Goal: Task Accomplishment & Management: Complete application form

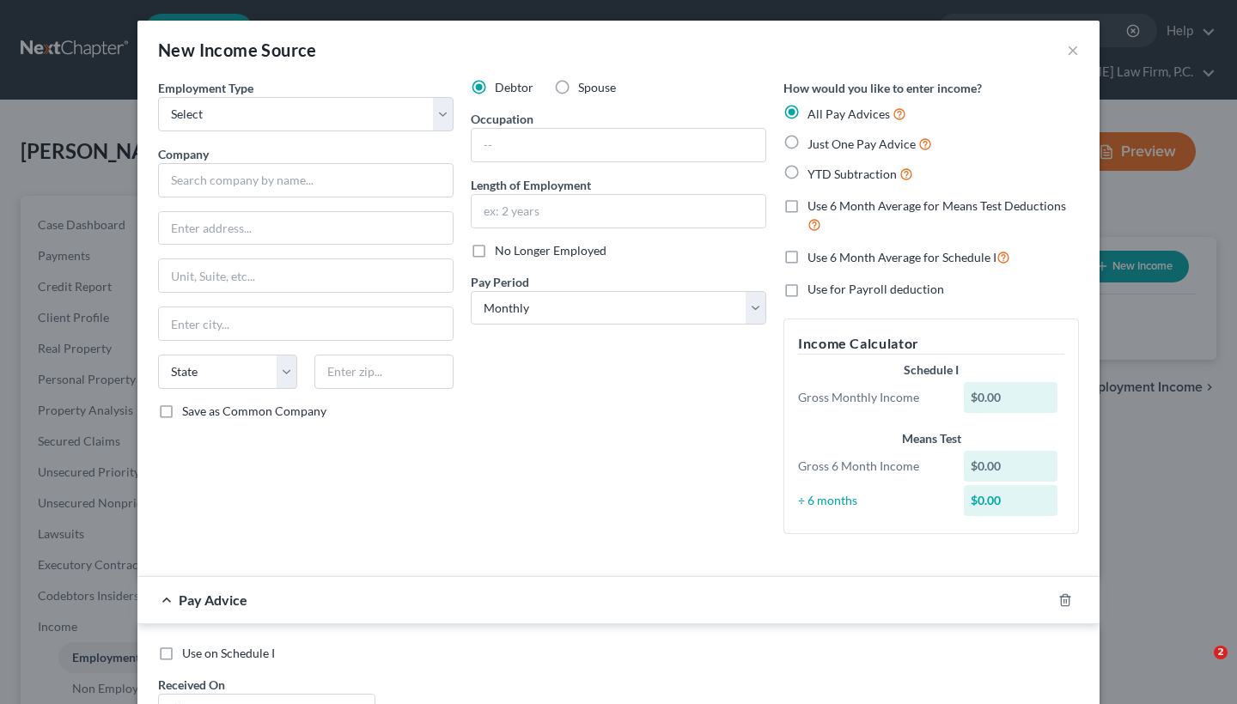
select select "0"
click at [268, 184] on input "text" at bounding box center [306, 180] width 296 height 34
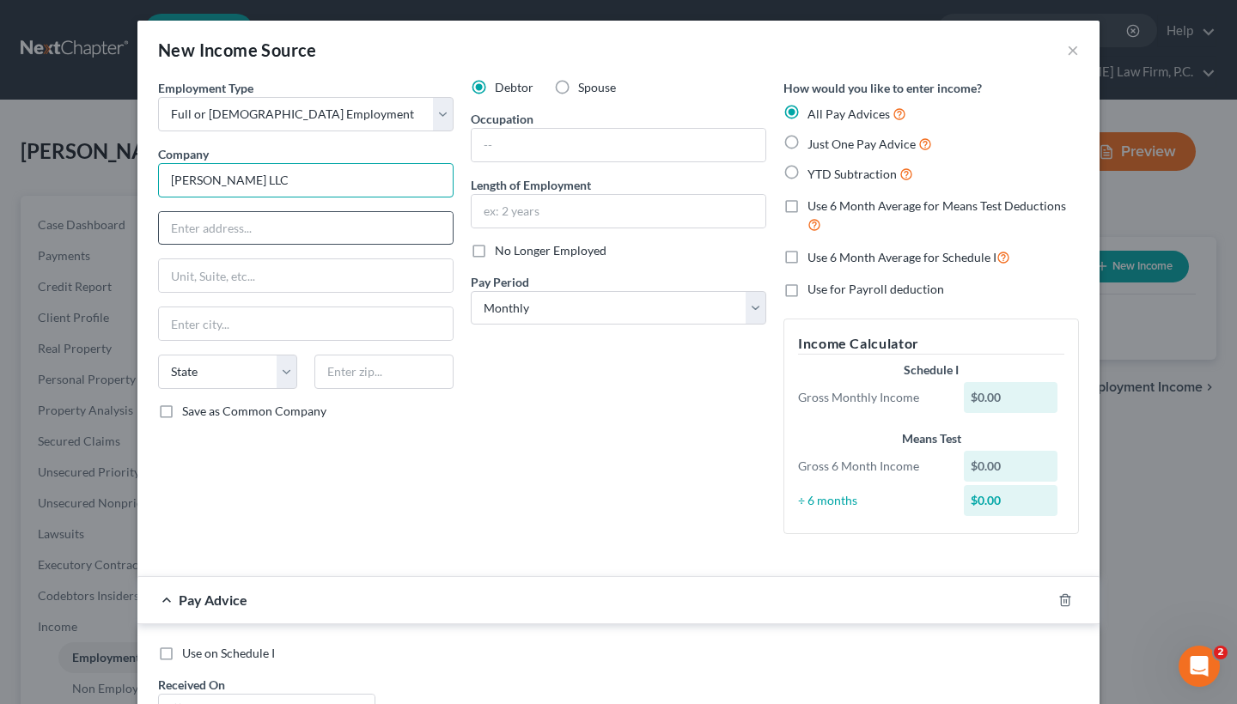
type input "[PERSON_NAME] LLC"
paste input "[STREET_ADDRESS][PERSON_NAME]"
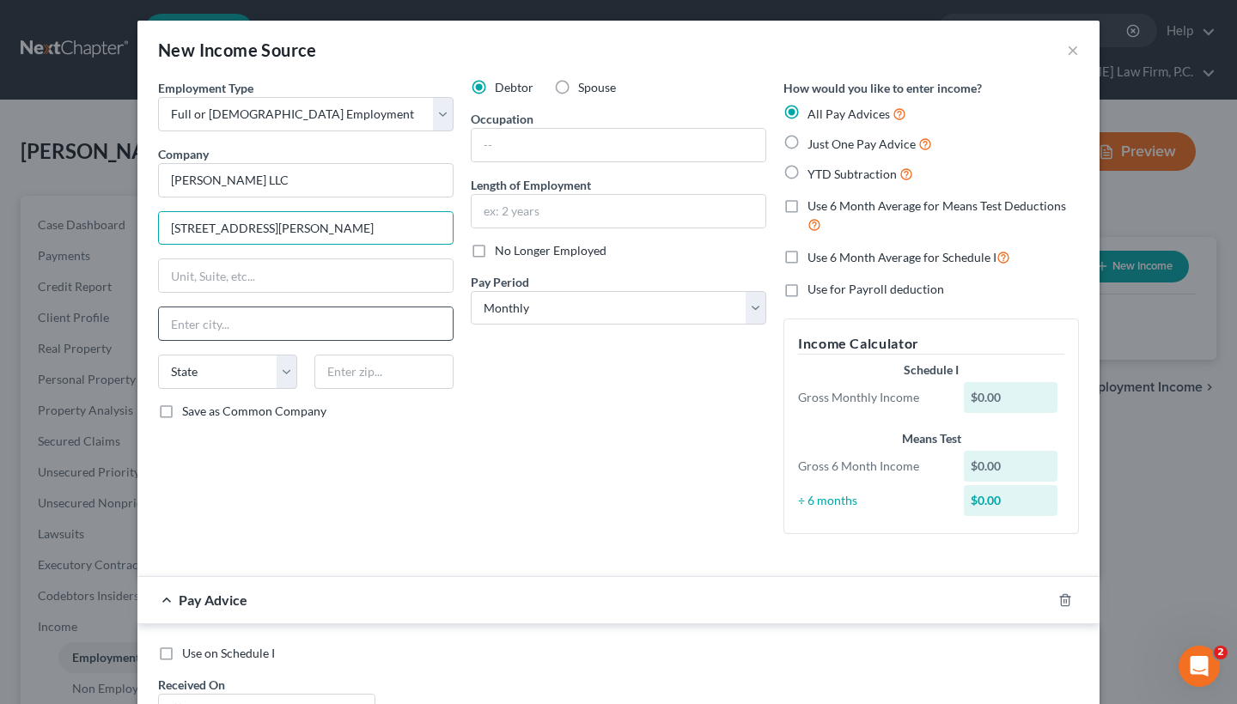
type input "[STREET_ADDRESS][PERSON_NAME]"
paste input "Elkridge, MD 21075"
type input "Elkridge, MD 21075"
select select "21"
type input "21075"
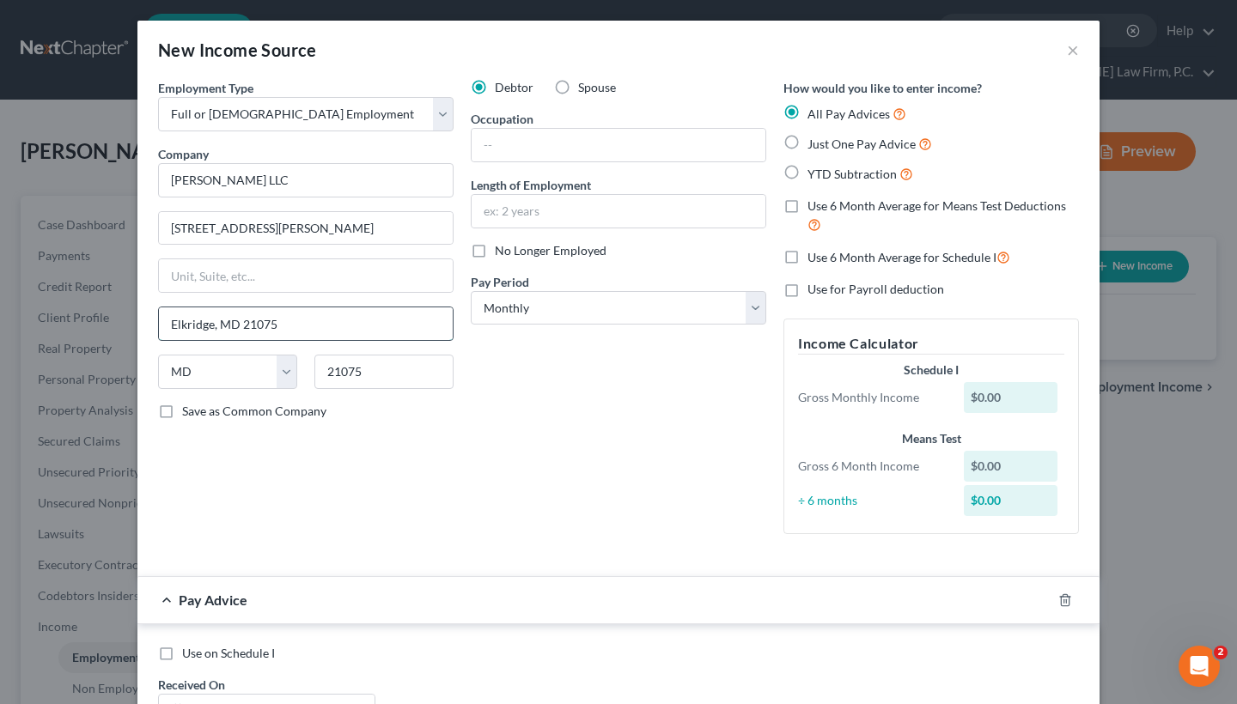
type input "Elkridge"
drag, startPoint x: 214, startPoint y: 328, endPoint x: 399, endPoint y: 324, distance: 185.6
click at [399, 324] on input "Elkridge" at bounding box center [306, 324] width 294 height 33
click at [577, 143] on input "text" at bounding box center [619, 145] width 294 height 33
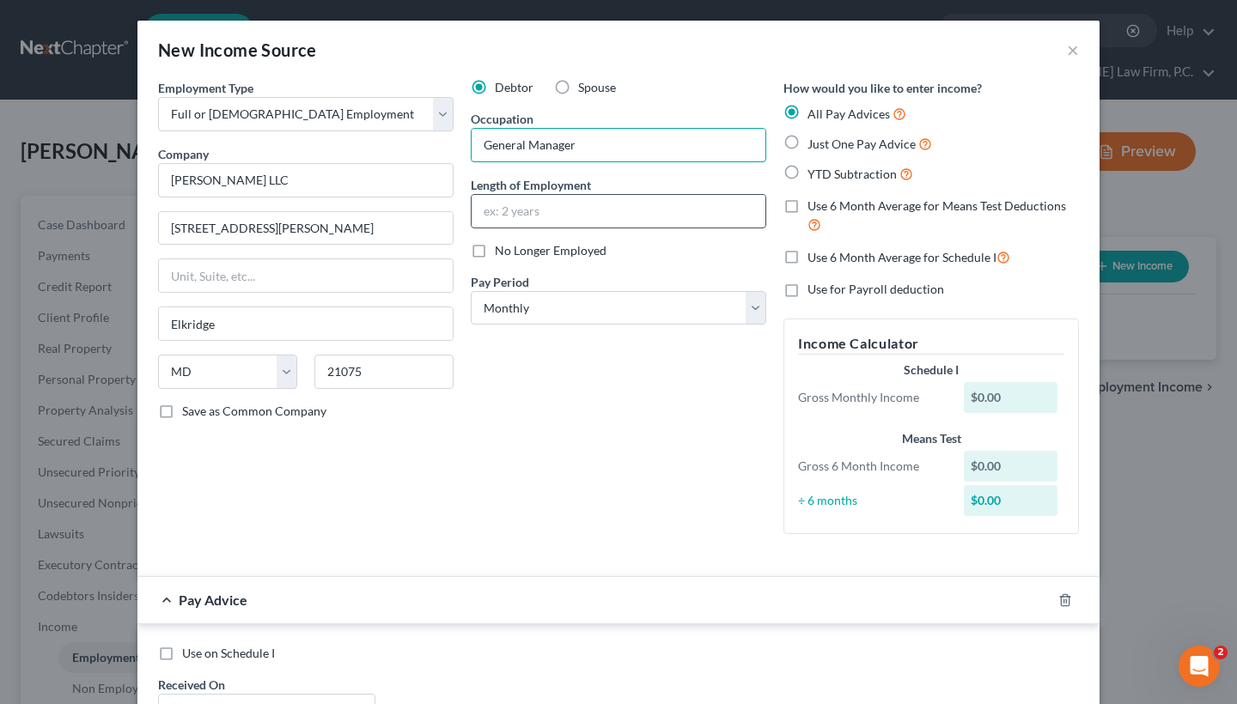
type input "General Manager"
click at [597, 211] on input "text" at bounding box center [619, 211] width 294 height 33
type input "17 years"
select select "2"
click at [808, 174] on label "YTD Subtraction" at bounding box center [861, 174] width 106 height 20
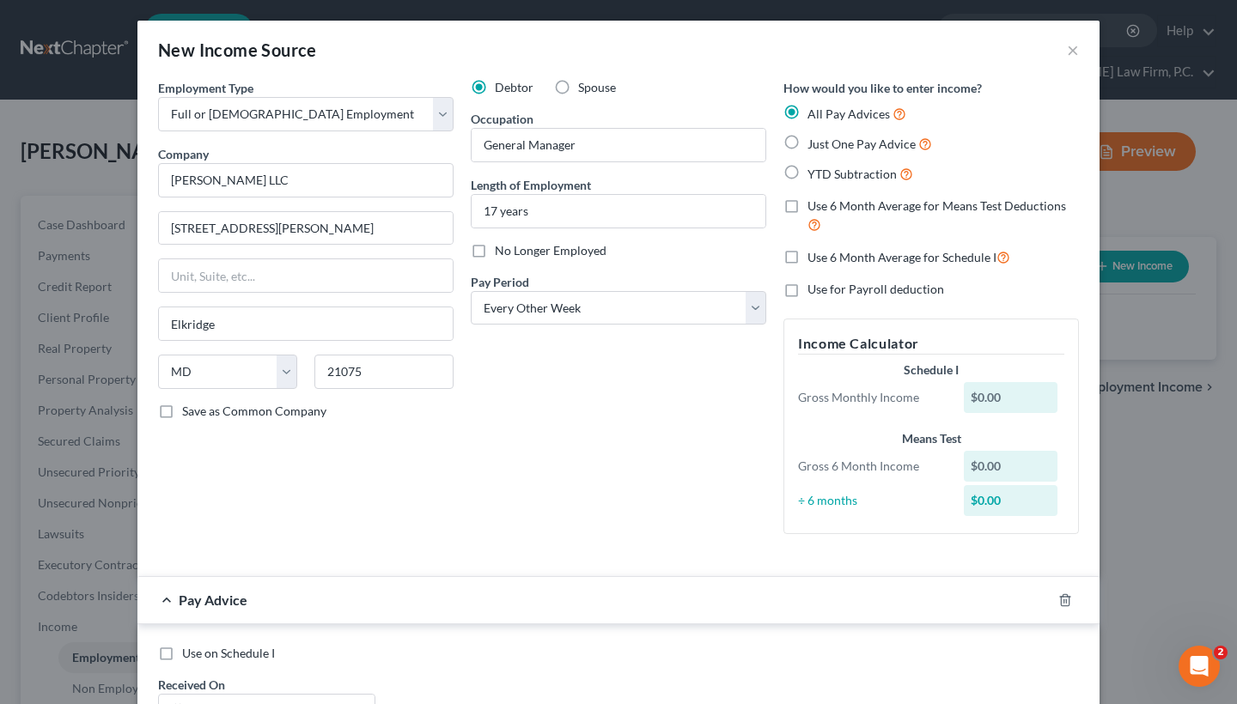
click at [814, 174] on input "YTD Subtraction" at bounding box center [819, 169] width 11 height 11
radio input "true"
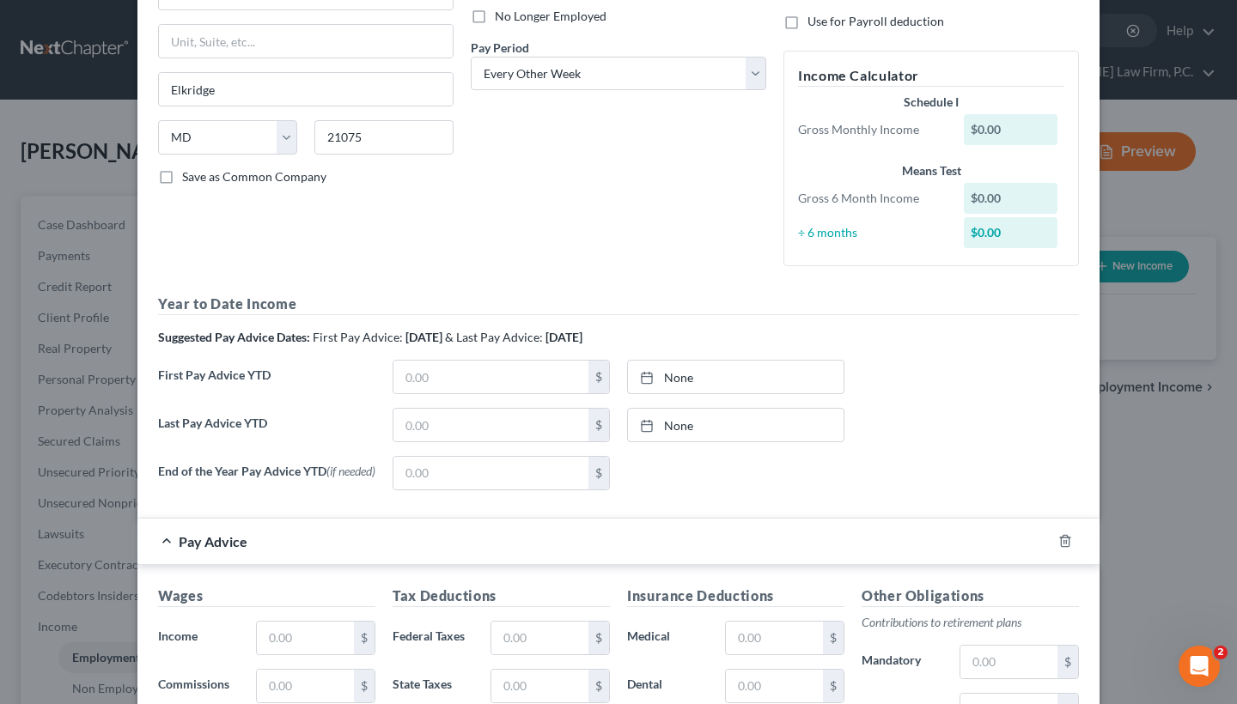
scroll to position [331, 0]
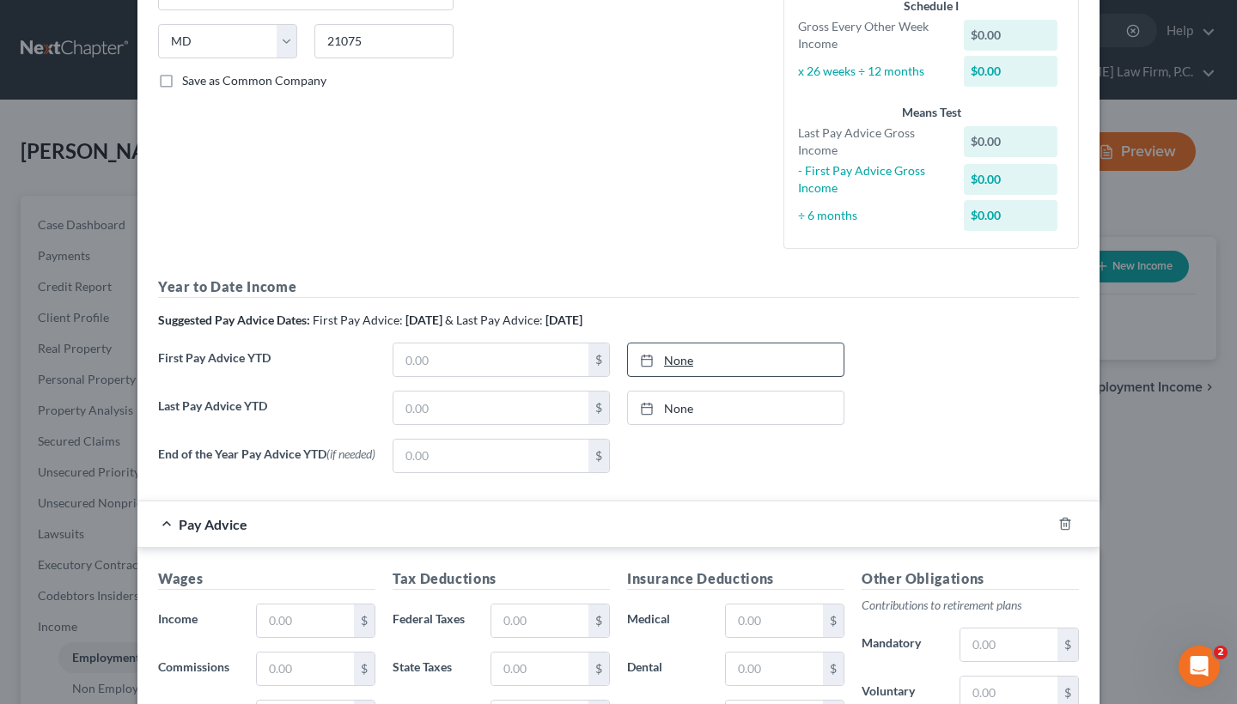
click at [692, 364] on link "None" at bounding box center [736, 360] width 216 height 33
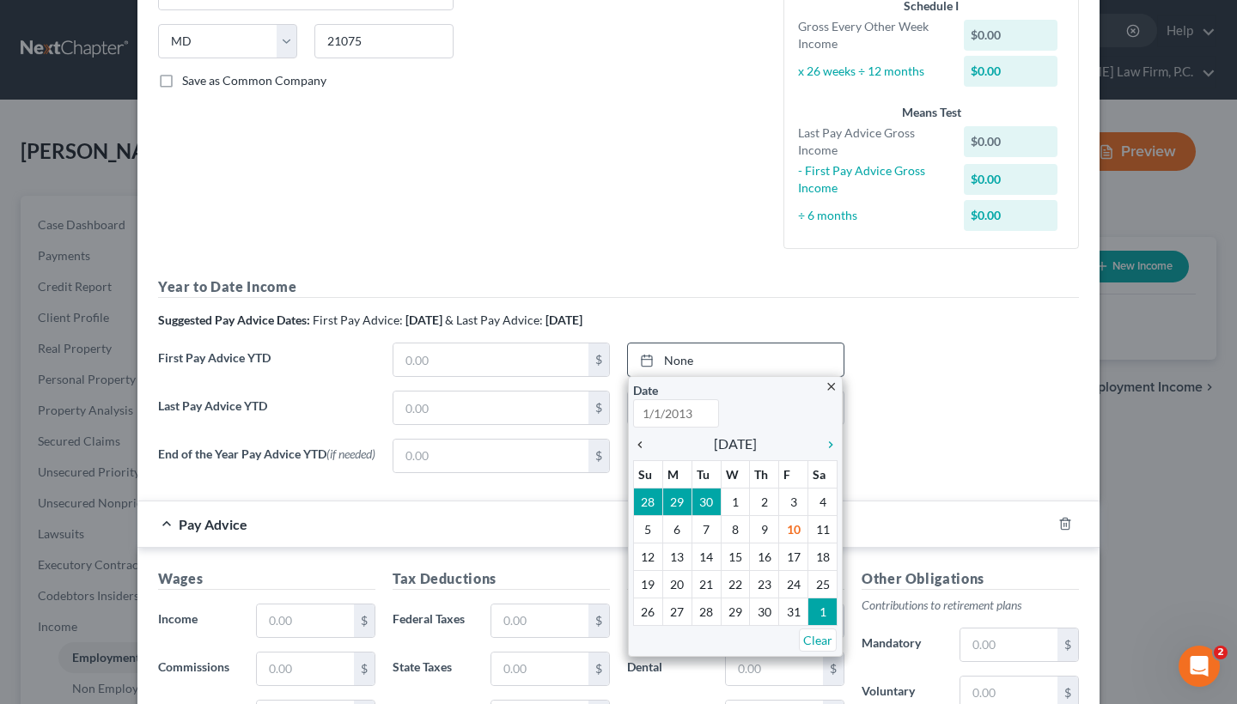
type input "[DATE]"
click at [644, 442] on icon "chevron_left" at bounding box center [644, 445] width 22 height 14
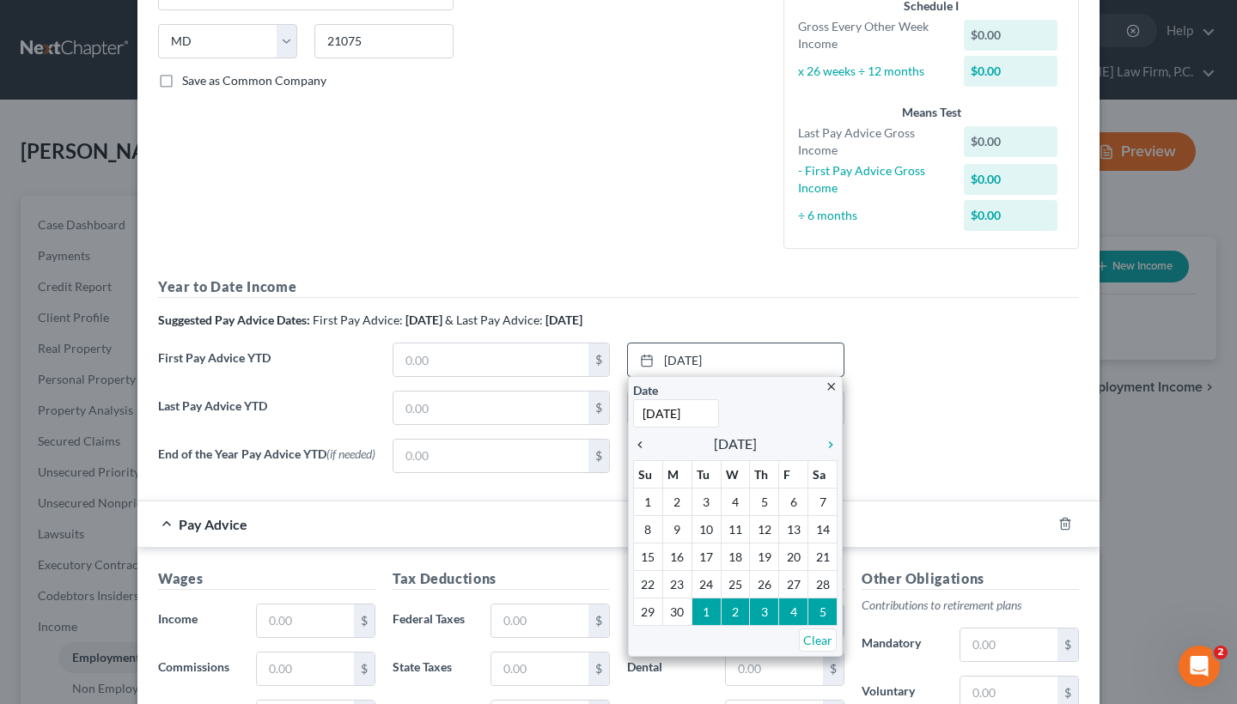
click at [644, 442] on icon "chevron_left" at bounding box center [644, 445] width 22 height 14
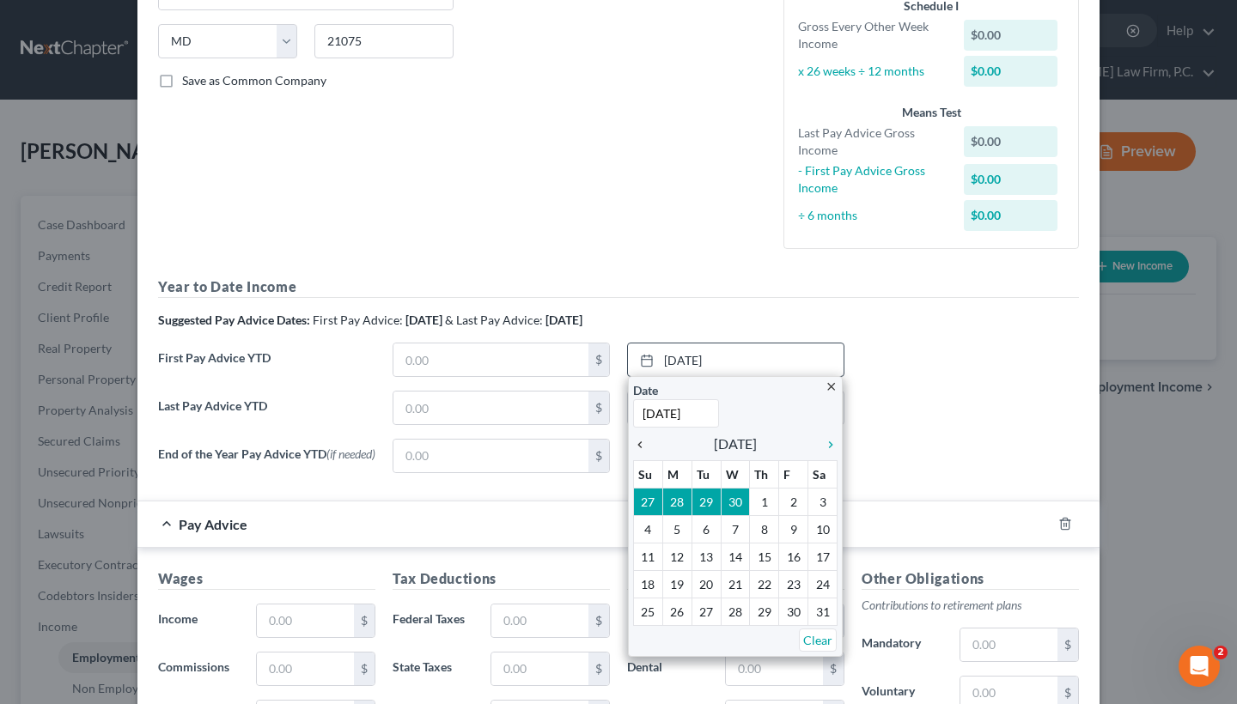
click at [635, 442] on icon "chevron_left" at bounding box center [644, 445] width 22 height 14
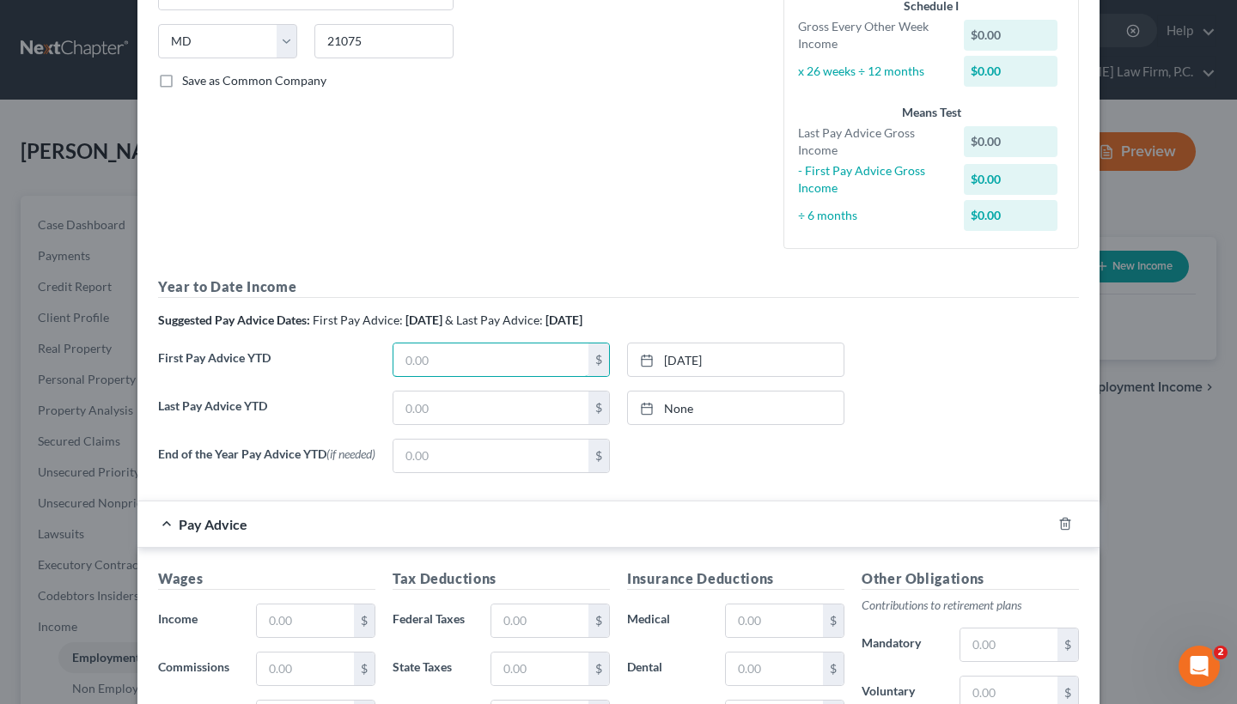
click at [447, 361] on input "text" at bounding box center [490, 360] width 195 height 33
paste input "$22,690.38"
type input "22,690.38"
click at [687, 408] on link "None" at bounding box center [736, 408] width 216 height 33
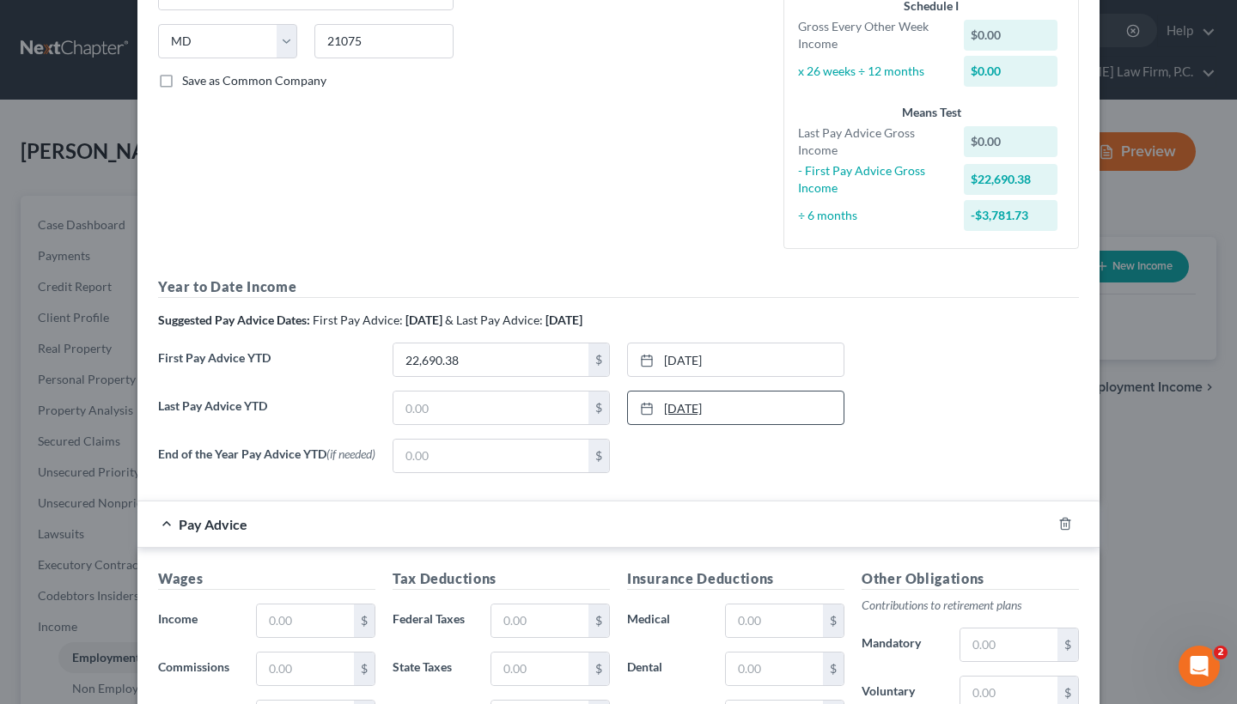
click at [678, 405] on link "[DATE]" at bounding box center [736, 408] width 216 height 33
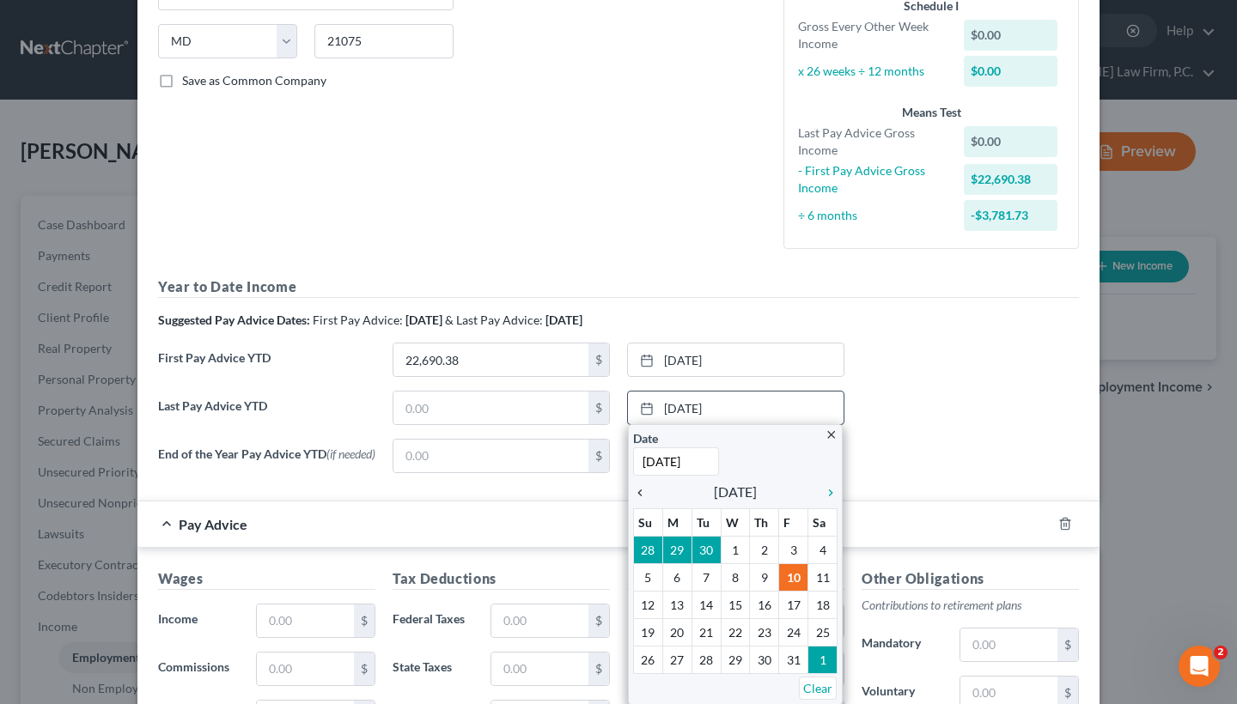
click at [636, 486] on icon "chevron_left" at bounding box center [644, 493] width 22 height 14
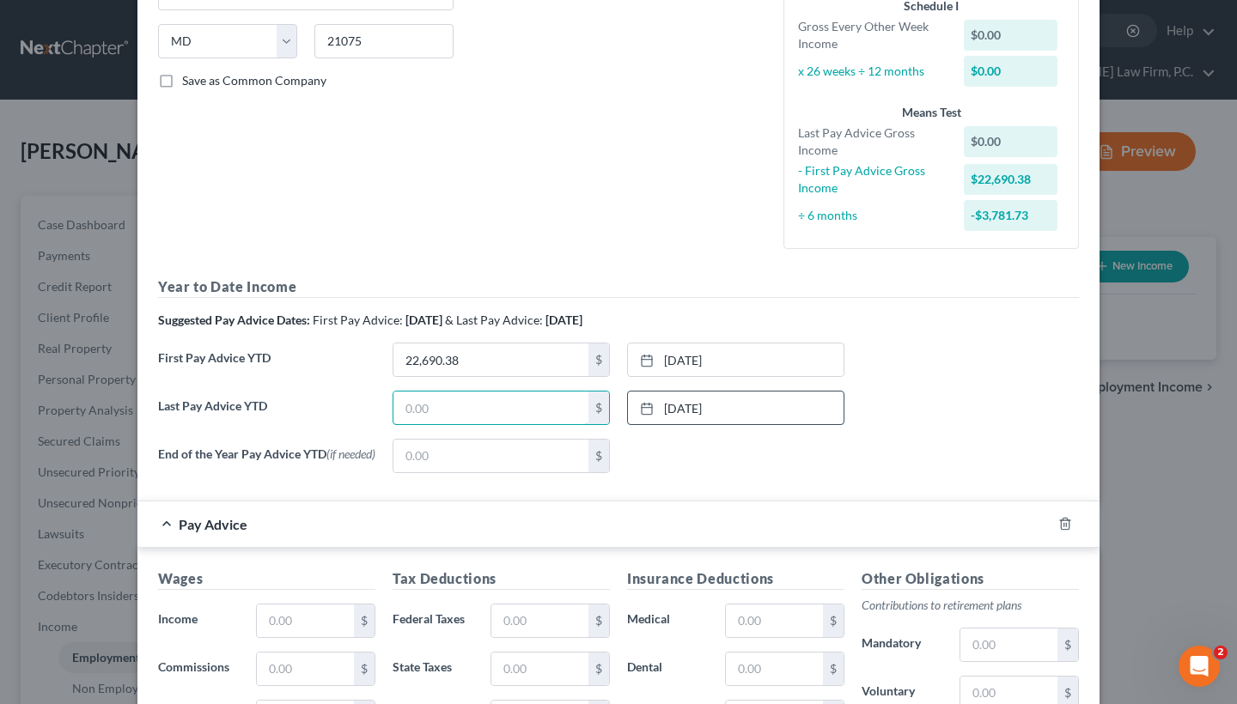
click at [420, 412] on input "text" at bounding box center [490, 408] width 195 height 33
paste input "$62,055.74"
type input "62,055.74"
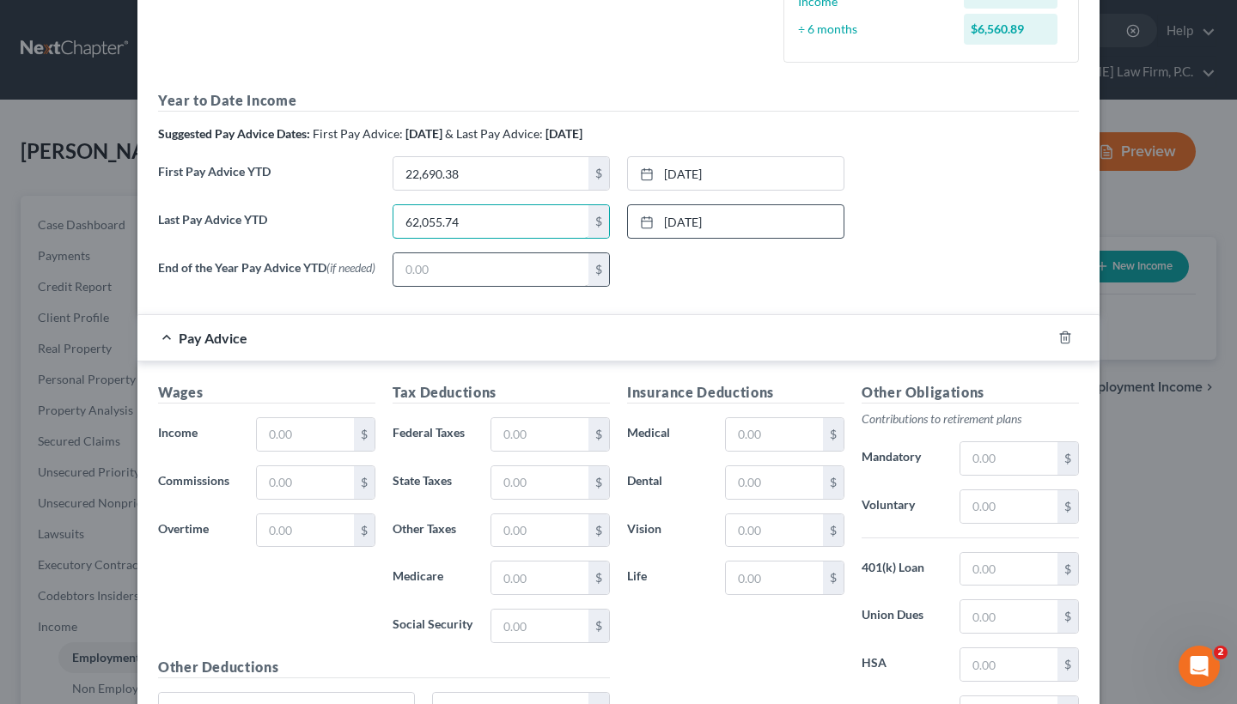
scroll to position [519, 0]
click at [308, 444] on input "text" at bounding box center [305, 433] width 97 height 33
paste input "$3,365.38"
type input "3,365.38"
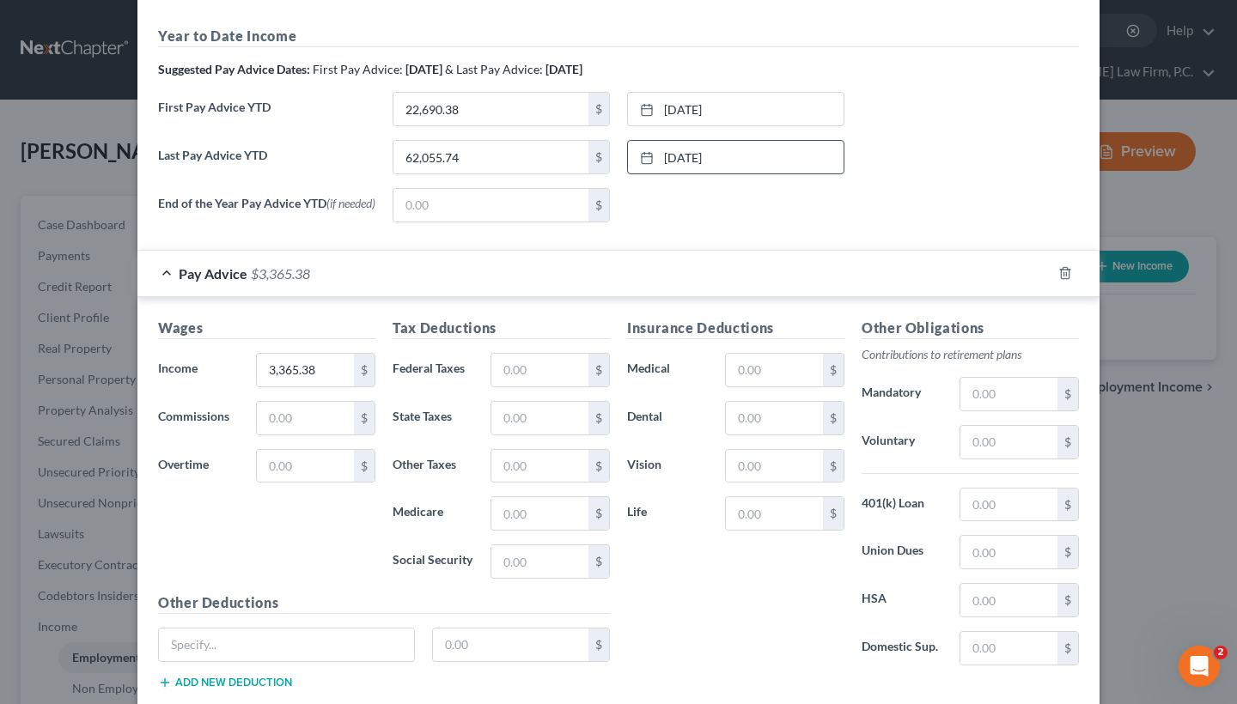
scroll to position [595, 0]
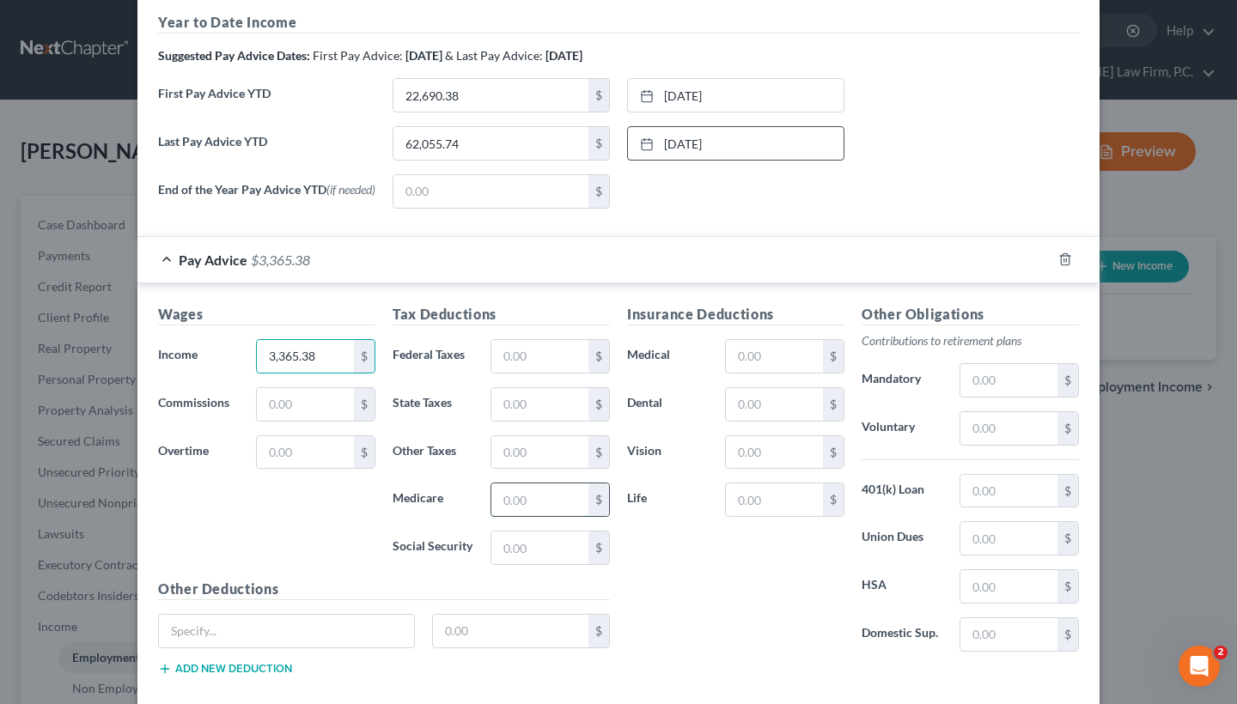
click at [533, 504] on input "text" at bounding box center [539, 500] width 97 height 33
paste input "$48.80"
click at [539, 555] on input "text" at bounding box center [539, 548] width 97 height 33
click at [528, 502] on input "$48.80" at bounding box center [539, 500] width 97 height 33
click at [511, 500] on input "$48.80" at bounding box center [539, 500] width 97 height 33
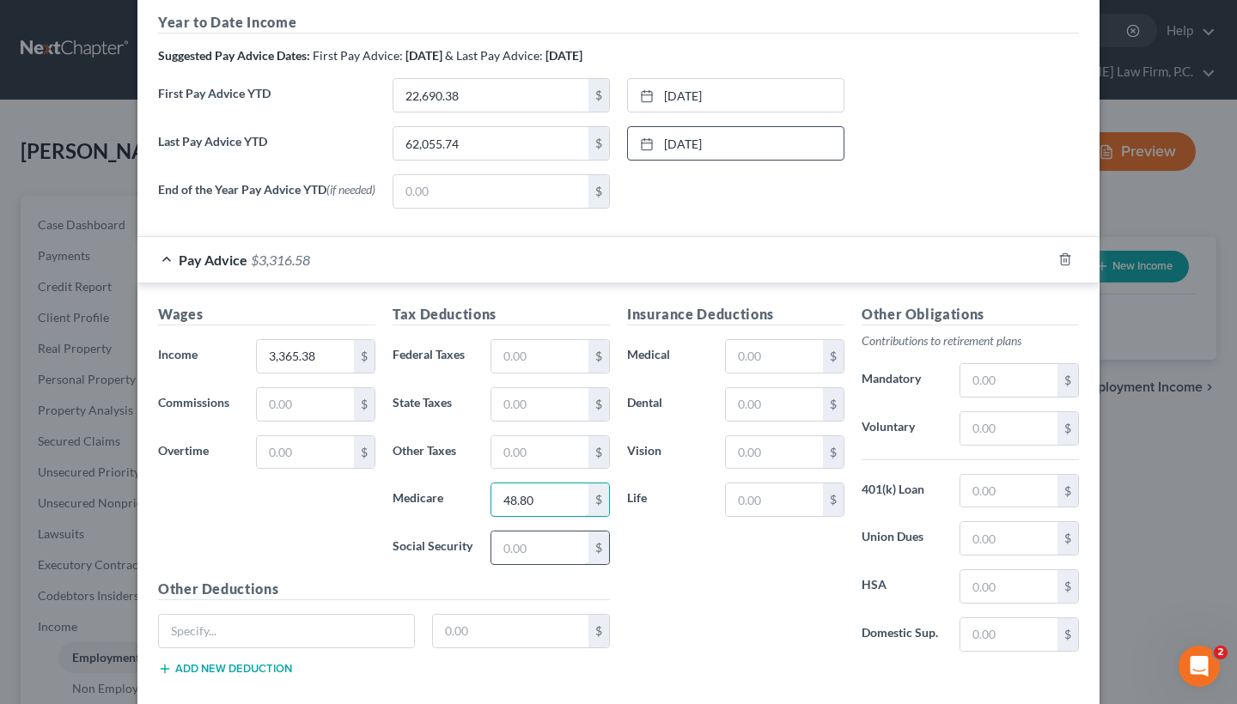
type input "48.80"
click at [525, 557] on input "text" at bounding box center [539, 548] width 97 height 33
type input "208.65"
type input "102.65"
click at [522, 452] on input "text" at bounding box center [539, 452] width 97 height 33
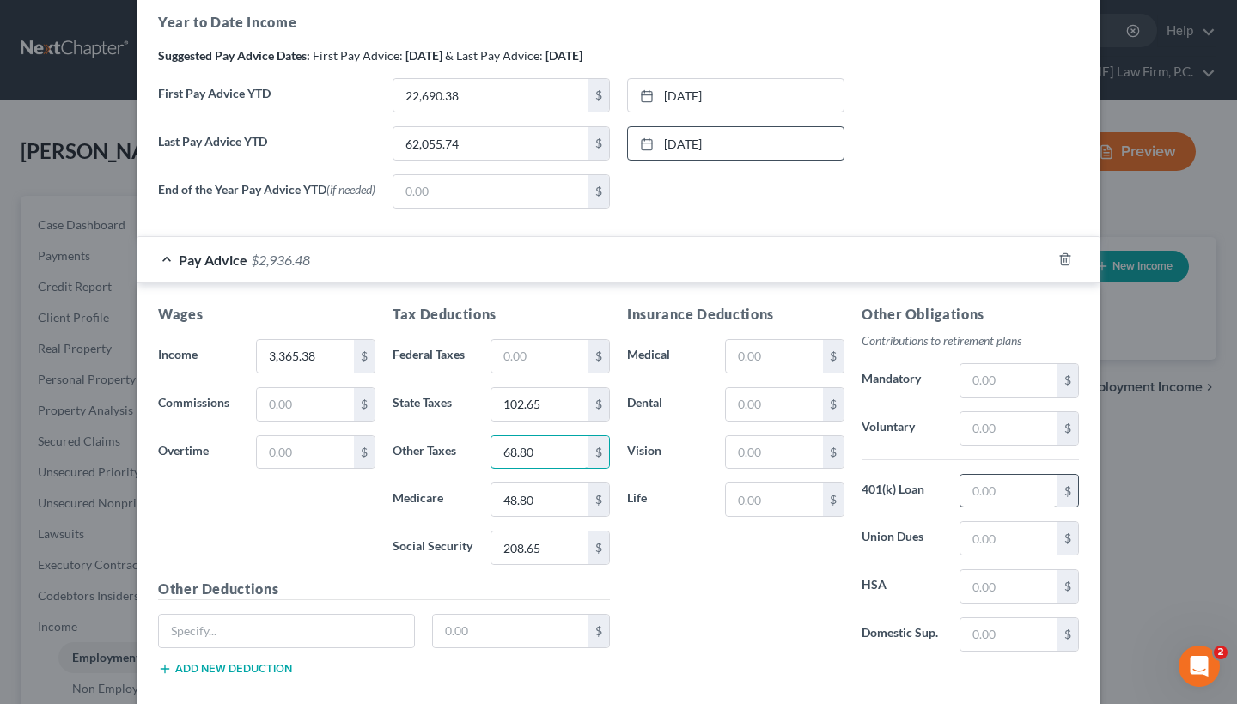
type input "68.80"
click at [1027, 491] on input "text" at bounding box center [1009, 491] width 97 height 33
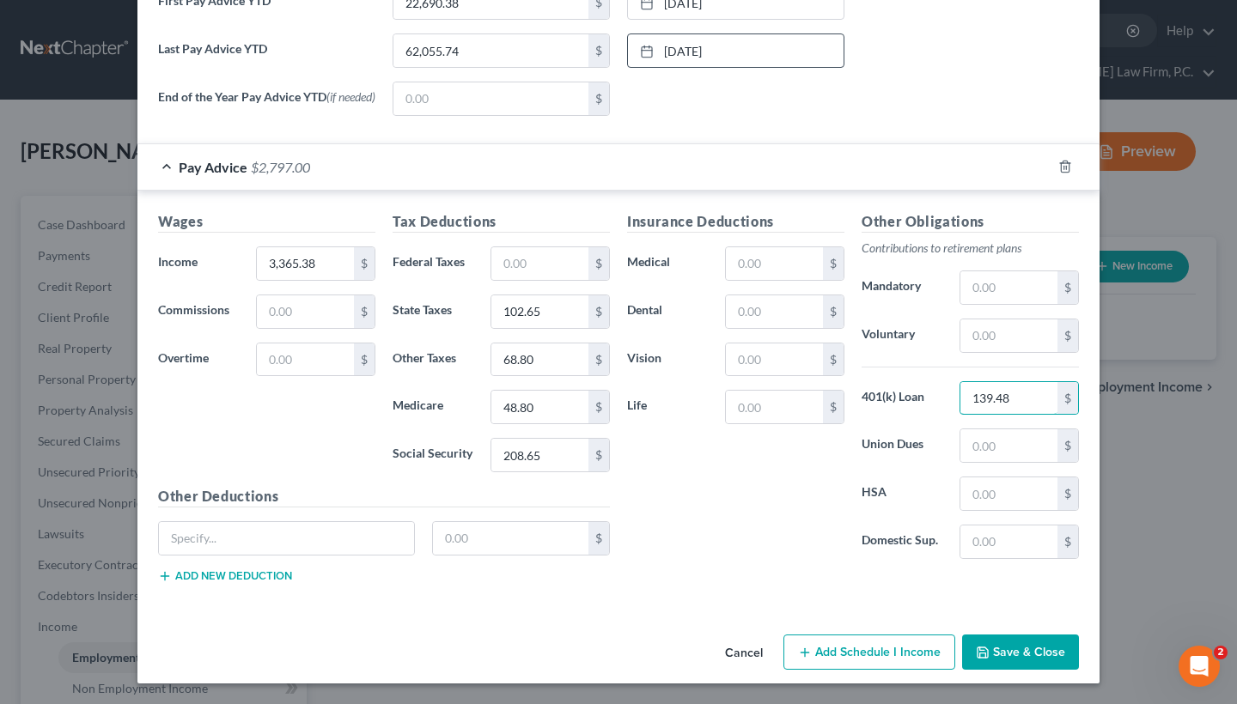
scroll to position [689, 0]
type input "139.48"
click at [1009, 656] on button "Save & Close" at bounding box center [1020, 653] width 117 height 36
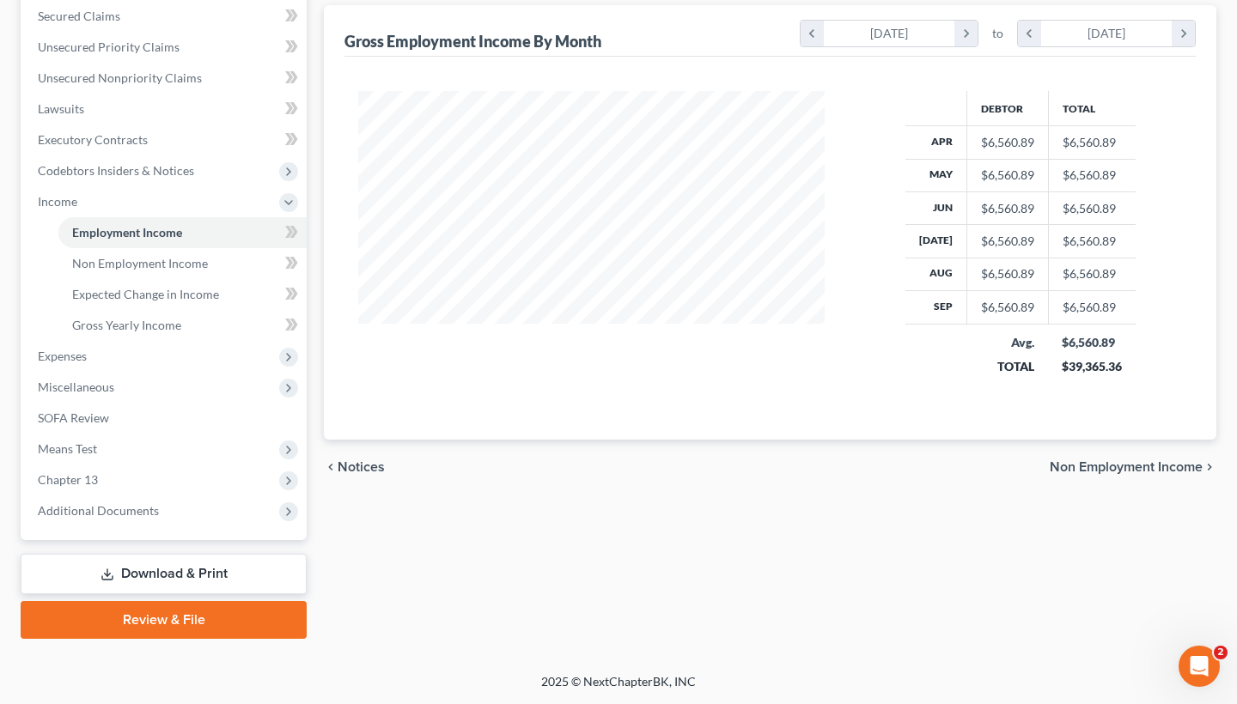
scroll to position [425, 0]
click at [1086, 465] on span "Non Employment Income" at bounding box center [1126, 467] width 153 height 14
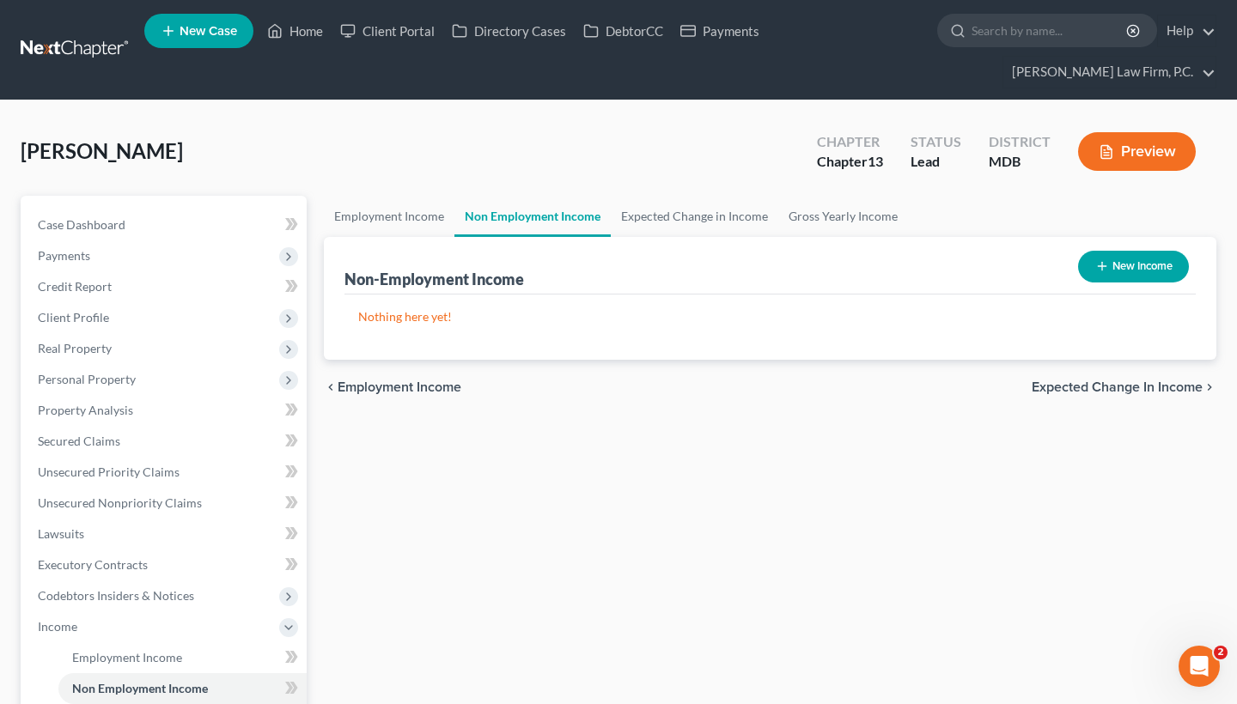
click at [1058, 390] on span "Expected Change in Income" at bounding box center [1117, 388] width 171 height 14
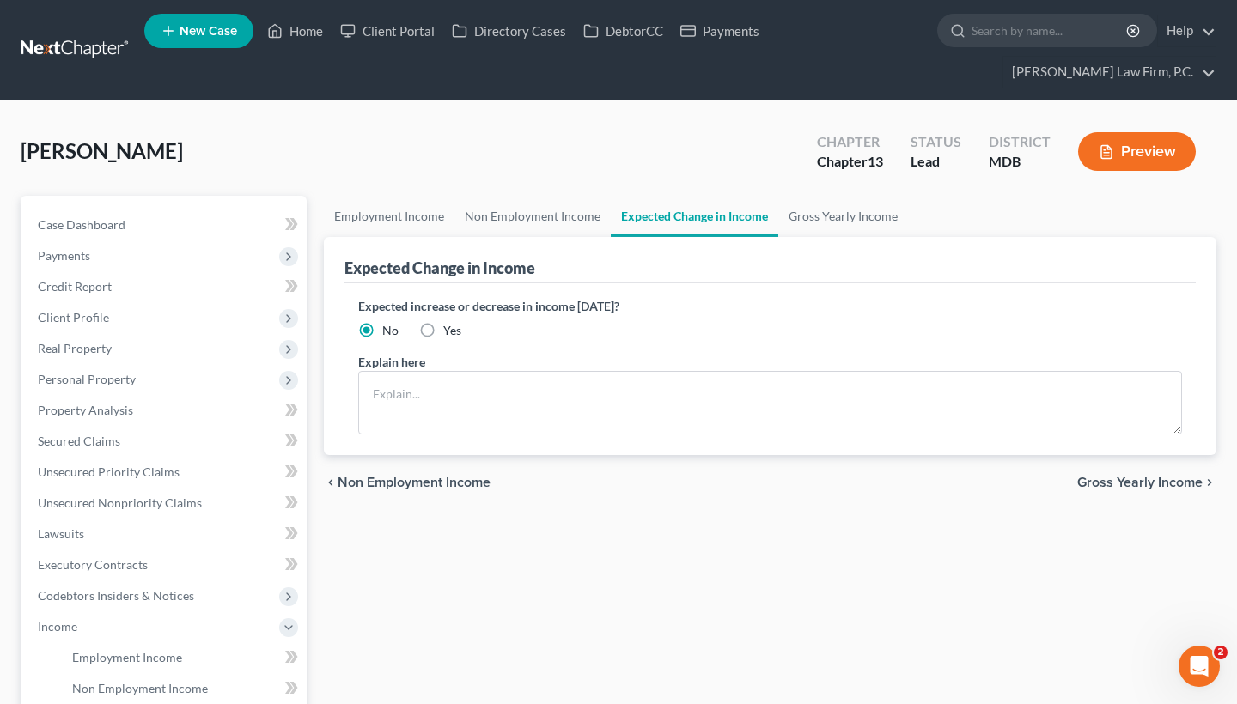
click at [1112, 486] on span "Gross Yearly Income" at bounding box center [1139, 483] width 125 height 14
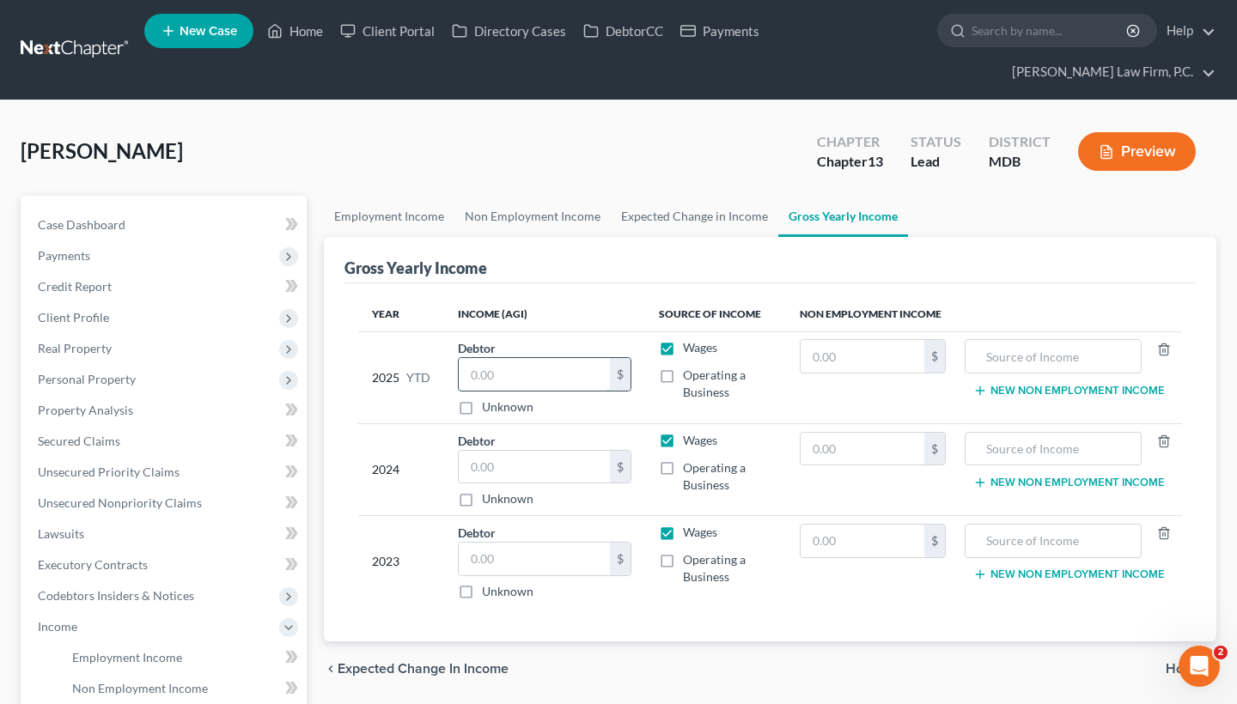
click at [519, 372] on input "text" at bounding box center [534, 374] width 151 height 33
paste input "$62,055.74"
type input "62,055.74"
click at [507, 473] on input "text" at bounding box center [534, 467] width 151 height 33
paste input "97,943."
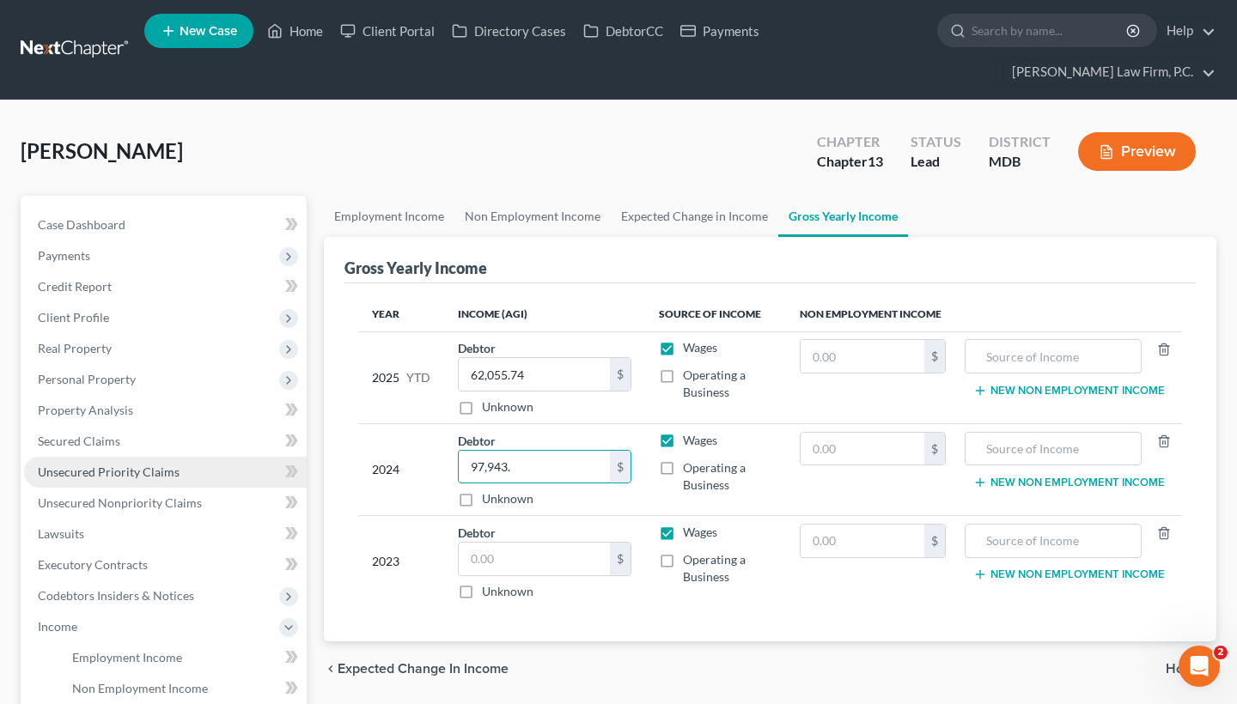
type input "97,943."
click at [503, 558] on input "text" at bounding box center [534, 559] width 151 height 33
paste input "97,943."
type input "97,943."
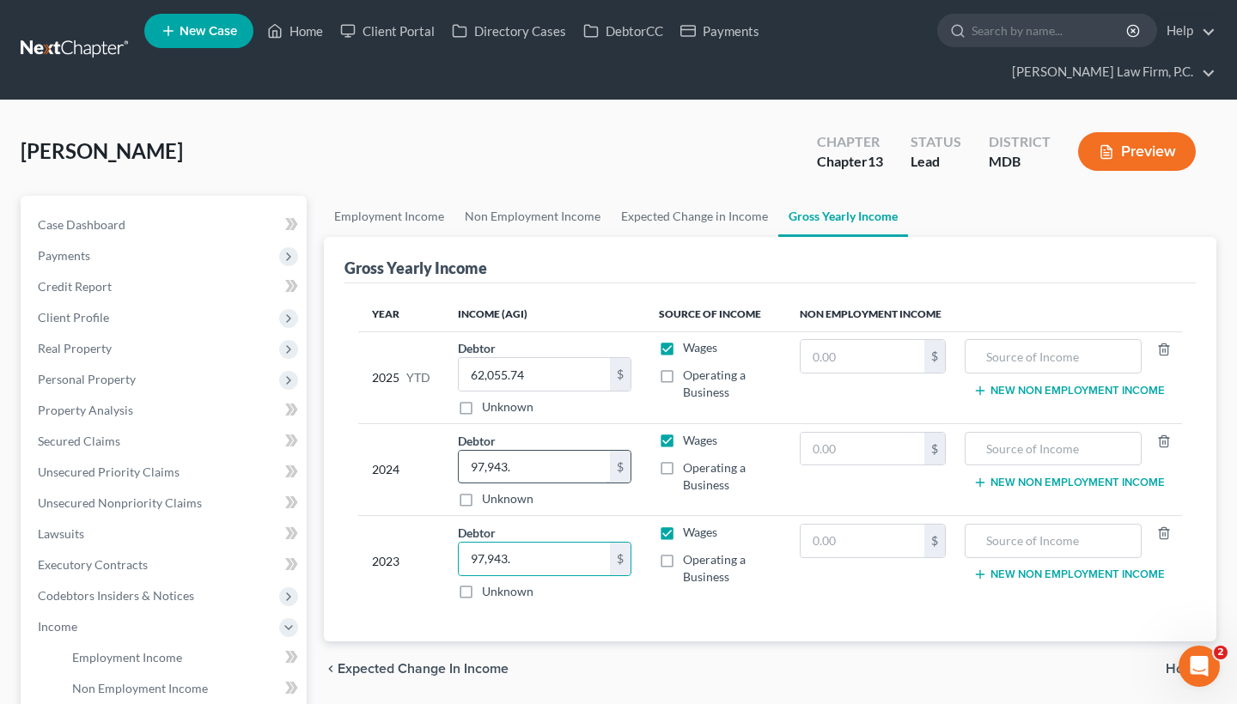
click at [526, 458] on input "97,943." at bounding box center [534, 467] width 151 height 33
type input "97,943"
click at [520, 563] on input "97,943." at bounding box center [534, 559] width 151 height 33
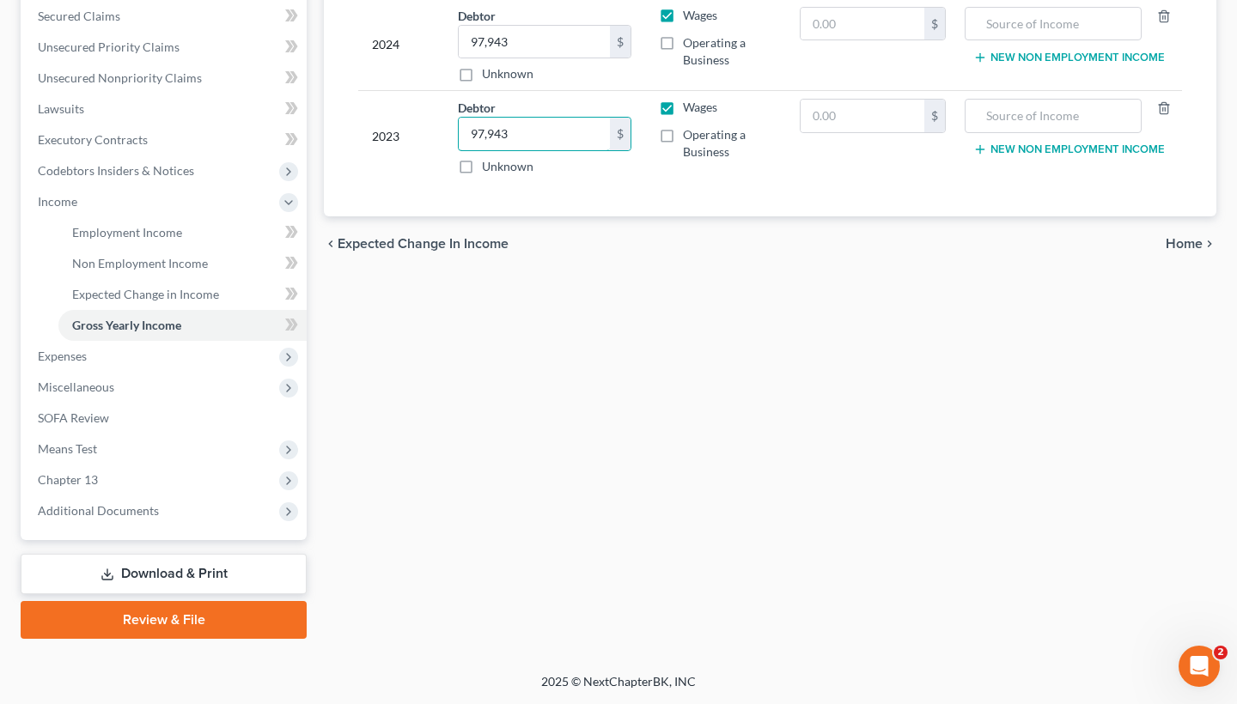
scroll to position [425, 0]
type input "97,943"
click at [1182, 249] on span "Home" at bounding box center [1184, 244] width 37 height 14
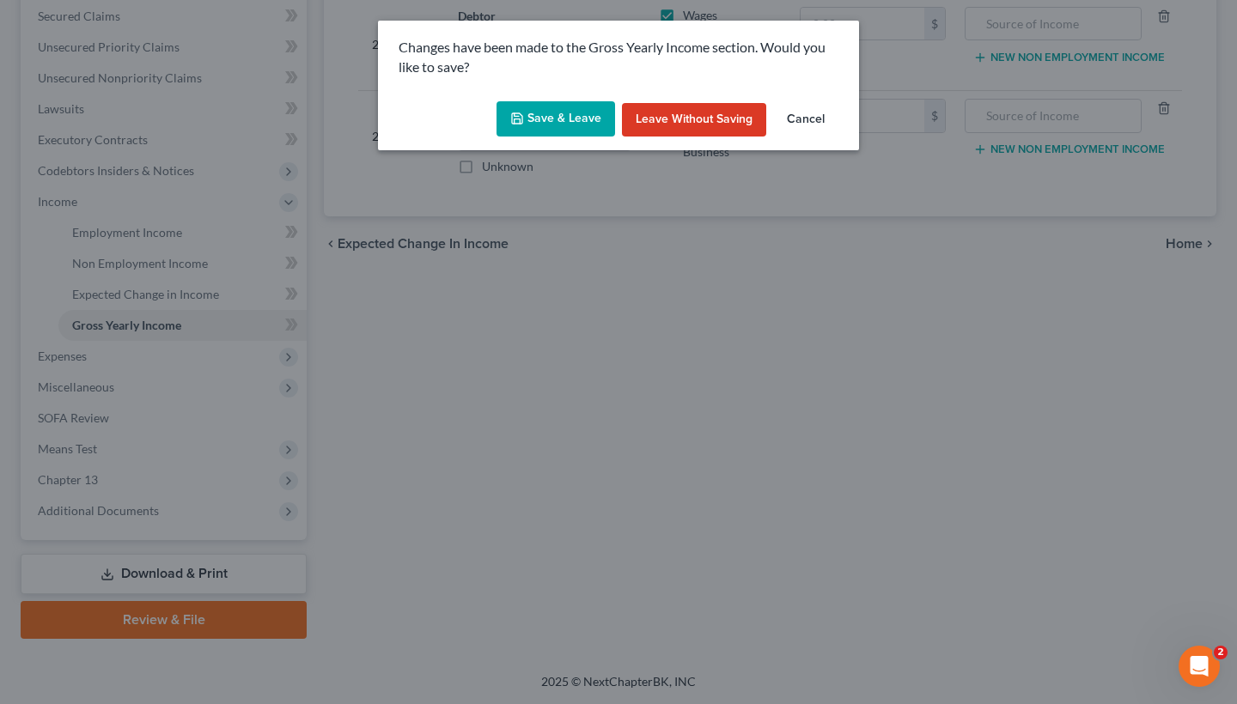
click at [557, 134] on button "Save & Leave" at bounding box center [556, 119] width 119 height 36
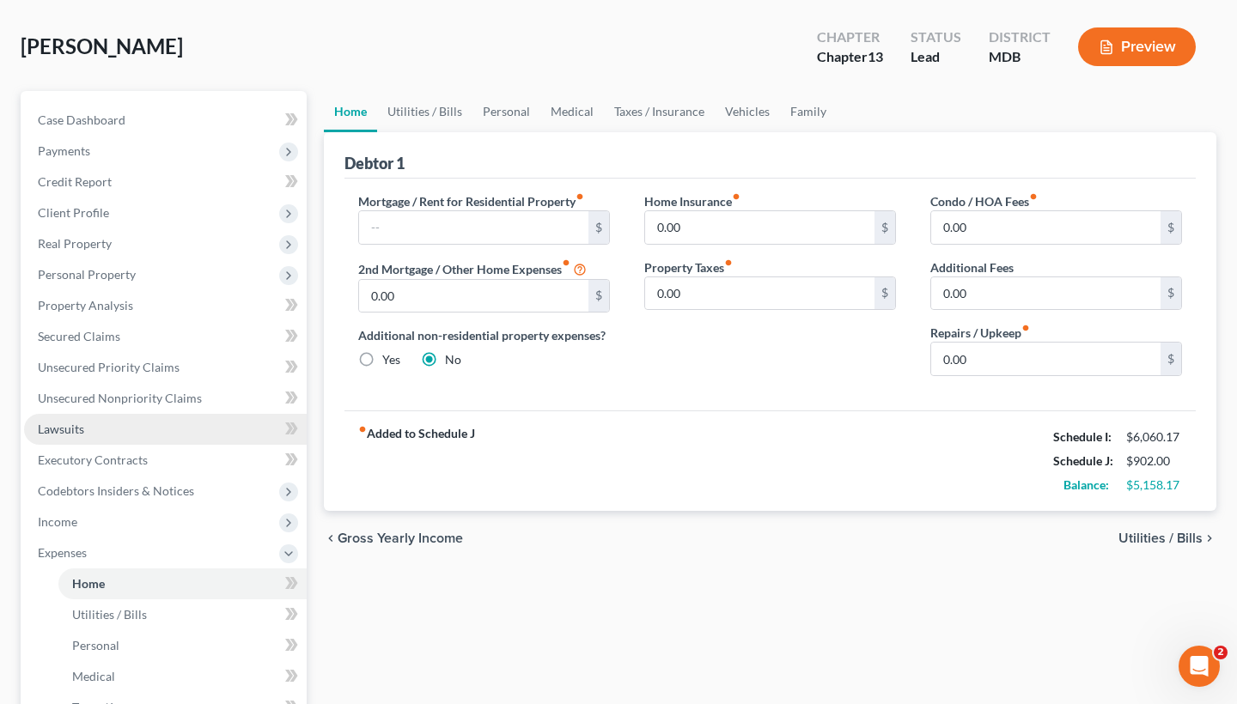
scroll to position [108, 0]
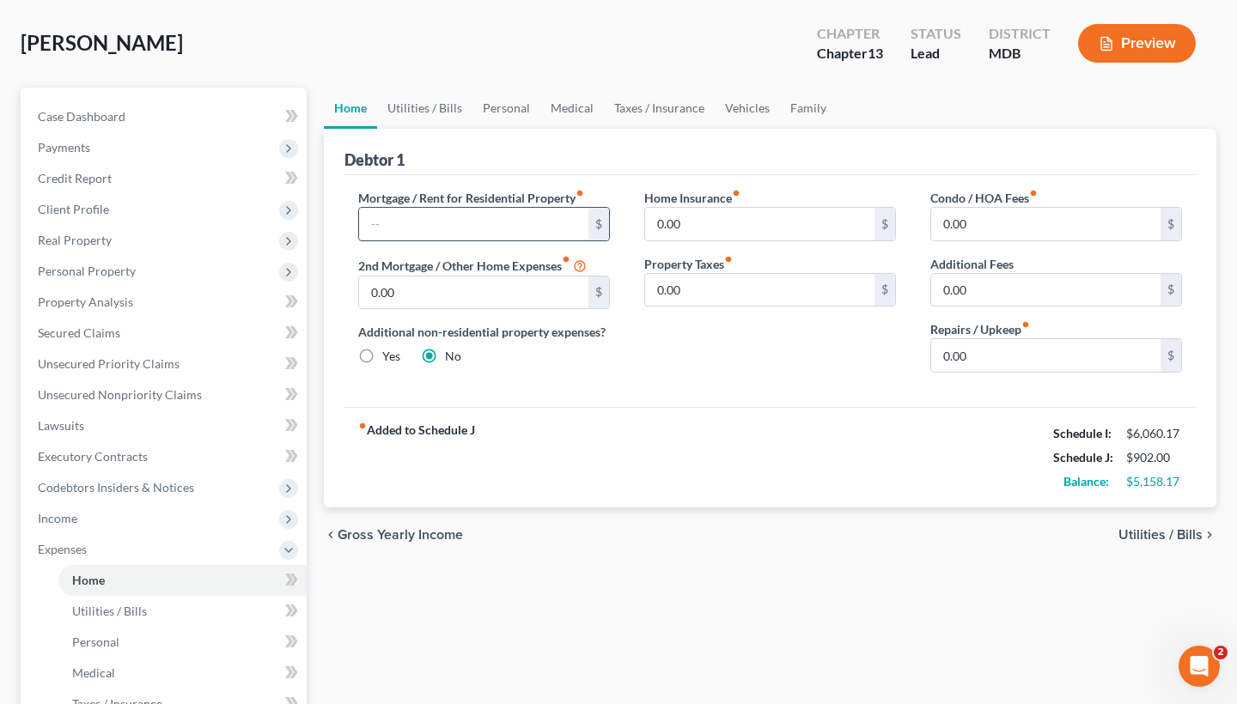
click at [395, 234] on input "text" at bounding box center [473, 224] width 229 height 33
type input "2,380"
click at [628, 420] on div "fiber_manual_record Added to Schedule J Schedule I: $6,060.17 Schedule J: $3,28…" at bounding box center [770, 457] width 851 height 101
click at [1137, 536] on span "Utilities / Bills" at bounding box center [1161, 535] width 84 height 14
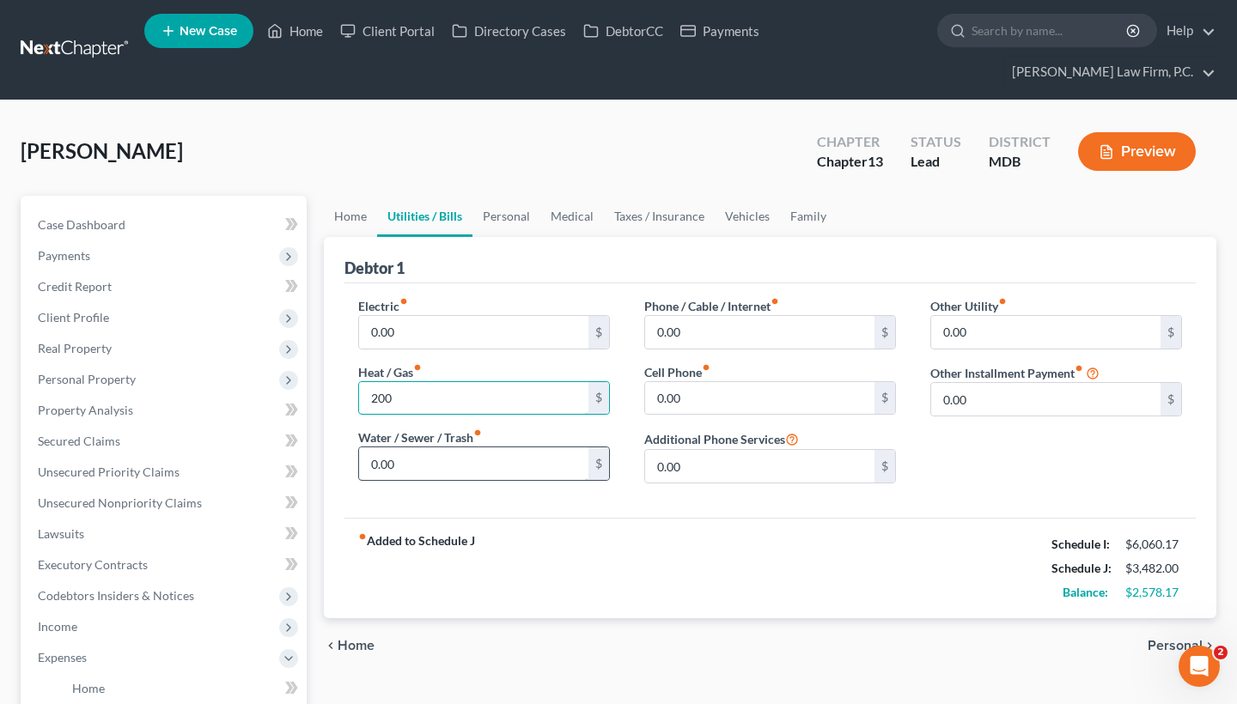
type input "200"
drag, startPoint x: 423, startPoint y: 459, endPoint x: 322, endPoint y: 450, distance: 100.9
click at [322, 450] on div "Home Utilities / Bills Personal Medical Taxes / Insurance Vehicles Family Debto…" at bounding box center [770, 676] width 910 height 961
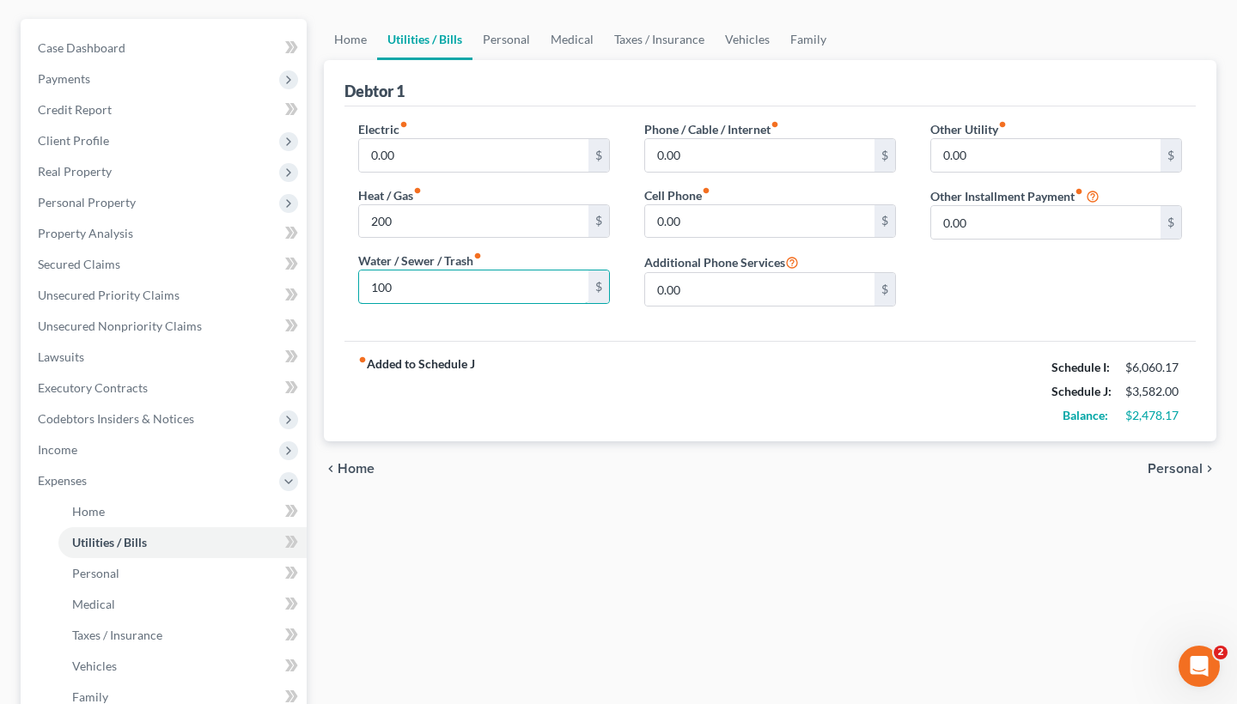
type input "100"
click at [365, 473] on span "Home" at bounding box center [356, 469] width 37 height 14
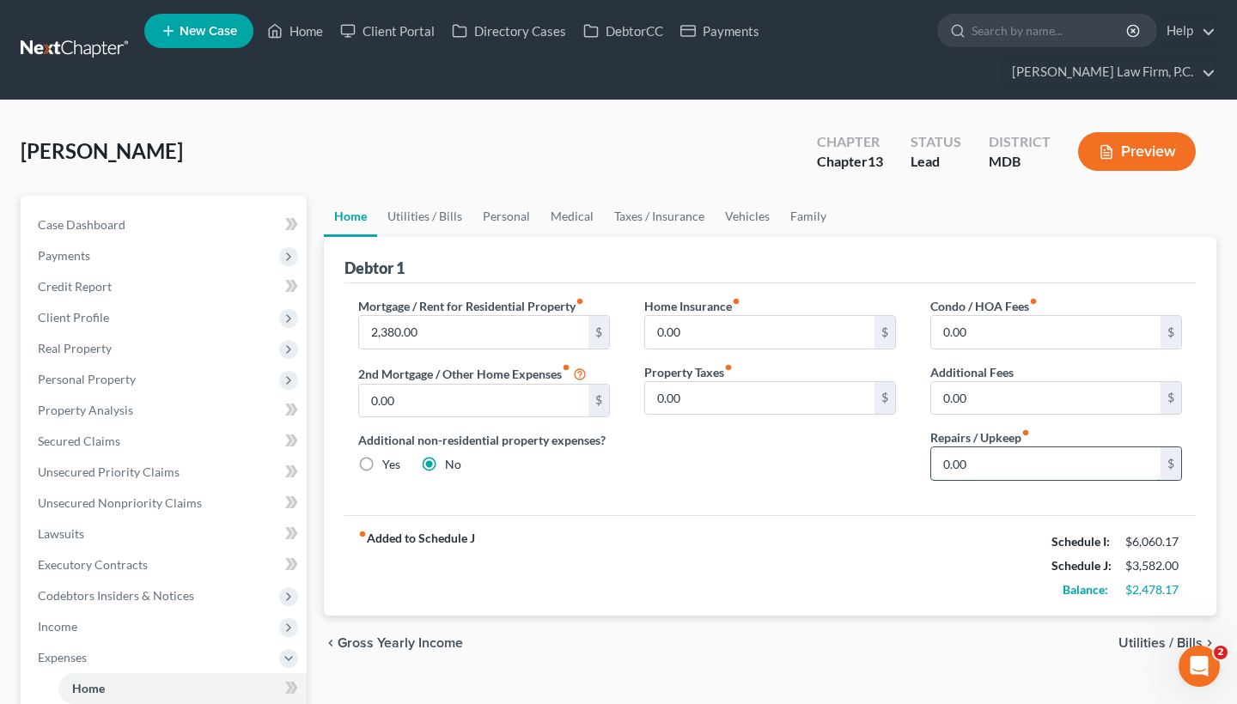
click at [964, 459] on input "0.00" at bounding box center [1045, 464] width 229 height 33
type input "0"
type input "477"
click at [968, 531] on div "fiber_manual_record Added to Schedule J Schedule I: $6,060.17 Schedule J: $4,05…" at bounding box center [770, 565] width 851 height 101
click at [1162, 650] on span "Utilities / Bills" at bounding box center [1161, 644] width 84 height 14
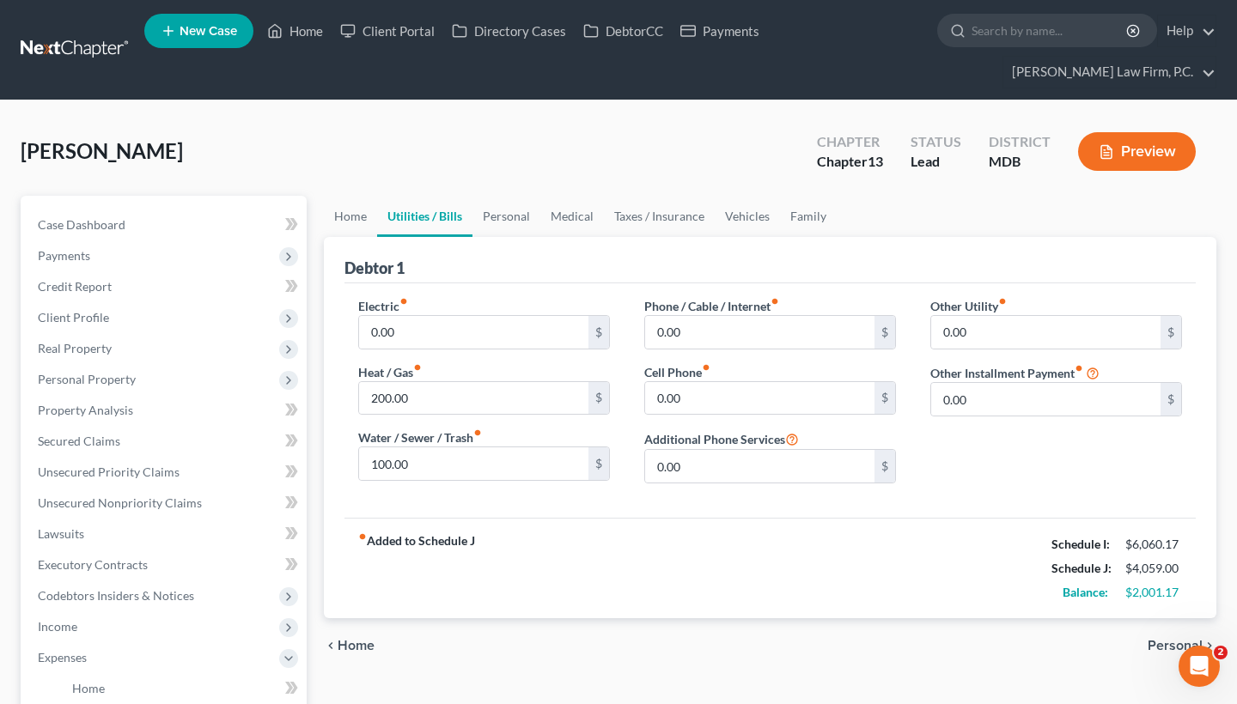
click at [1150, 643] on span "Personal" at bounding box center [1175, 646] width 55 height 14
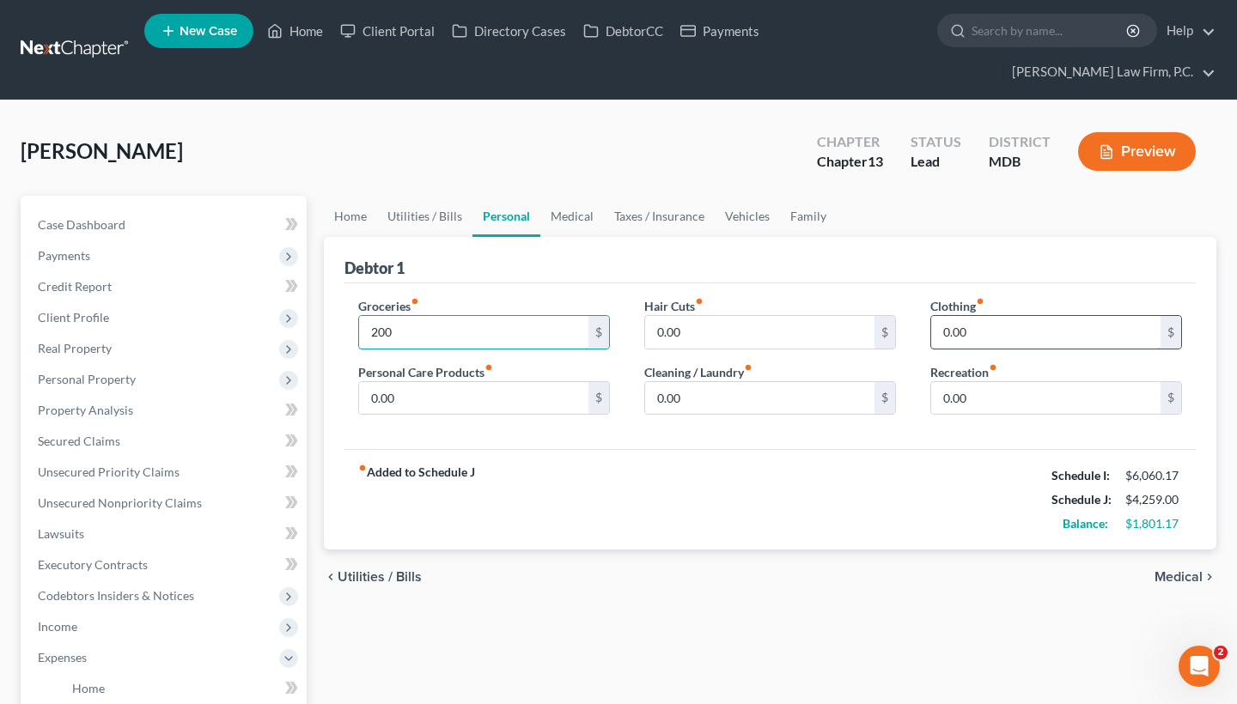
type input "200"
drag, startPoint x: 985, startPoint y: 326, endPoint x: 880, endPoint y: 314, distance: 106.3
click at [880, 314] on div "Groceries fiber_manual_record 200 $ Personal Care Products fiber_manual_record …" at bounding box center [770, 363] width 858 height 132
type input "100"
click at [1163, 582] on span "Medical" at bounding box center [1179, 577] width 48 height 14
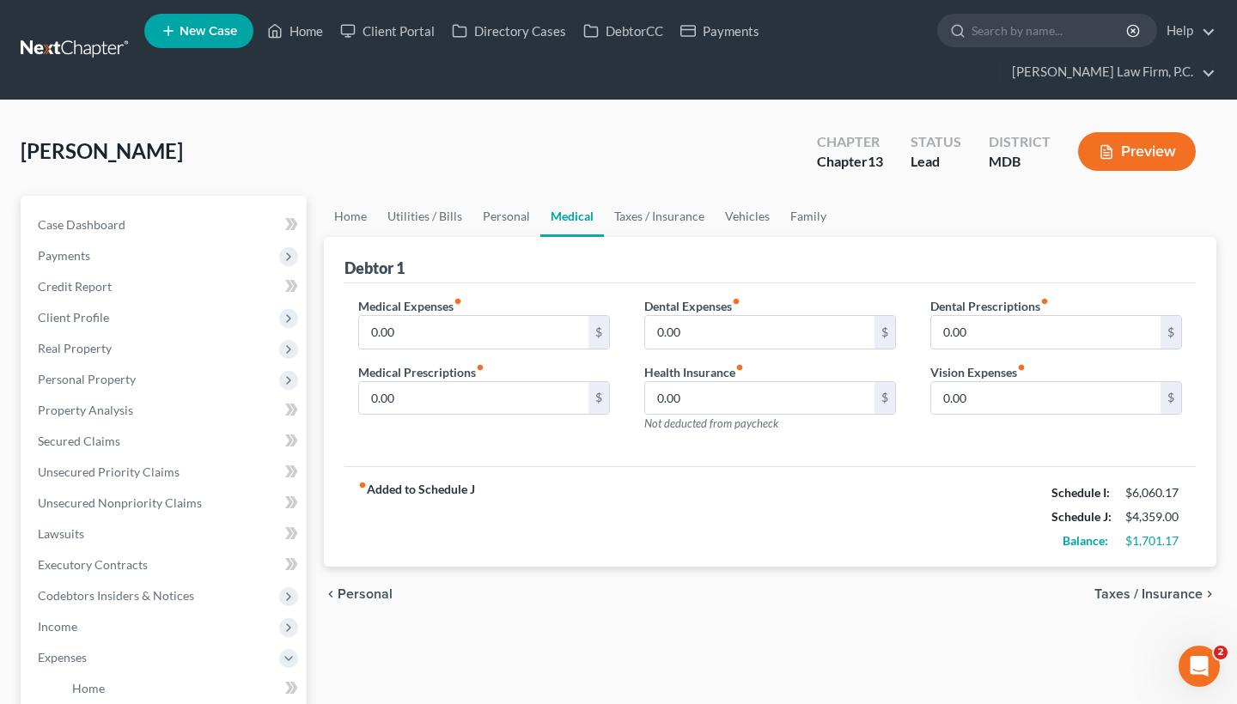
click at [1180, 592] on span "Taxes / Insurance" at bounding box center [1149, 595] width 108 height 14
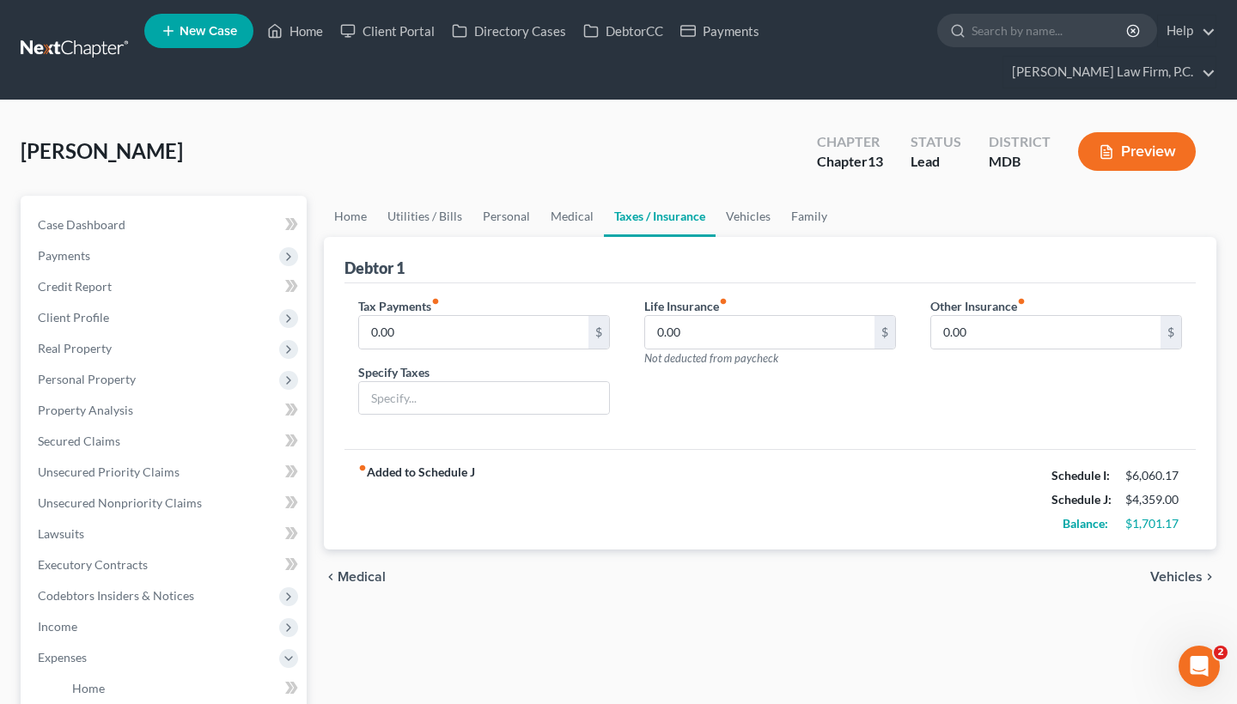
click at [1170, 576] on span "Vehicles" at bounding box center [1176, 577] width 52 height 14
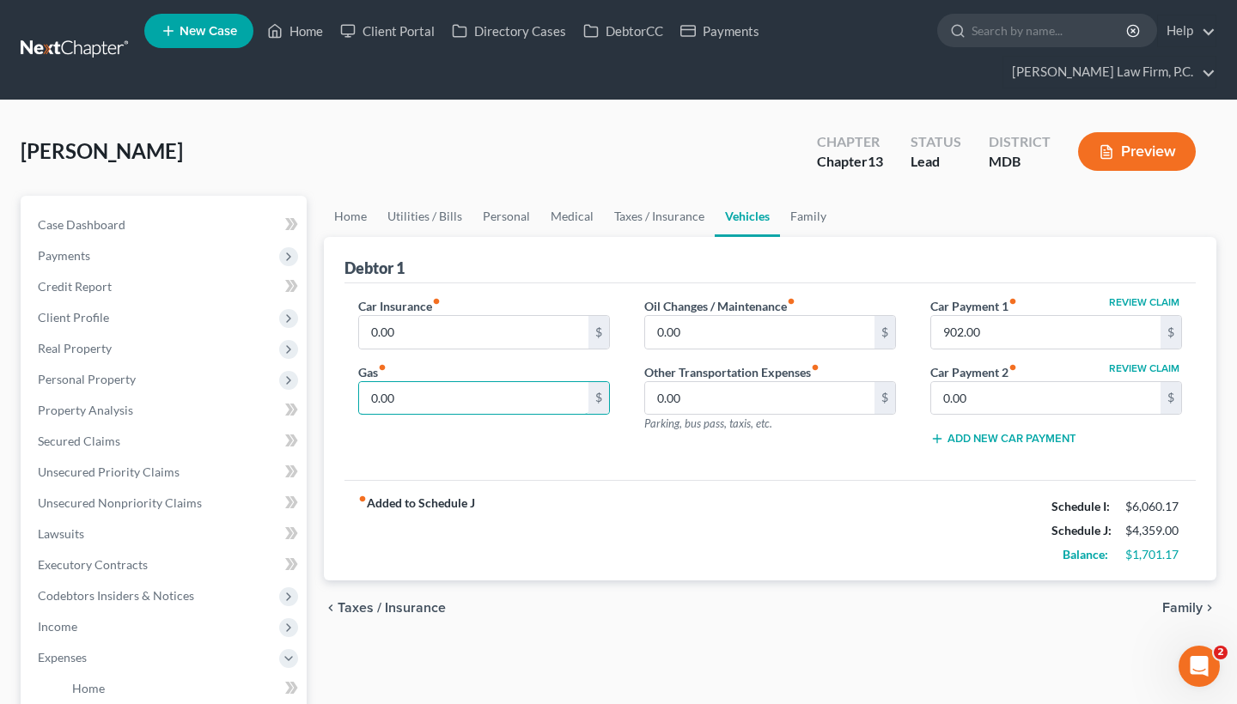
drag, startPoint x: 431, startPoint y: 407, endPoint x: 343, endPoint y: 386, distance: 91.1
click at [343, 386] on div "Car Insurance fiber_manual_record 0.00 $ Gas fiber_manual_record 0.00 $" at bounding box center [484, 378] width 286 height 163
type input "200"
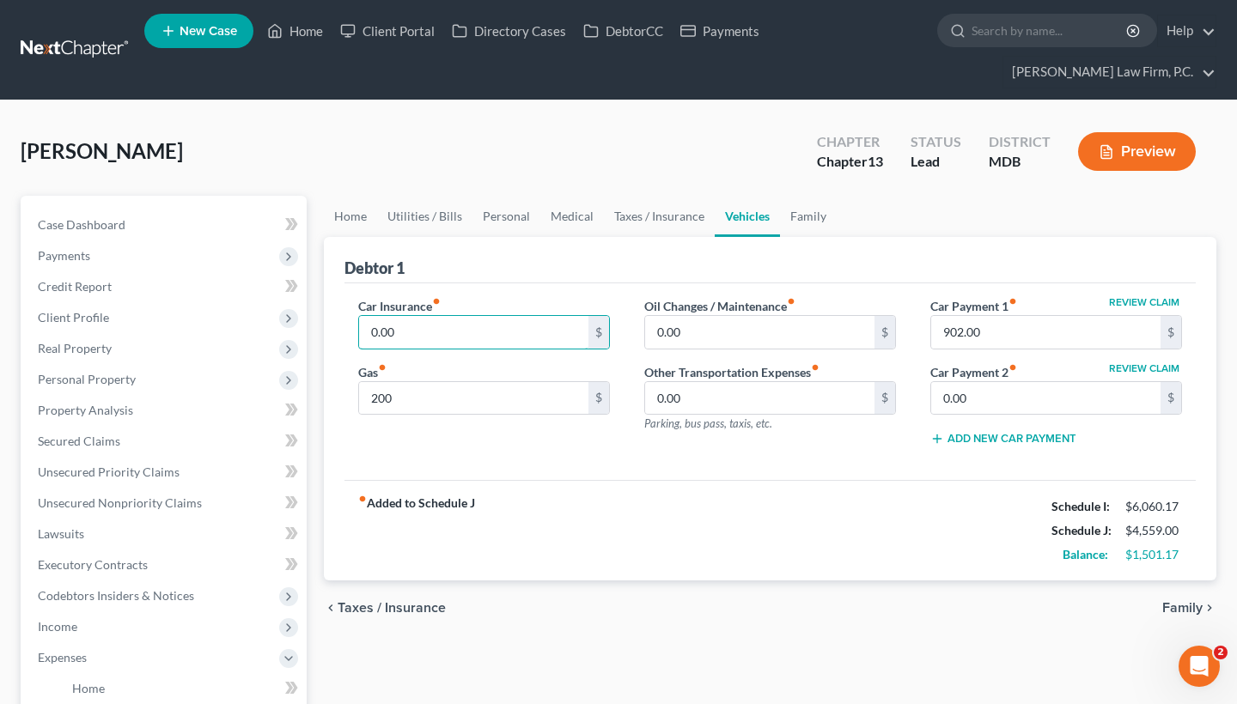
drag, startPoint x: 415, startPoint y: 327, endPoint x: 354, endPoint y: 317, distance: 61.9
click at [354, 317] on div "Car Insurance fiber_manual_record 0.00 $ Gas fiber_manual_record 200 $" at bounding box center [484, 378] width 286 height 163
type input "299"
click at [503, 531] on div "fiber_manual_record Added to Schedule J Schedule I: $6,060.17 Schedule J: $4,85…" at bounding box center [770, 530] width 851 height 101
click at [392, 604] on span "Taxes / Insurance" at bounding box center [392, 608] width 108 height 14
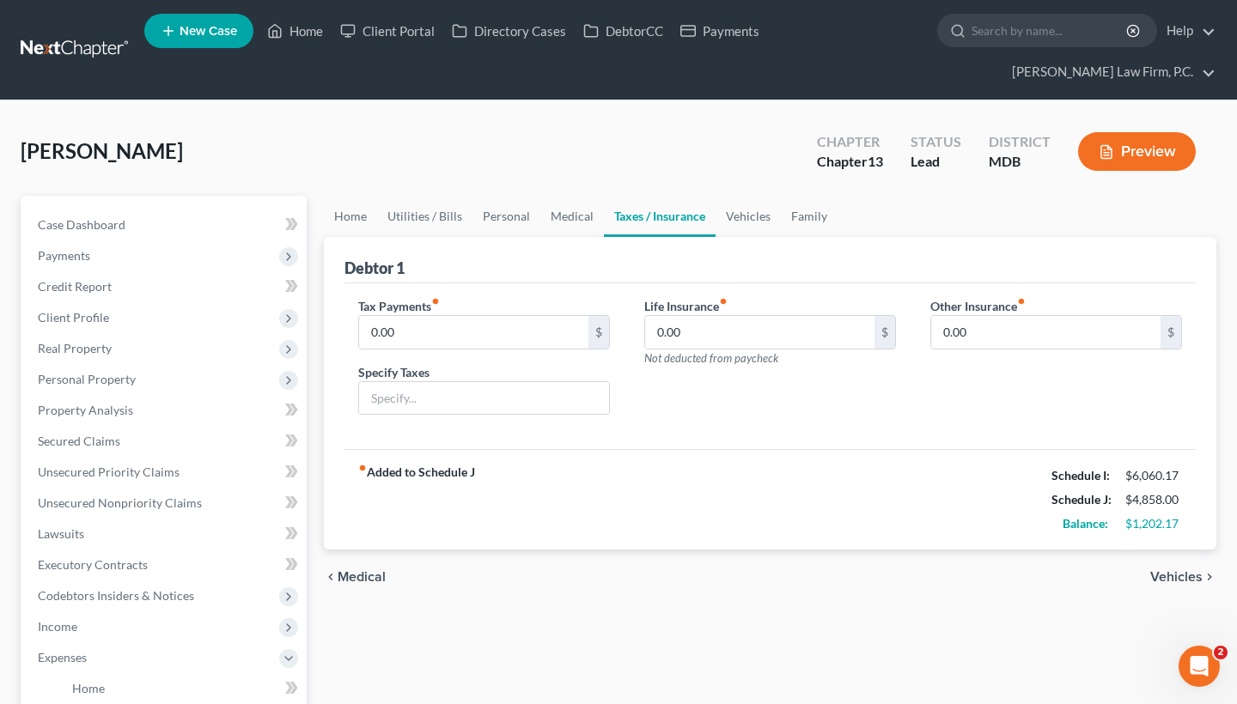
click at [374, 579] on span "Medical" at bounding box center [362, 577] width 48 height 14
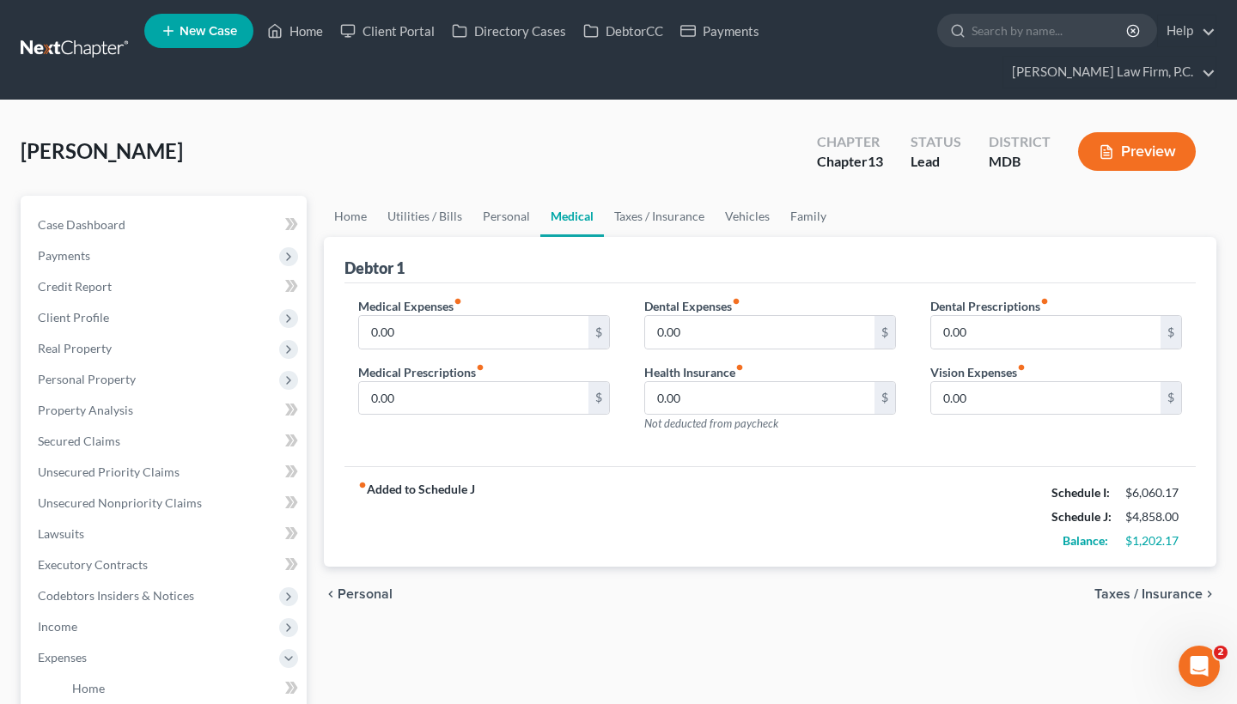
click at [371, 598] on span "Personal" at bounding box center [365, 595] width 55 height 14
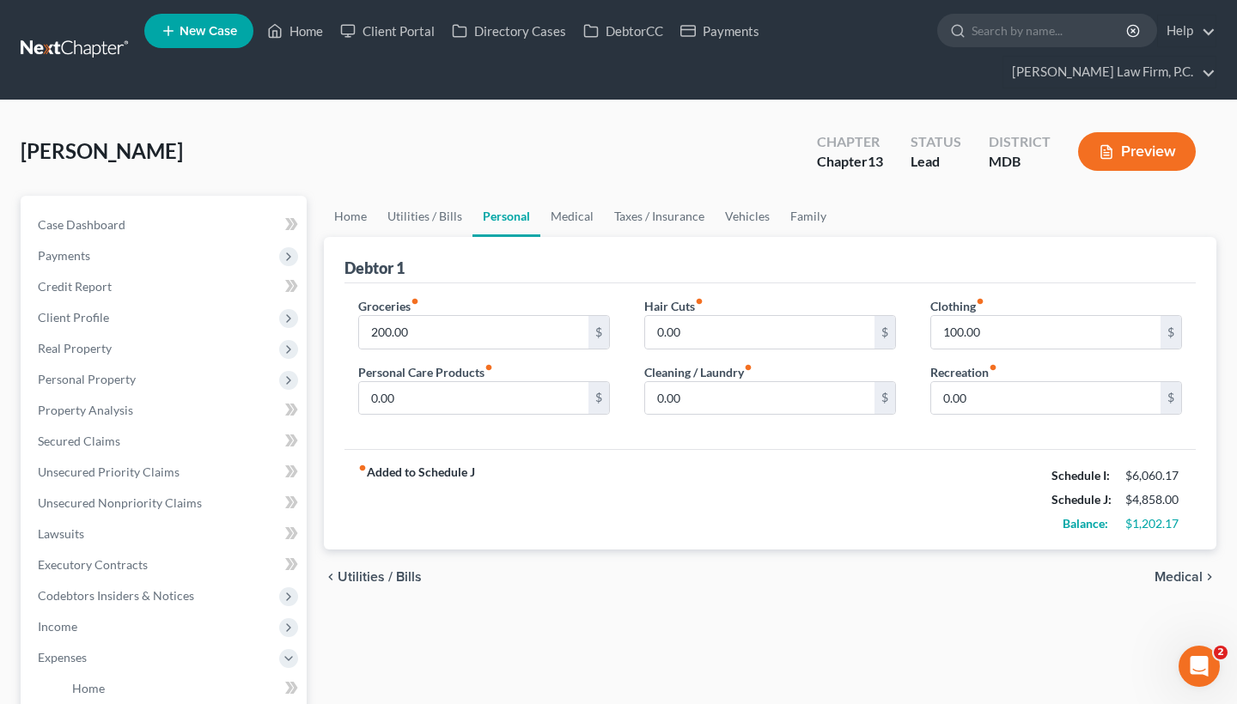
click at [360, 578] on span "Utilities / Bills" at bounding box center [380, 577] width 84 height 14
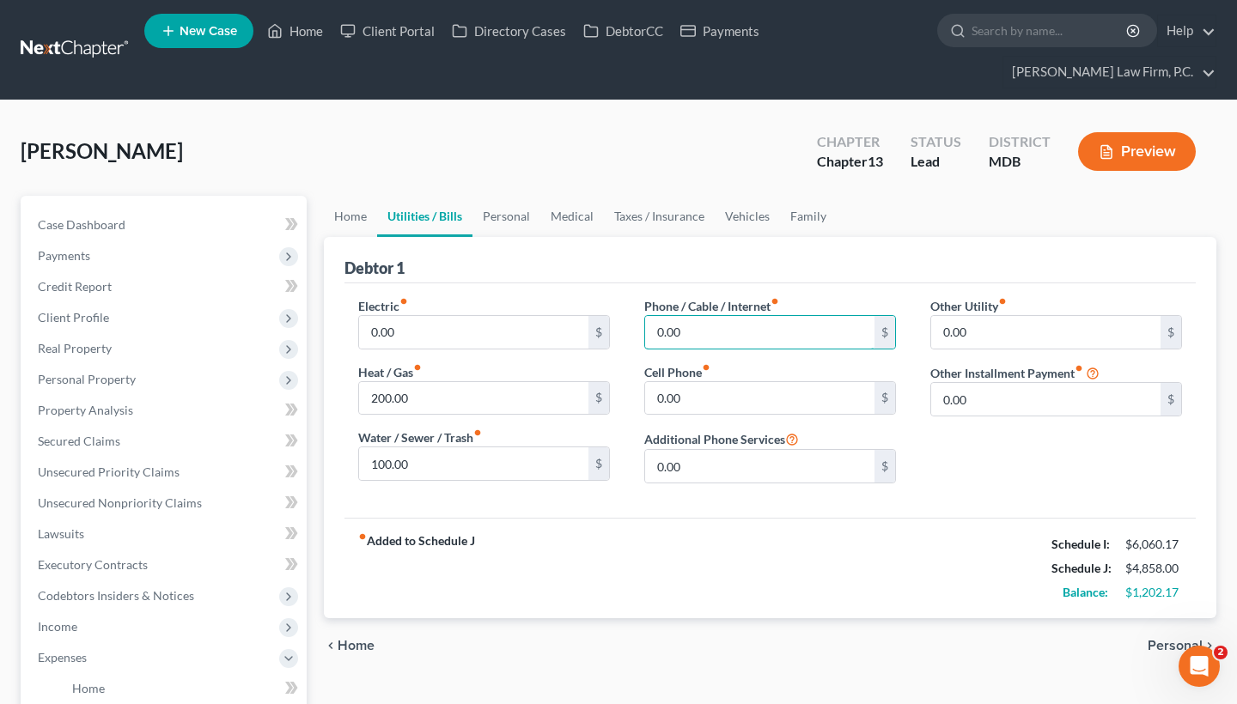
drag, startPoint x: 696, startPoint y: 338, endPoint x: 611, endPoint y: 313, distance: 88.9
type input "100"
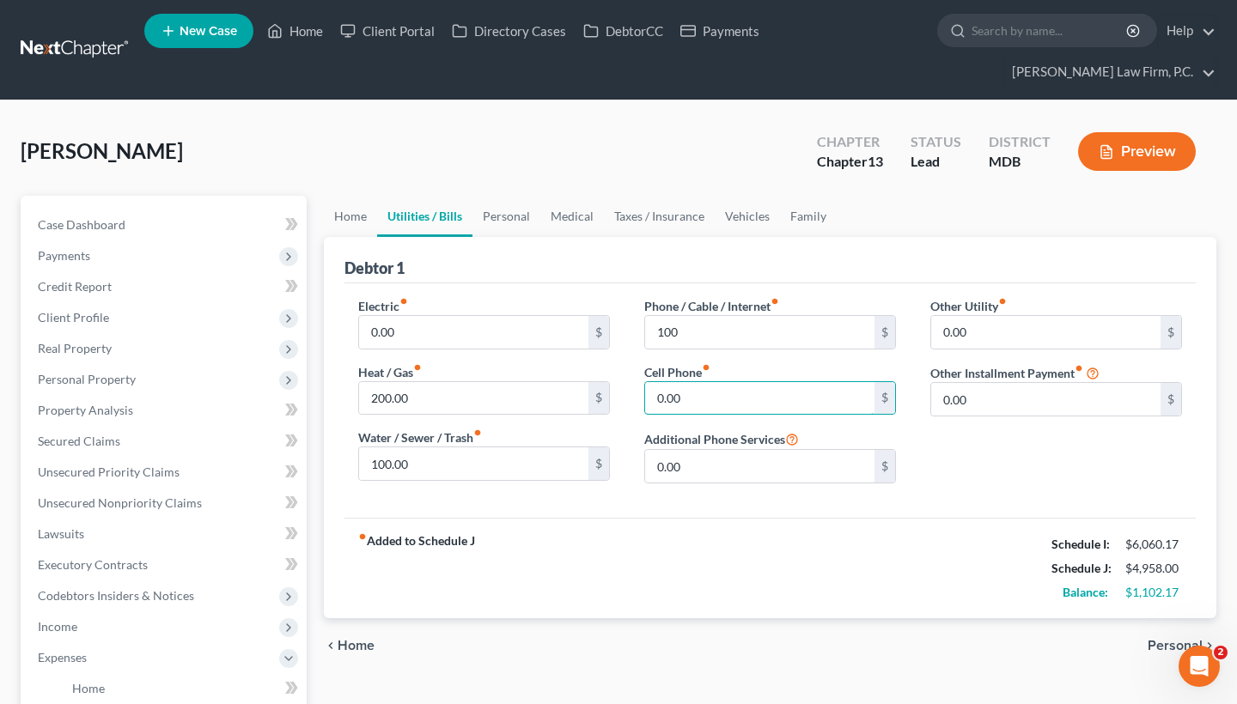
drag, startPoint x: 711, startPoint y: 405, endPoint x: 641, endPoint y: 393, distance: 71.3
type input "130"
click at [1166, 656] on div "chevron_left Home Personal chevron_right" at bounding box center [770, 646] width 893 height 55
click at [1166, 645] on span "Personal" at bounding box center [1175, 646] width 55 height 14
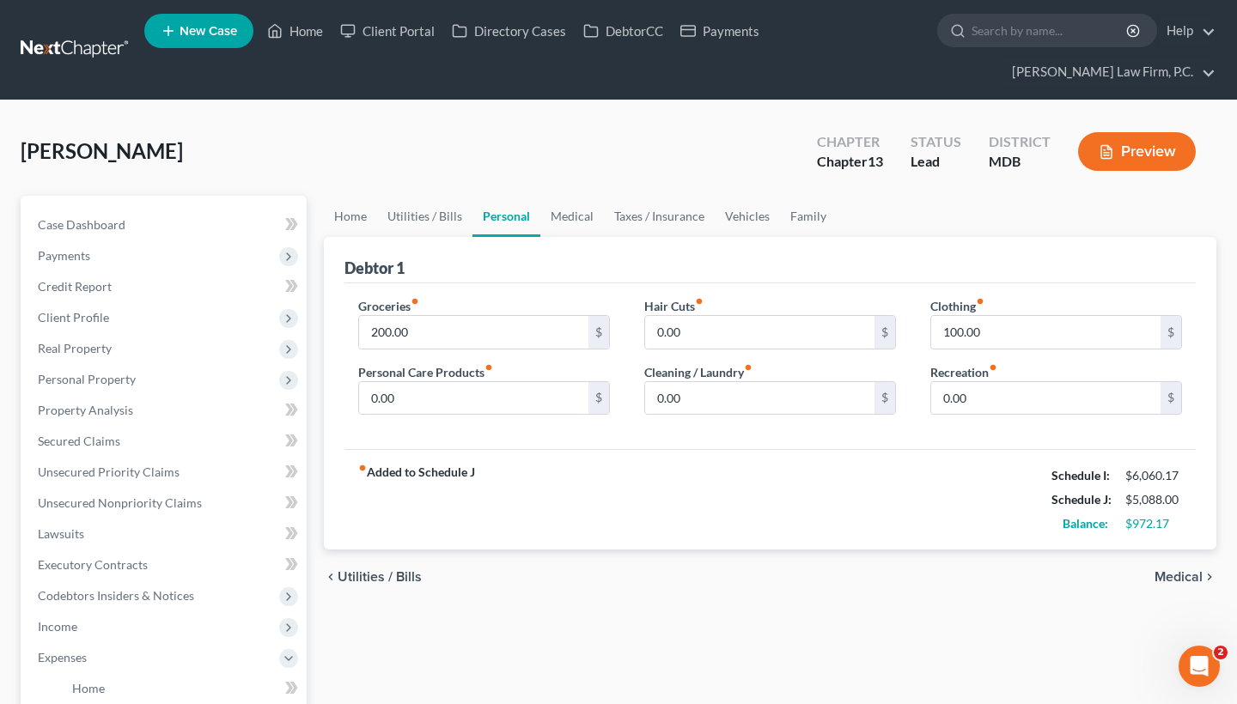
click at [1174, 576] on span "Medical" at bounding box center [1179, 577] width 48 height 14
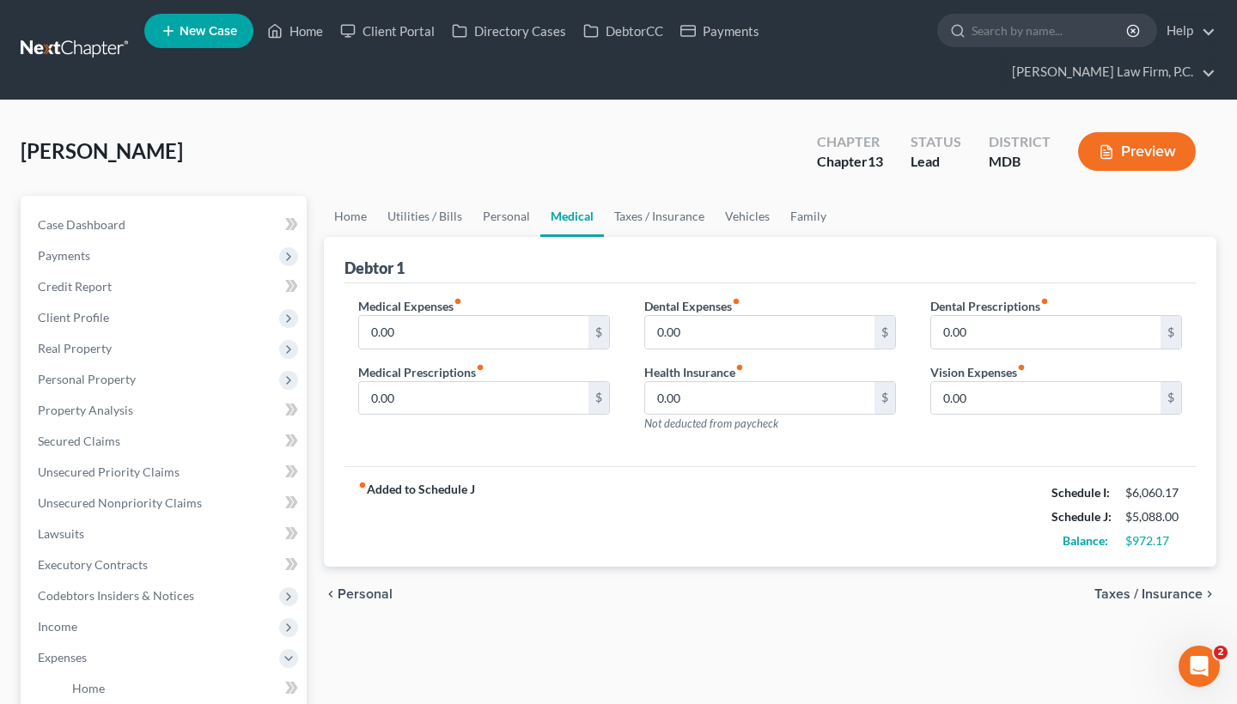
click at [1173, 597] on span "Taxes / Insurance" at bounding box center [1149, 595] width 108 height 14
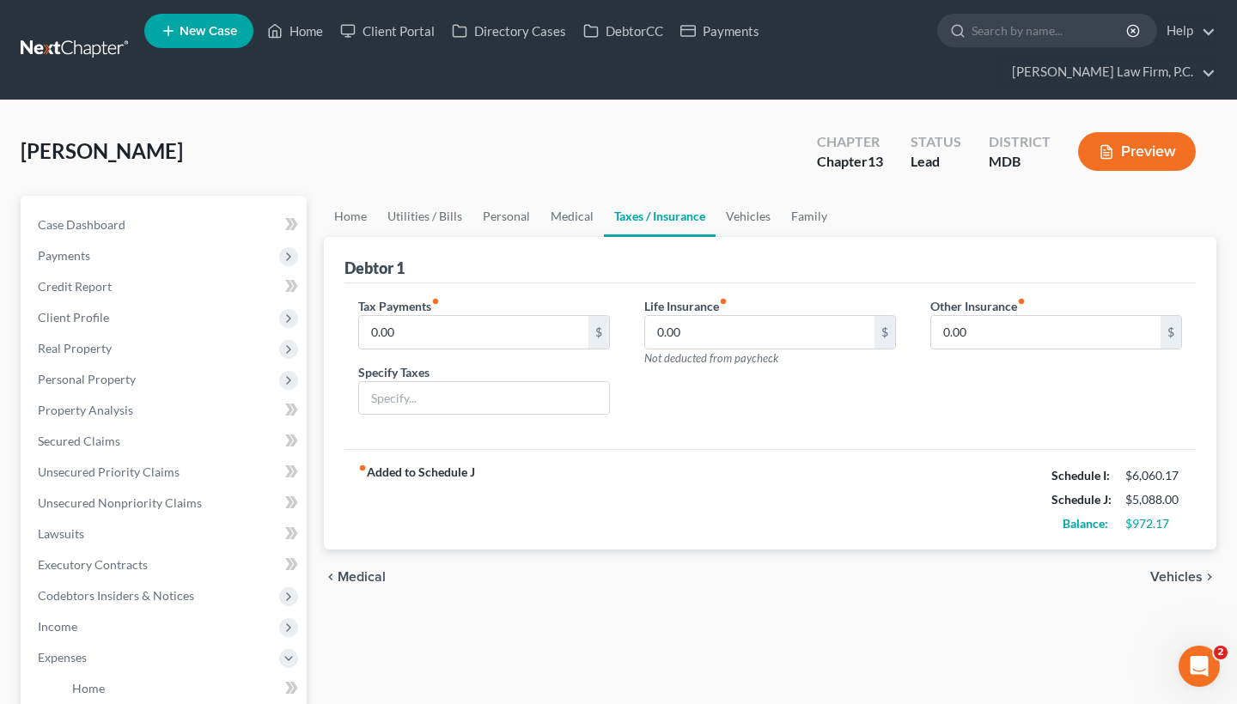
click at [1167, 579] on span "Vehicles" at bounding box center [1176, 577] width 52 height 14
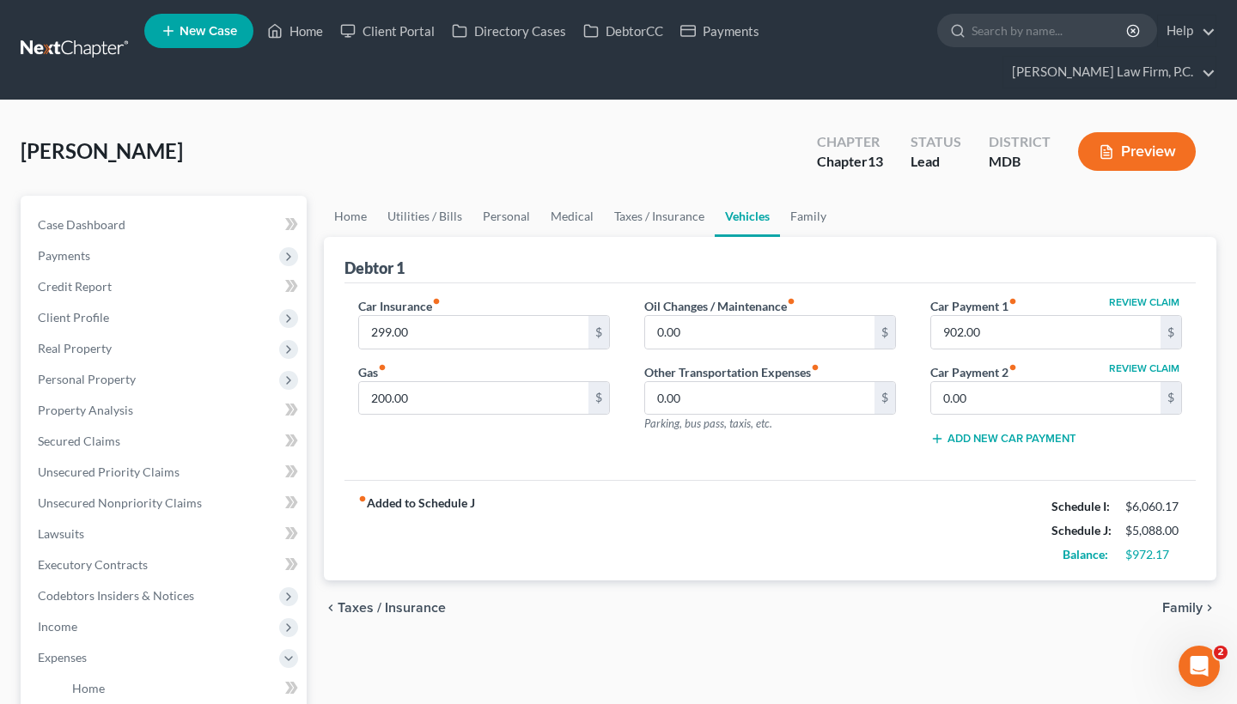
click at [1174, 607] on span "Family" at bounding box center [1182, 608] width 40 height 14
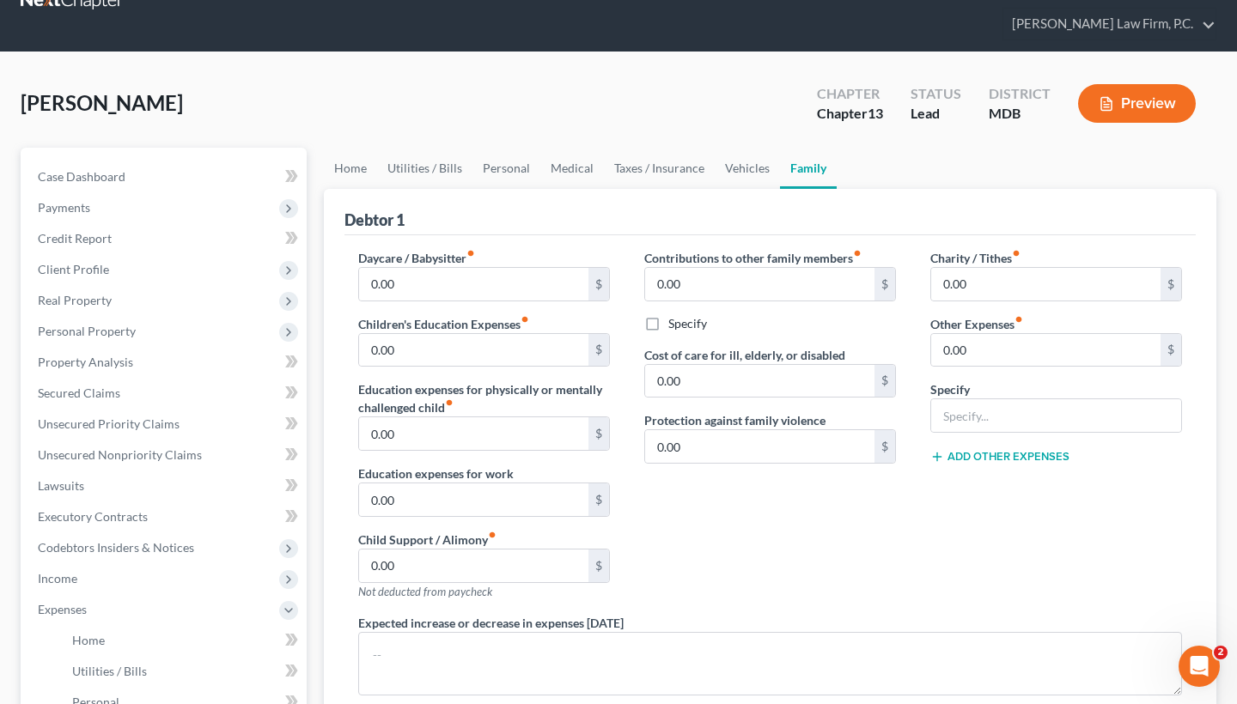
scroll to position [55, 0]
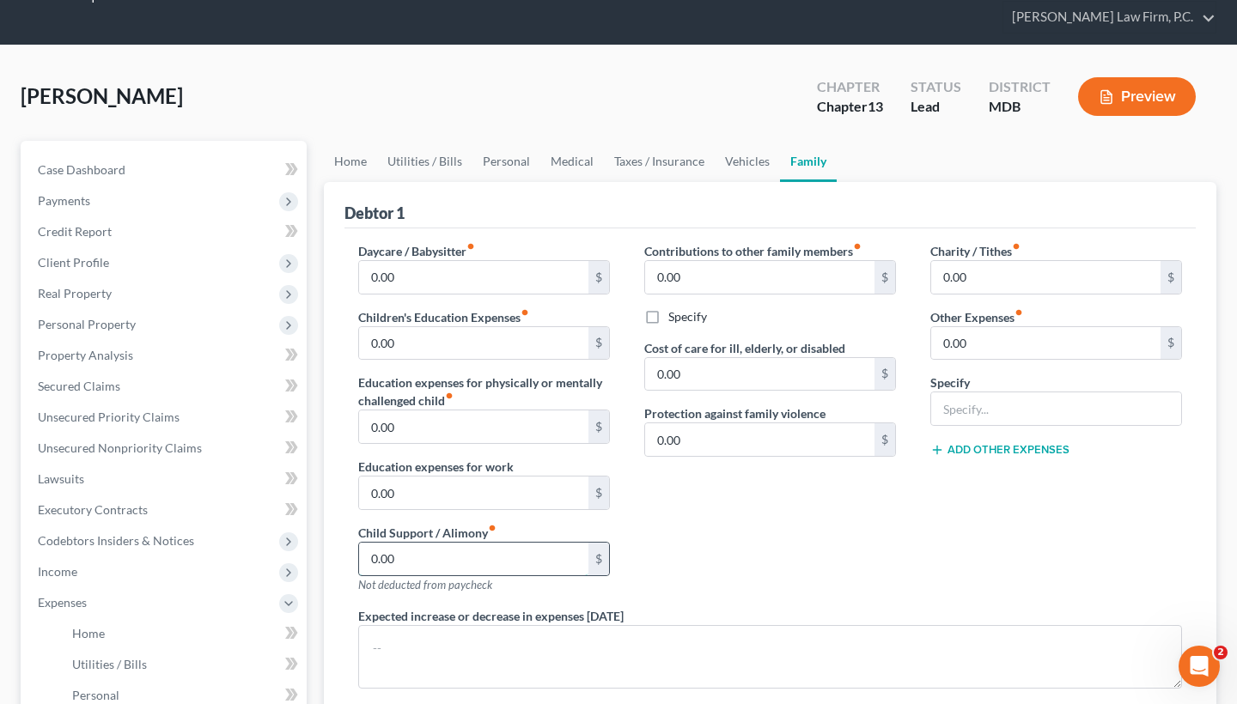
drag, startPoint x: 452, startPoint y: 549, endPoint x: 410, endPoint y: 571, distance: 47.7
click at [410, 571] on input "0.00" at bounding box center [473, 559] width 229 height 33
type input "350"
click at [811, 579] on div "Contributions to other family members fiber_manual_record 0.00 $ Specify Cost o…" at bounding box center [770, 424] width 286 height 365
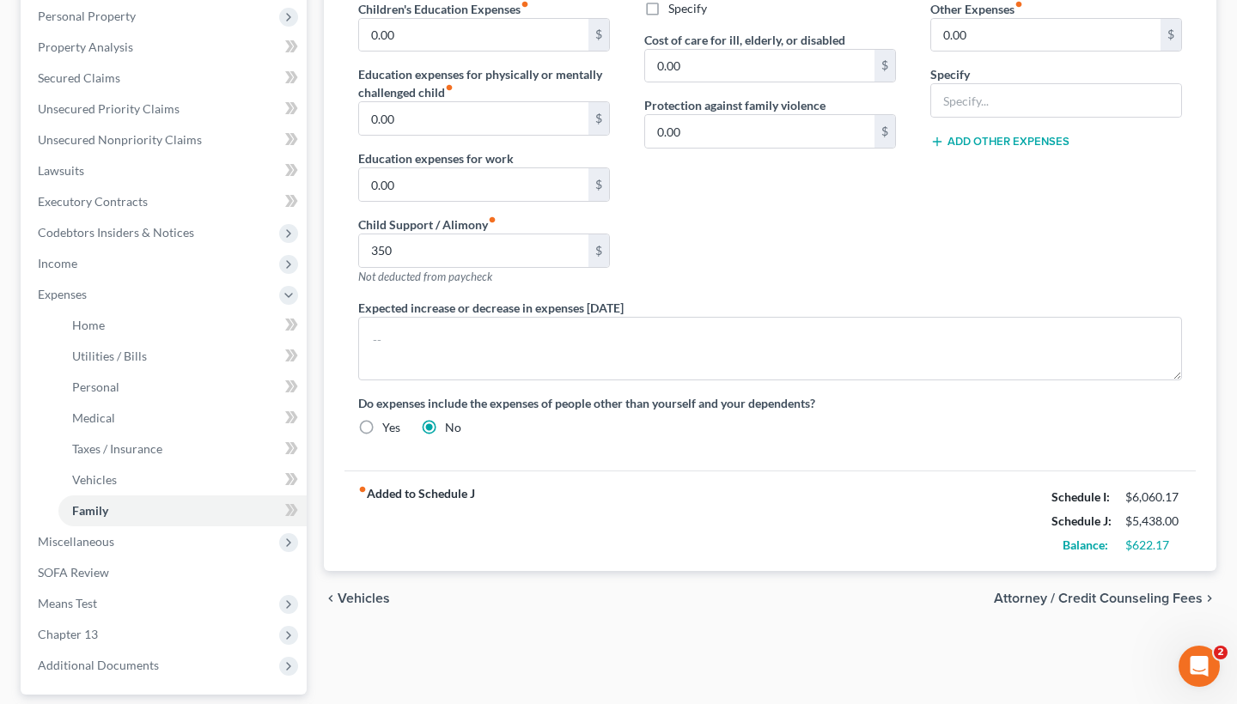
click at [377, 604] on span "Vehicles" at bounding box center [364, 599] width 52 height 14
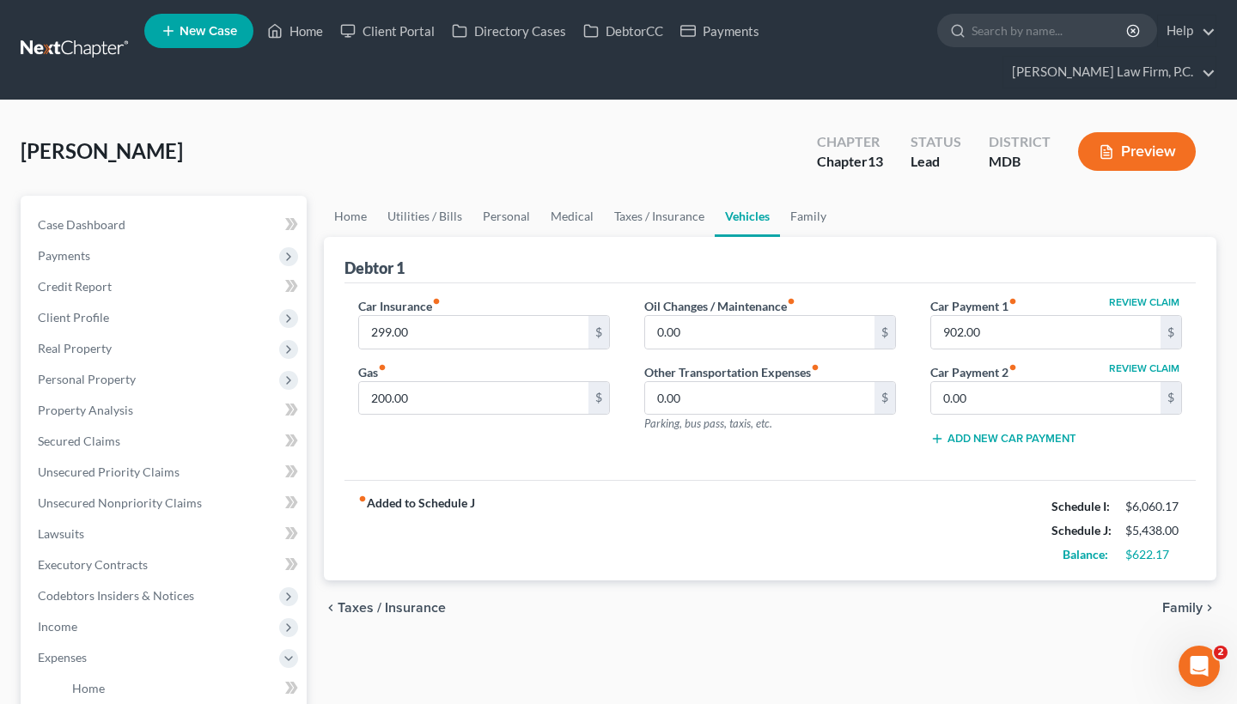
click at [376, 608] on span "Taxes / Insurance" at bounding box center [392, 608] width 108 height 14
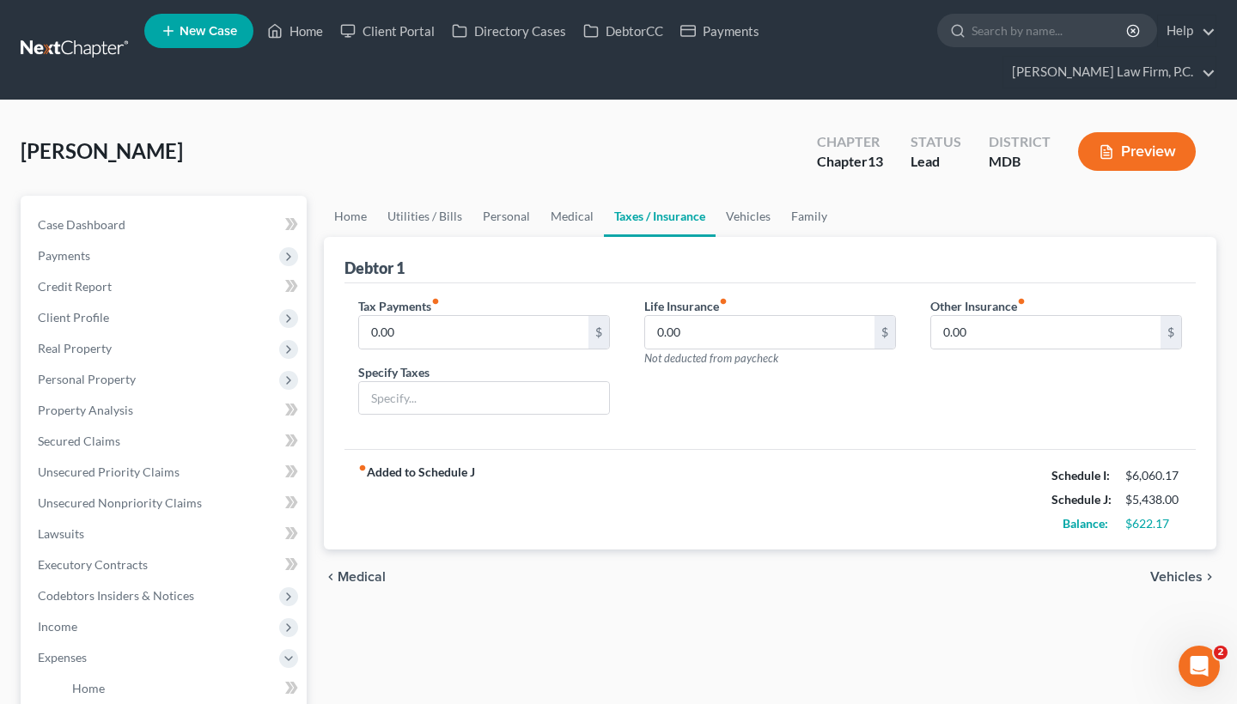
click at [365, 584] on span "Medical" at bounding box center [362, 577] width 48 height 14
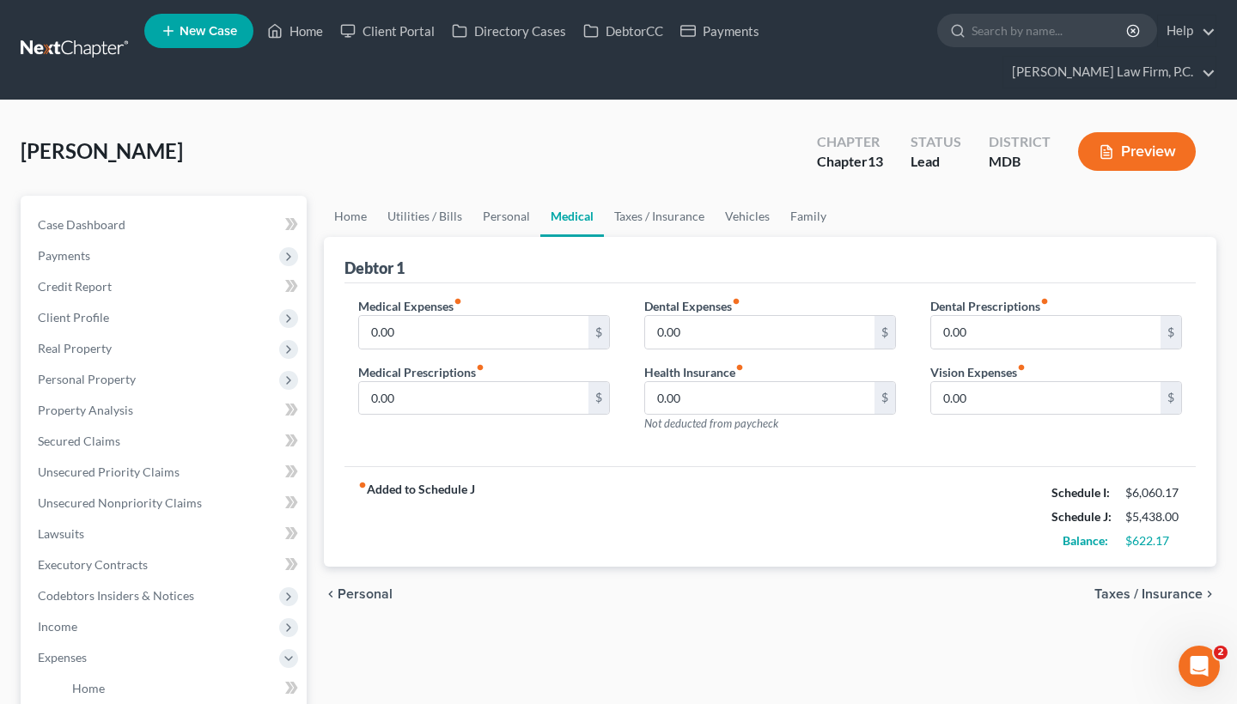
click at [372, 588] on span "Personal" at bounding box center [365, 595] width 55 height 14
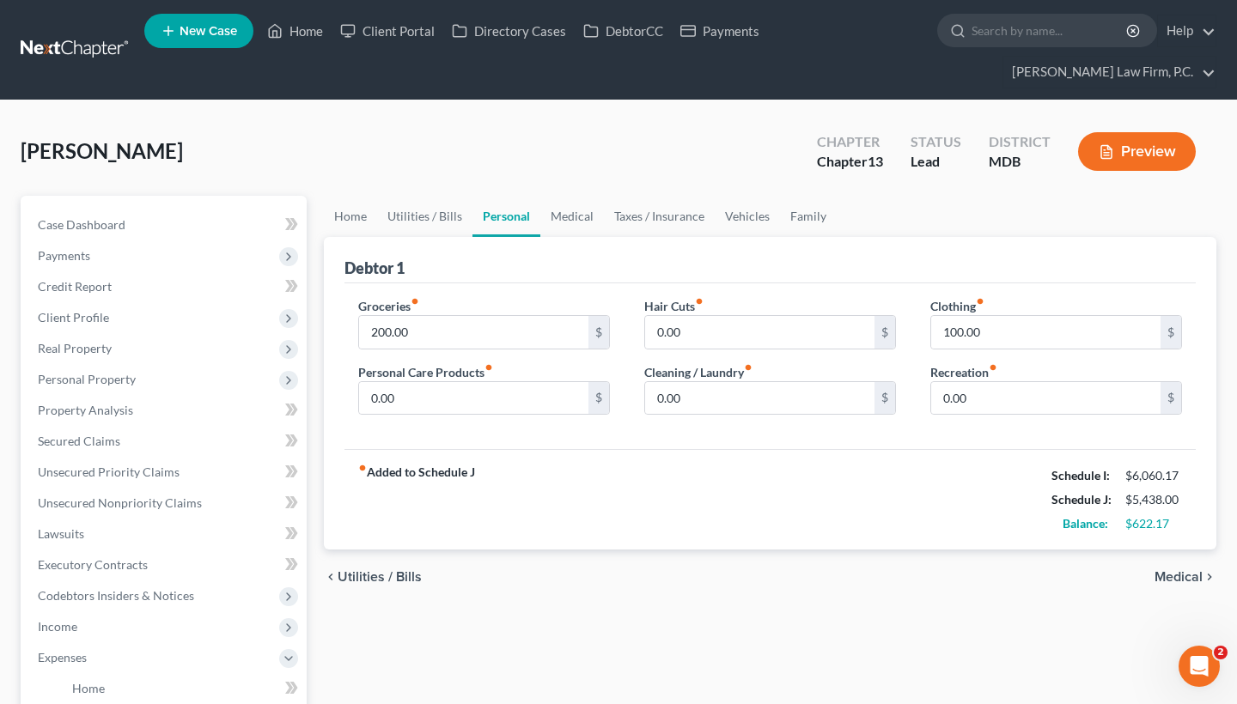
click at [374, 572] on span "Utilities / Bills" at bounding box center [380, 577] width 84 height 14
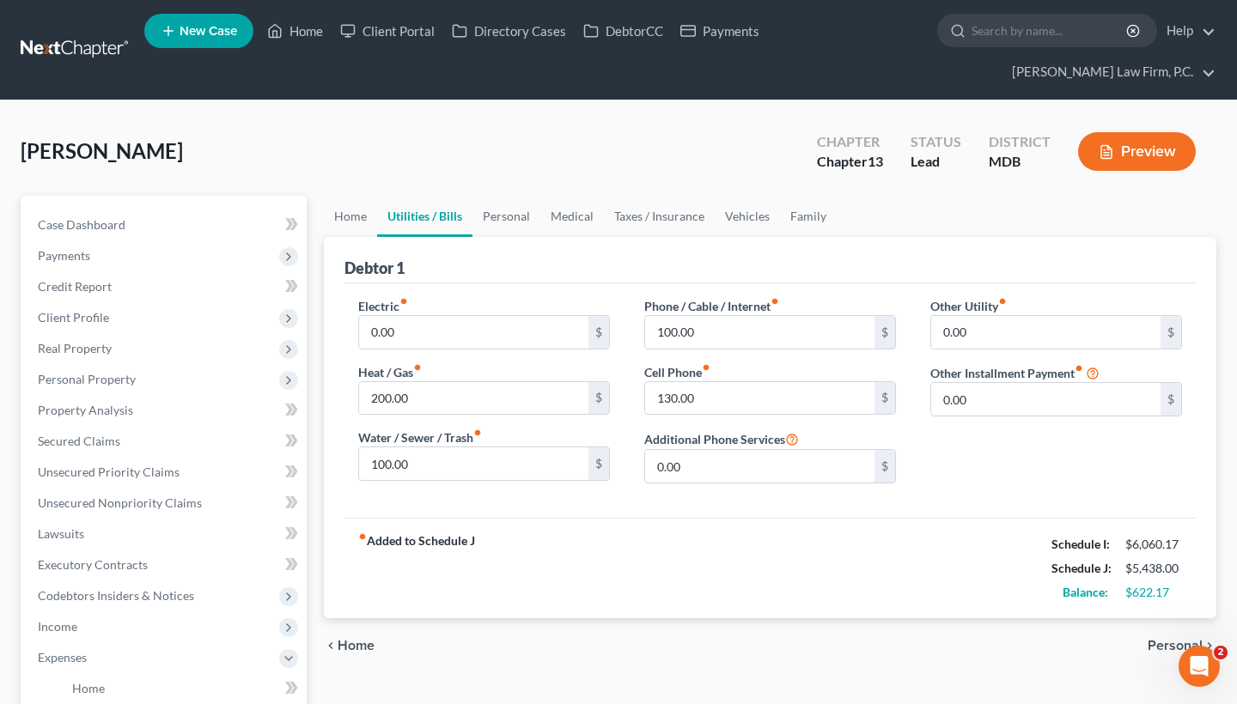
click at [361, 641] on span "Home" at bounding box center [356, 646] width 37 height 14
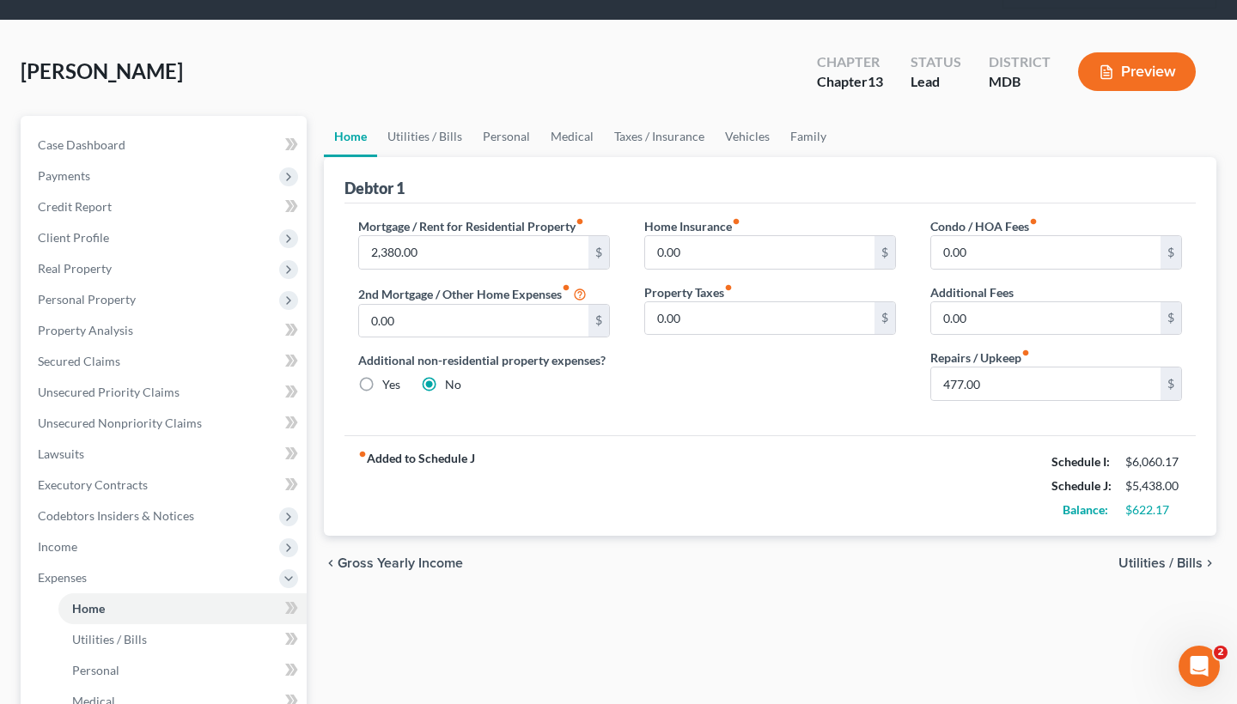
scroll to position [83, 0]
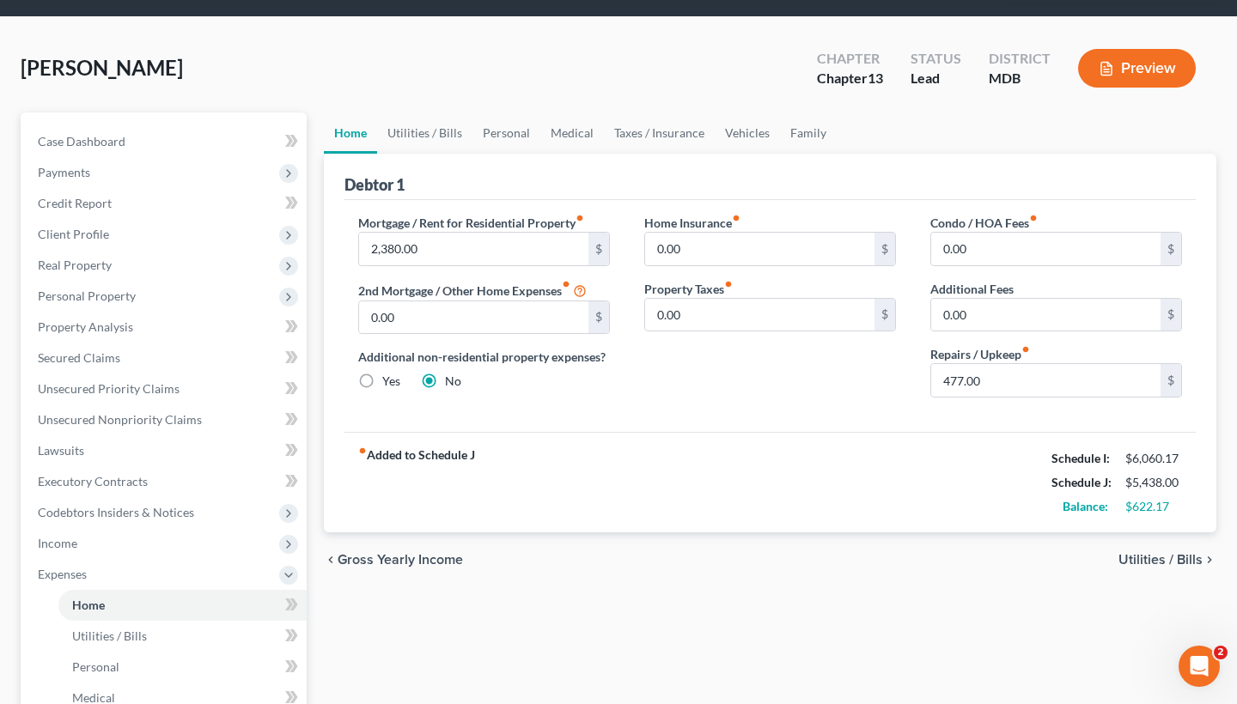
click at [1131, 558] on span "Utilities / Bills" at bounding box center [1161, 560] width 84 height 14
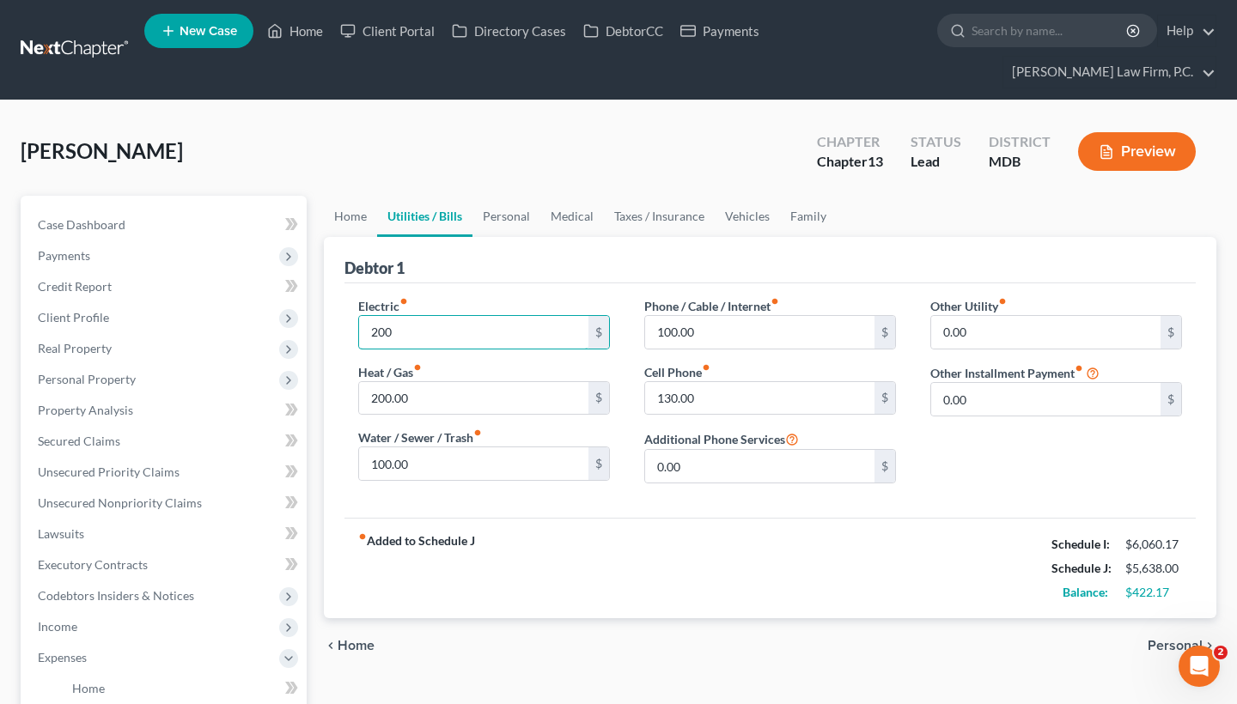
type input "200"
click at [598, 564] on div "fiber_manual_record Added to Schedule J Schedule I: $6,060.17 Schedule J: $5,63…" at bounding box center [770, 568] width 851 height 101
click at [1159, 648] on span "Personal" at bounding box center [1175, 646] width 55 height 14
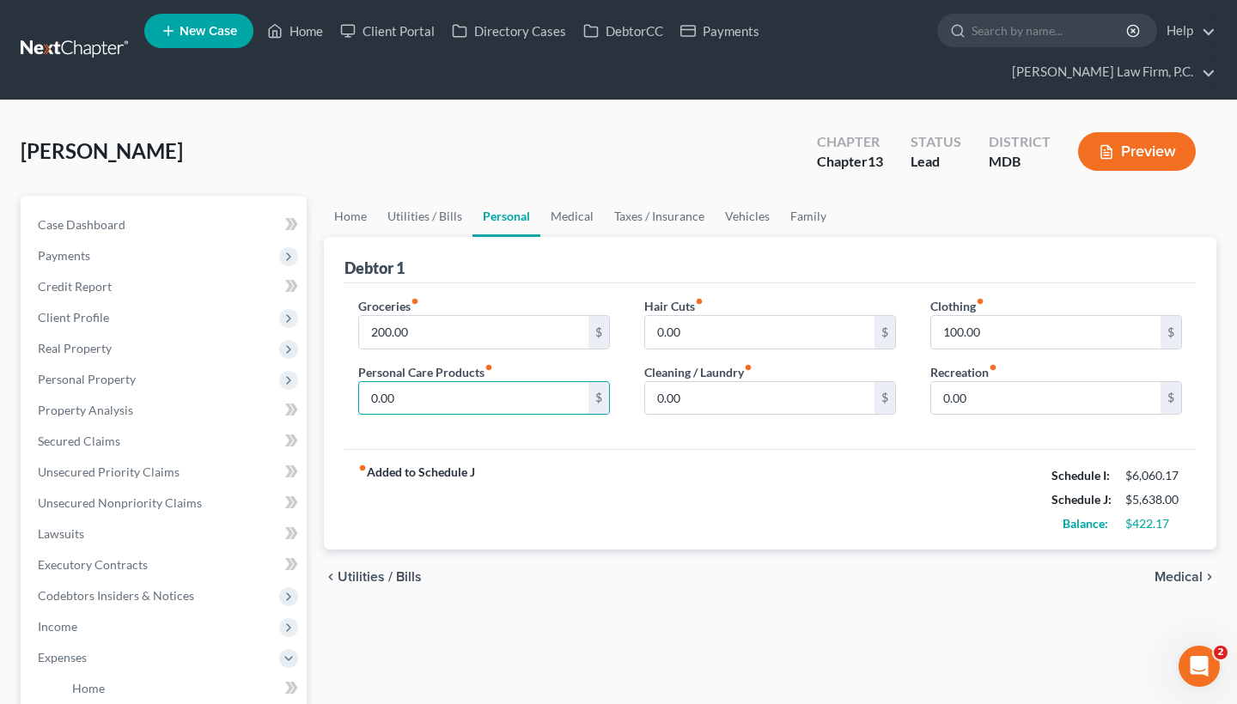
drag, startPoint x: 459, startPoint y: 399, endPoint x: 312, endPoint y: 398, distance: 146.9
click at [312, 398] on div "Petition Navigation Case Dashboard Payments Invoices Payments Payments Credit R…" at bounding box center [618, 676] width 1213 height 961
type input "5"
type input "1"
type input "100"
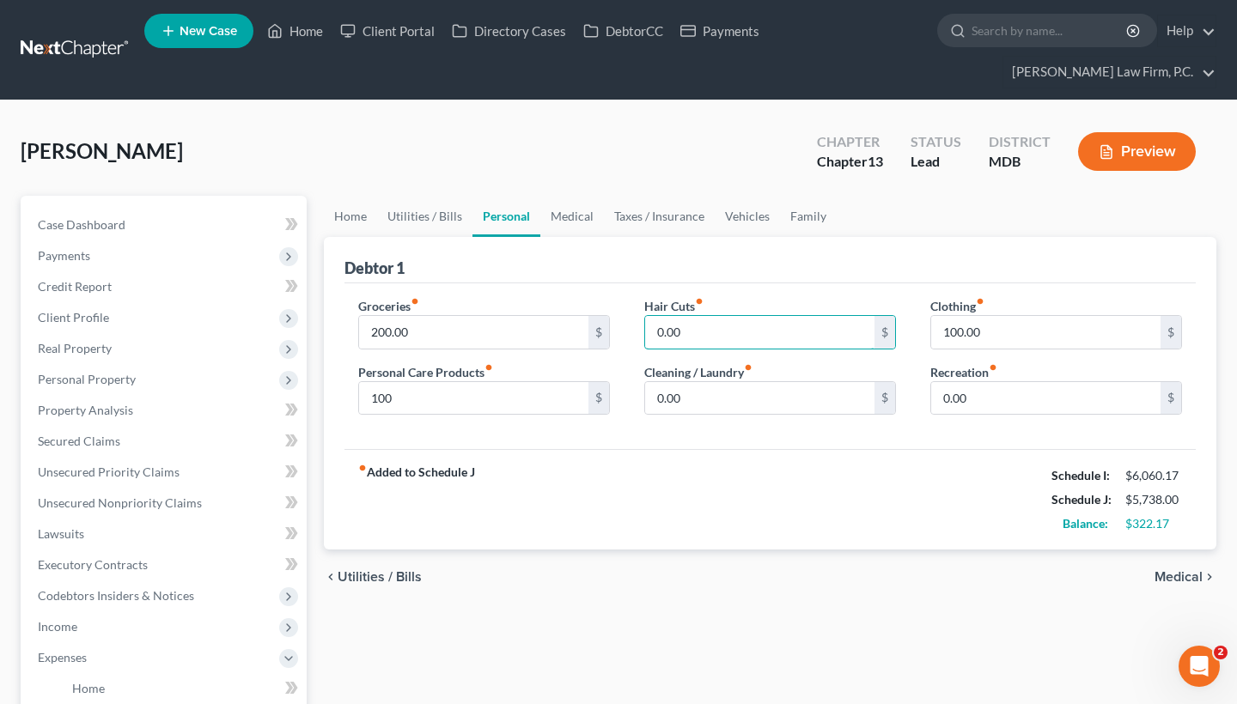
drag, startPoint x: 692, startPoint y: 327, endPoint x: 636, endPoint y: 320, distance: 57.2
click at [636, 320] on div "Hair Cuts fiber_manual_record 0.00 $ Cleaning / Laundry fiber_manual_record 0.0…" at bounding box center [770, 363] width 286 height 132
type input "70"
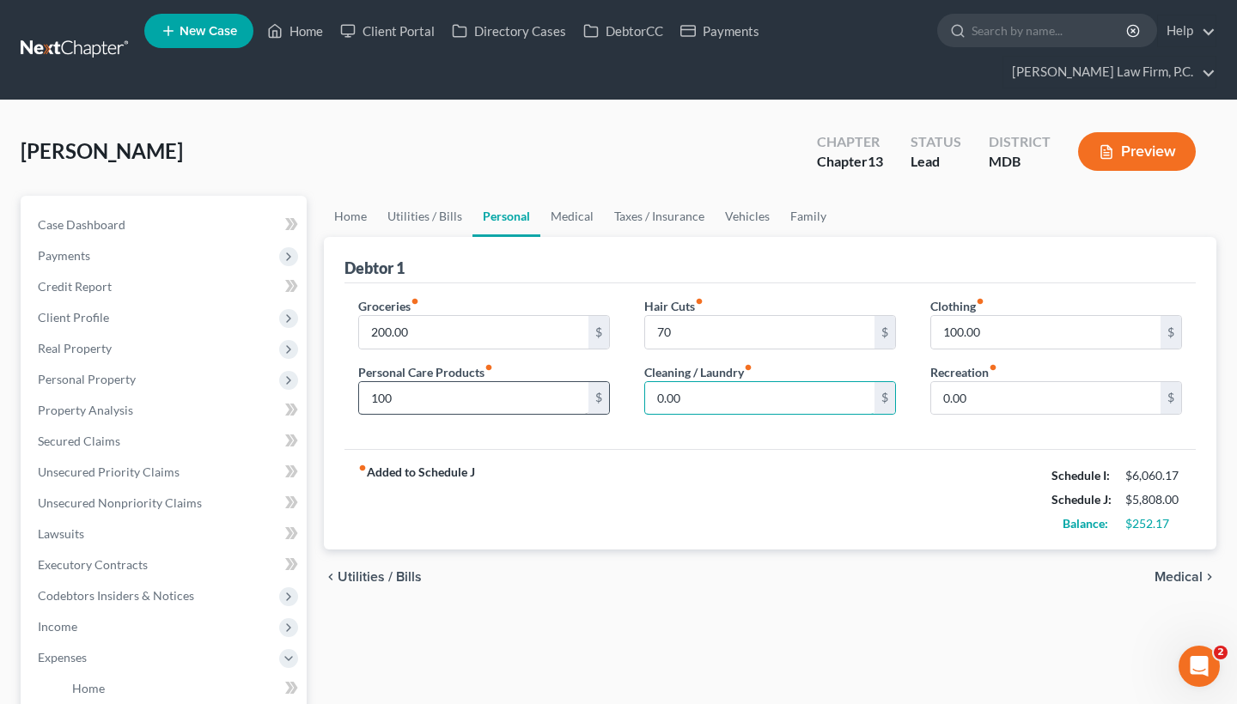
drag, startPoint x: 726, startPoint y: 393, endPoint x: 564, endPoint y: 385, distance: 161.7
click at [564, 385] on div "Groceries fiber_manual_record 200.00 $ Personal Care Products fiber_manual_reco…" at bounding box center [770, 363] width 858 height 132
type input "100"
drag, startPoint x: 985, startPoint y: 399, endPoint x: 843, endPoint y: 387, distance: 143.1
click at [843, 387] on div "Groceries fiber_manual_record 200.00 $ Personal Care Products fiber_manual_reco…" at bounding box center [770, 363] width 858 height 132
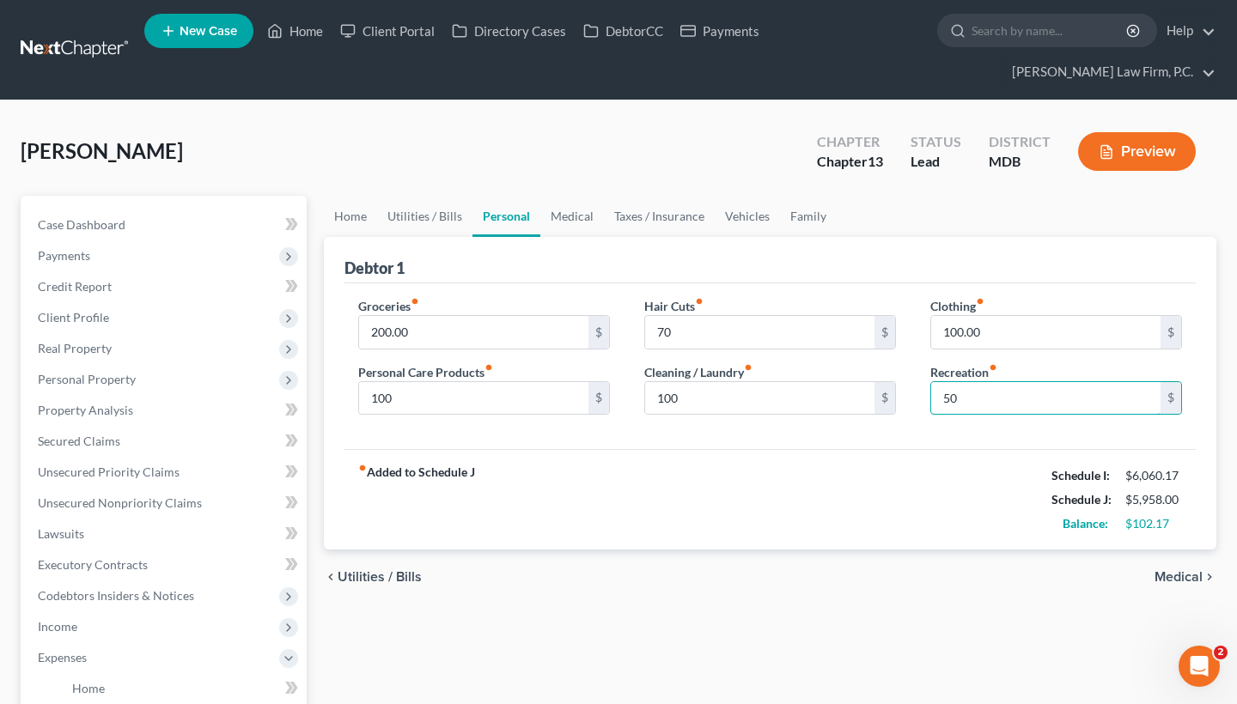
type input "50"
click at [1172, 576] on span "Medical" at bounding box center [1179, 577] width 48 height 14
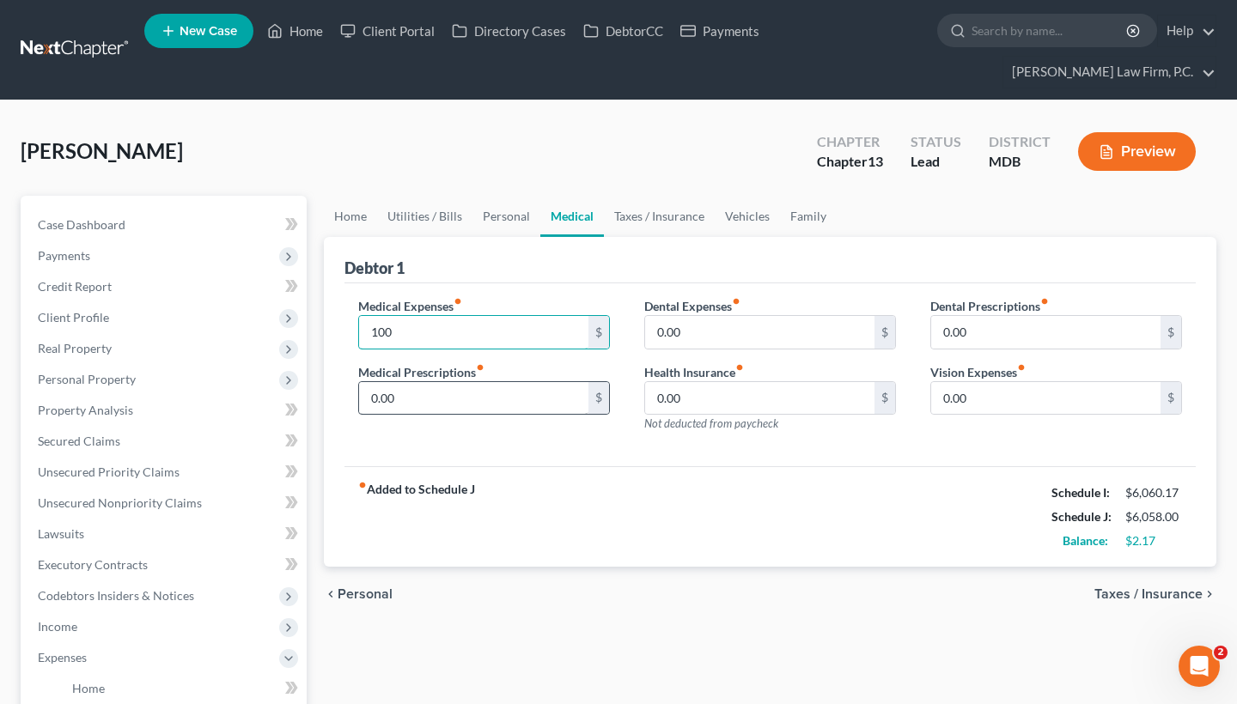
type input "100"
drag, startPoint x: 430, startPoint y: 398, endPoint x: 337, endPoint y: 389, distance: 94.0
click at [337, 389] on div "Debtor 1 Medical Expenses fiber_manual_record 100 $ Medical Prescriptions fiber…" at bounding box center [770, 402] width 893 height 331
type input "100"
click at [1112, 591] on span "Taxes / Insurance" at bounding box center [1149, 595] width 108 height 14
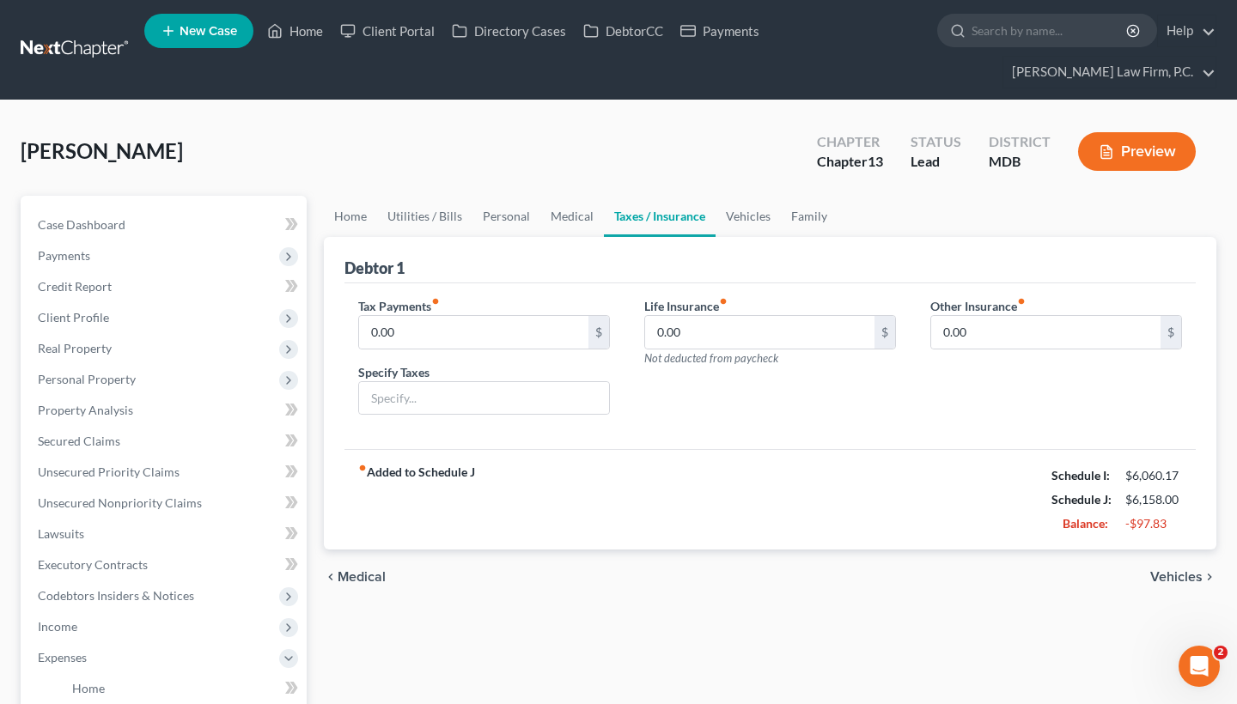
click at [1162, 576] on span "Vehicles" at bounding box center [1176, 577] width 52 height 14
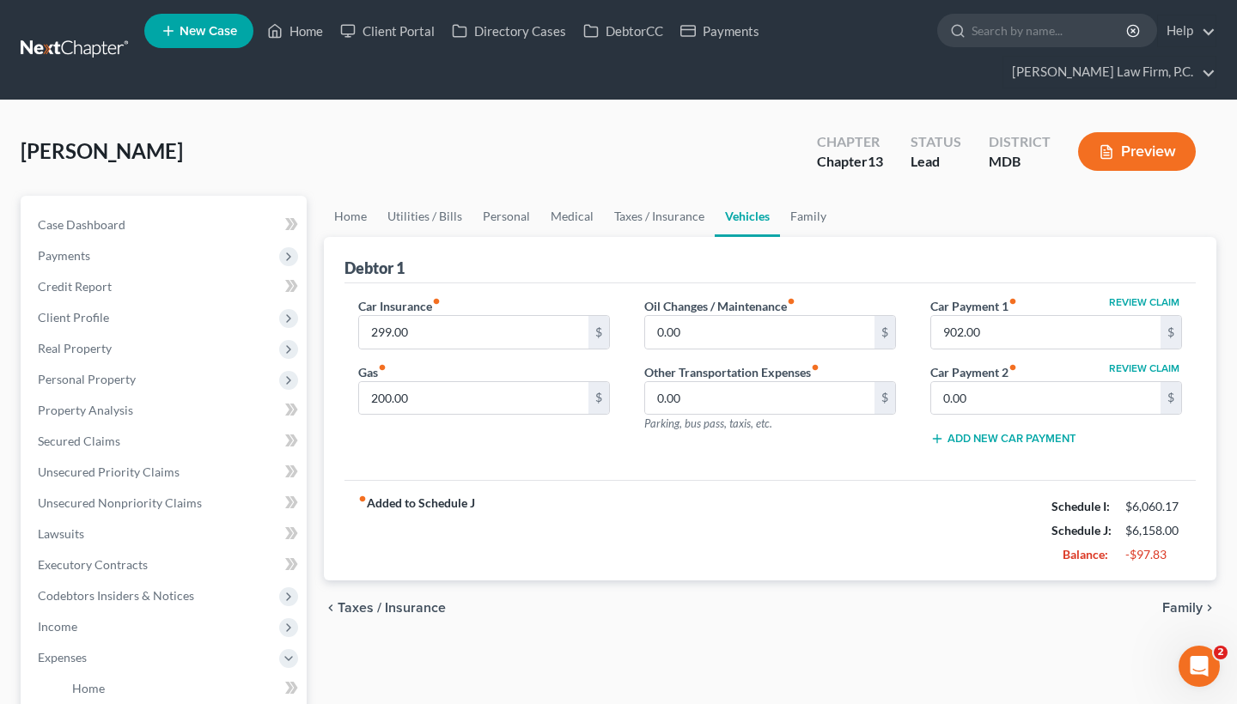
click at [1173, 606] on span "Family" at bounding box center [1182, 608] width 40 height 14
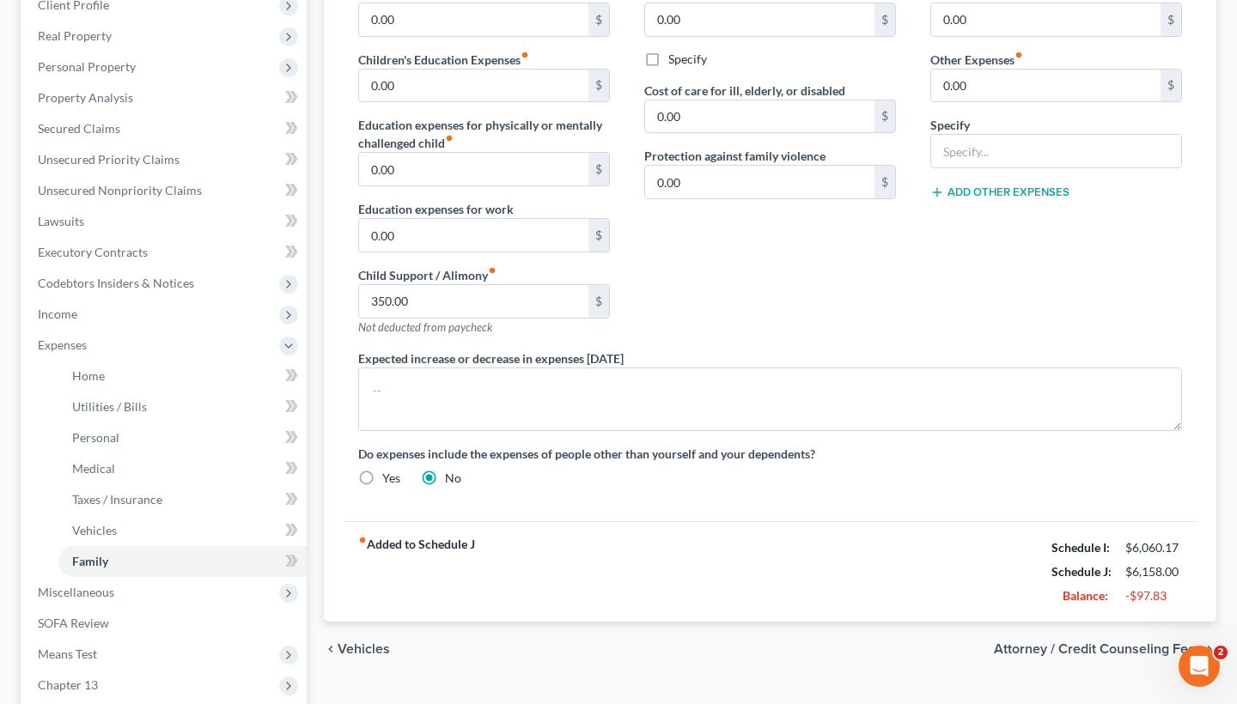
scroll to position [388, 0]
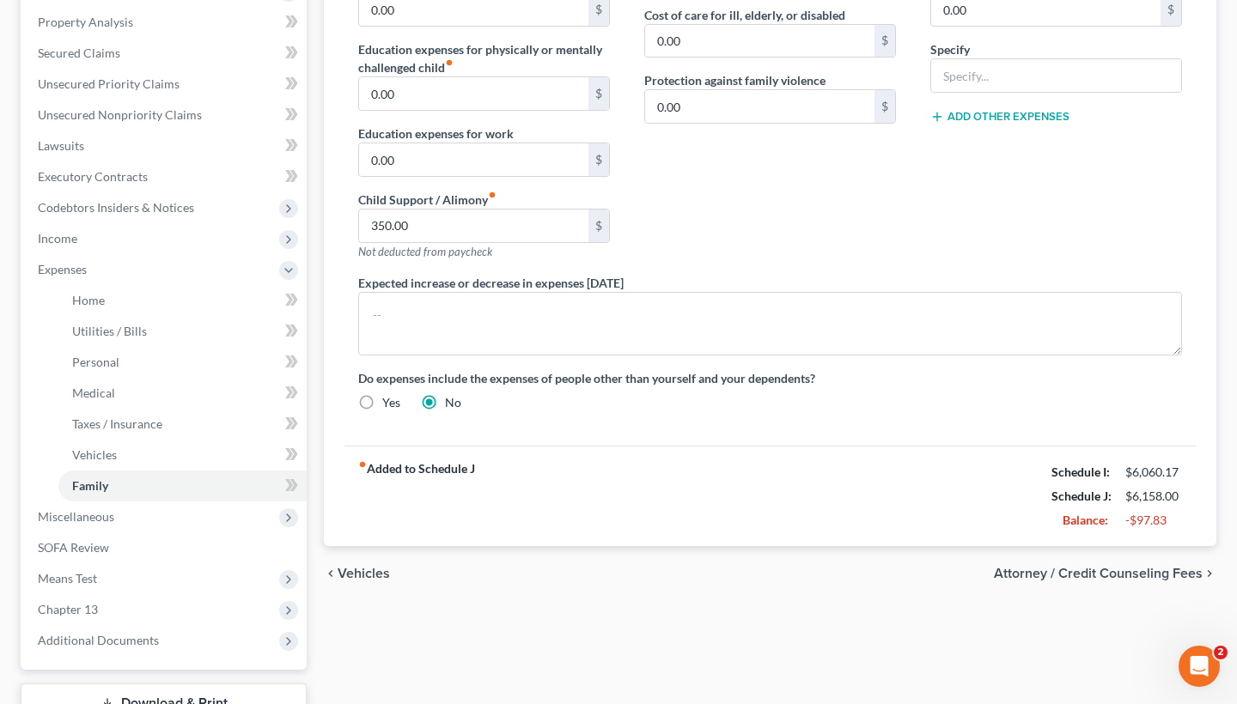
click at [1128, 573] on span "Attorney / Credit Counseling Fees" at bounding box center [1098, 574] width 209 height 14
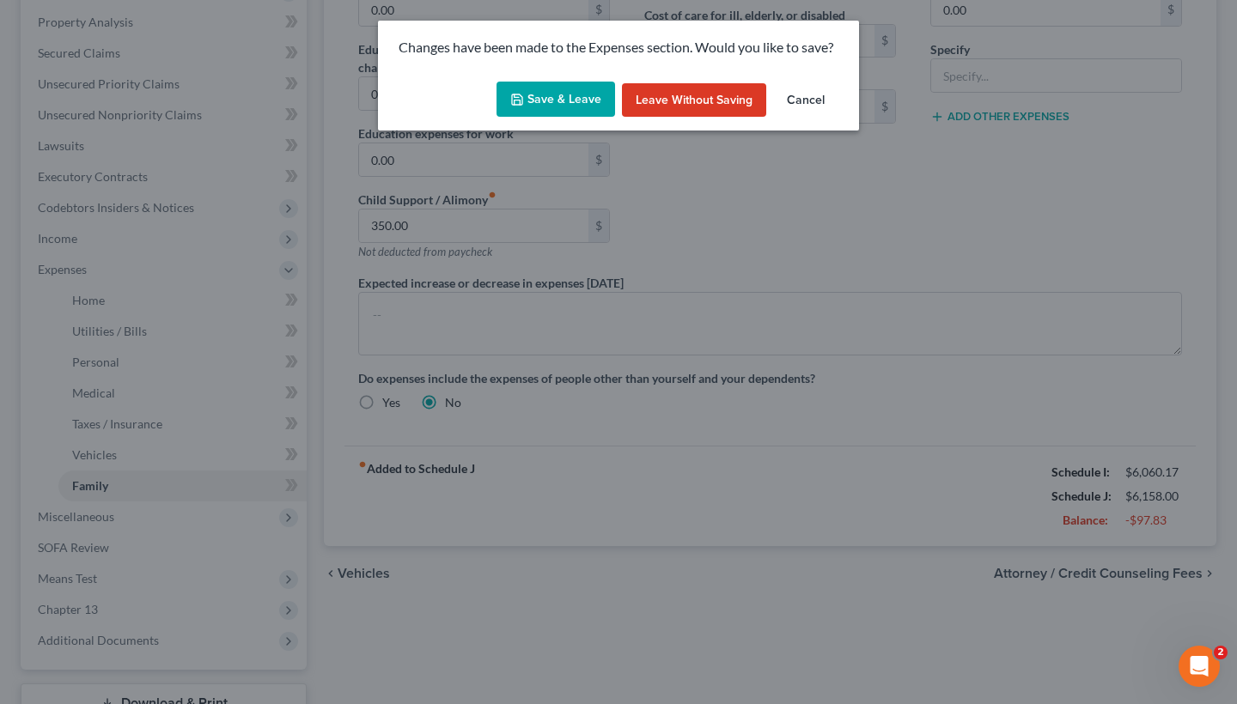
click at [556, 101] on button "Save & Leave" at bounding box center [556, 100] width 119 height 36
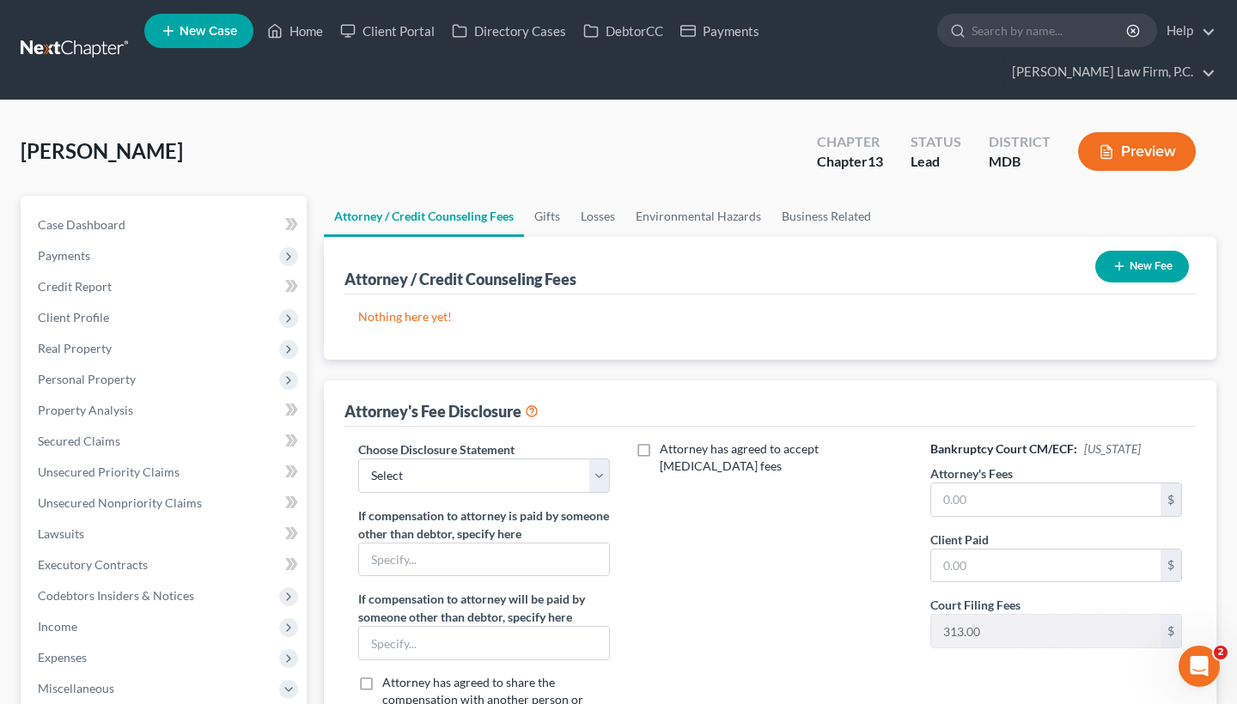
click at [1141, 280] on button "New Fee" at bounding box center [1142, 267] width 94 height 32
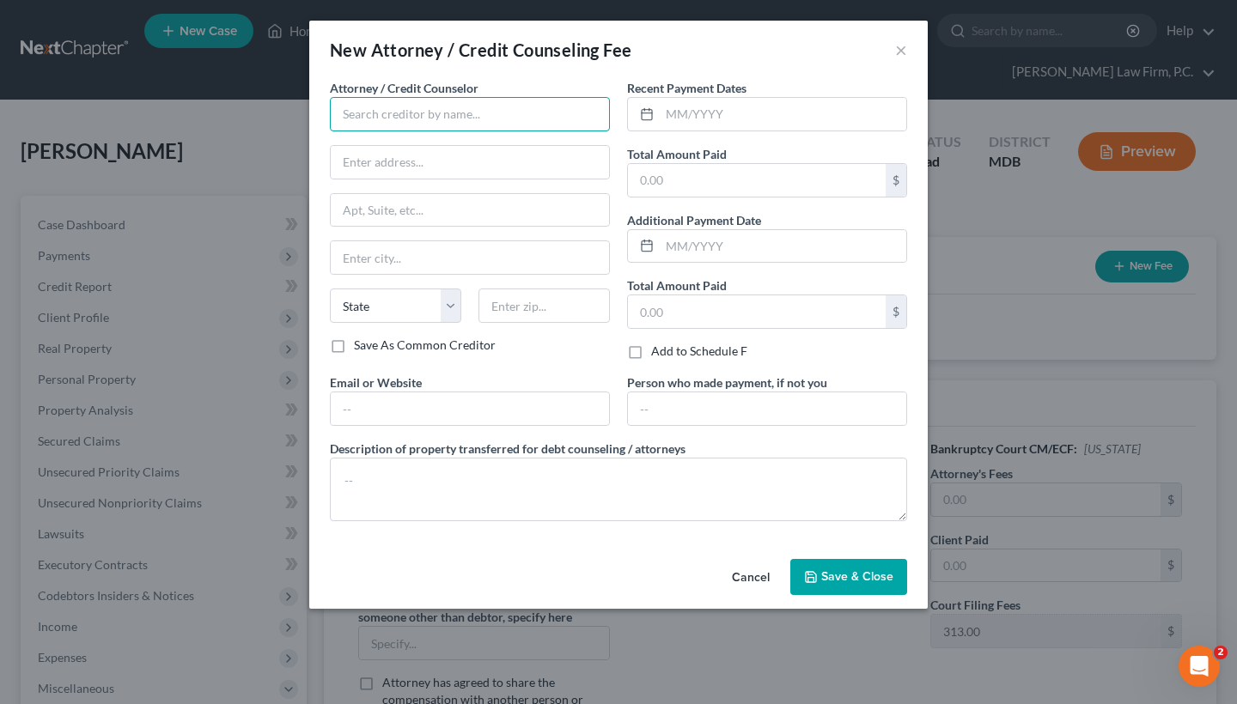
click at [472, 110] on input "text" at bounding box center [470, 114] width 280 height 34
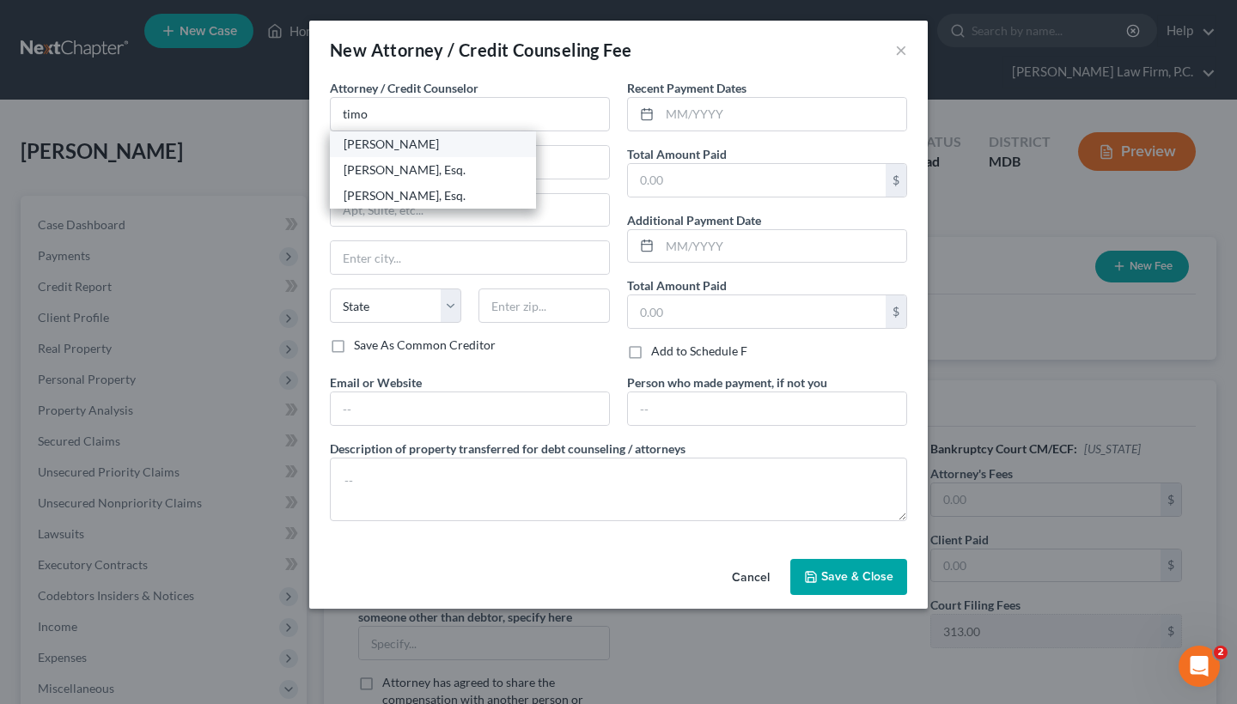
click at [424, 147] on div "[PERSON_NAME]" at bounding box center [433, 144] width 179 height 17
type input "[PERSON_NAME]"
type input "1997 [GEOGRAPHIC_DATA]"
type input "# 300"
type input "[GEOGRAPHIC_DATA]"
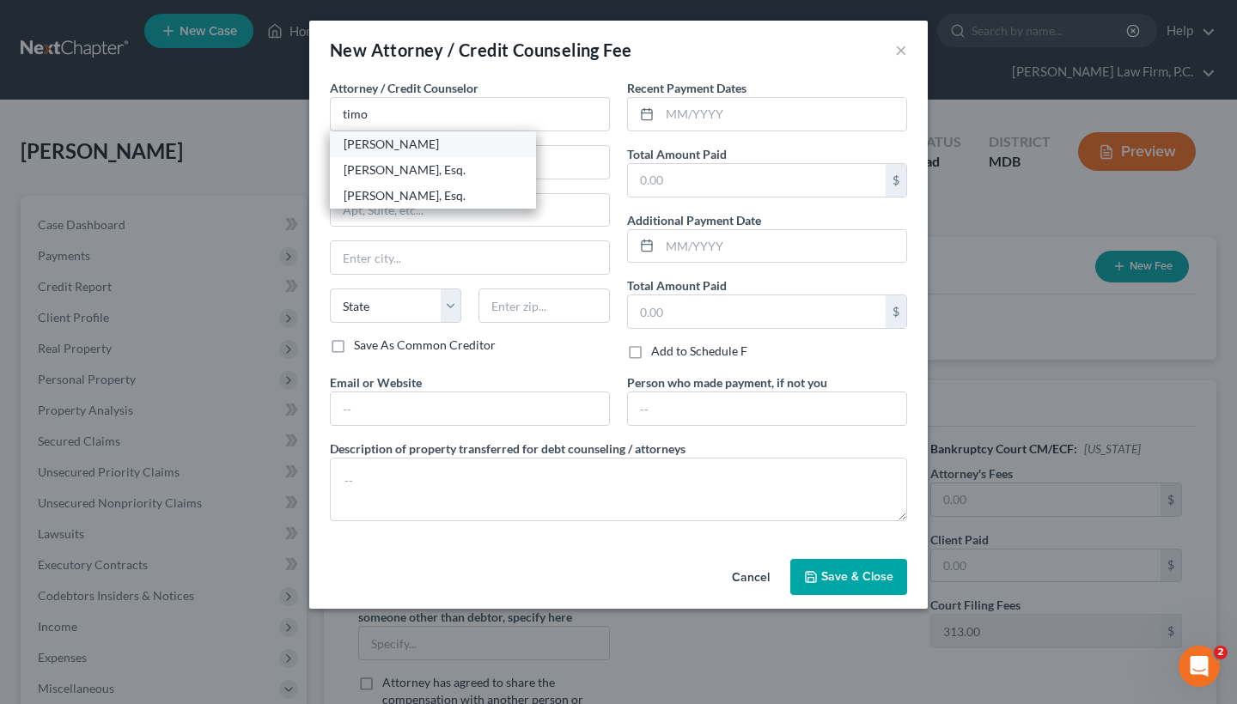
select select "21"
type input "21401"
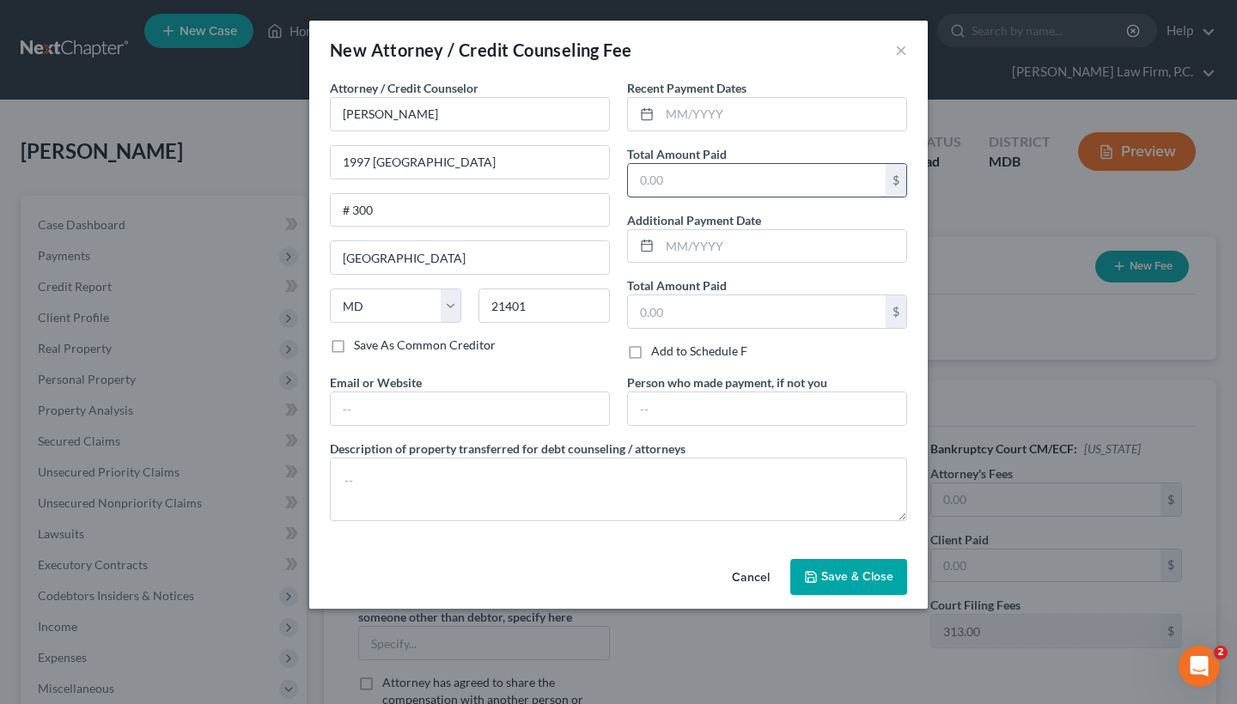
click at [682, 180] on input "text" at bounding box center [757, 180] width 258 height 33
type input "2,000"
click at [399, 505] on textarea at bounding box center [618, 490] width 577 height 64
paste textarea "$2,138 ($1,750 attorney fee + $50 credit report + $338 filing fee)"
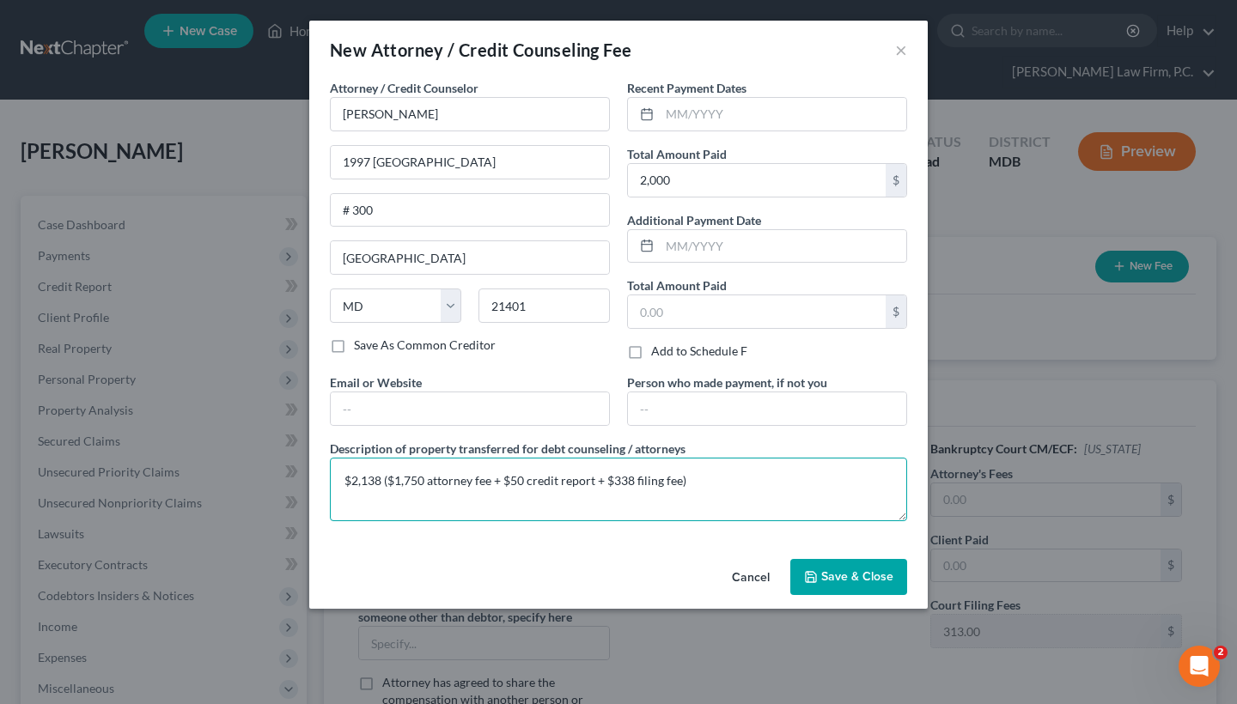
drag, startPoint x: 424, startPoint y: 480, endPoint x: 397, endPoint y: 477, distance: 27.7
click at [397, 477] on textarea "$2,138 ($1,750 attorney fee + $50 credit report + $338 filing fee)" at bounding box center [618, 490] width 577 height 64
click at [631, 483] on textarea "$2,138 ($2,000 attorney fee + $50 credit report + $338 filing fee)" at bounding box center [618, 490] width 577 height 64
drag, startPoint x: 383, startPoint y: 481, endPoint x: 363, endPoint y: 479, distance: 19.8
click at [363, 479] on textarea "$2,138 ($2,000 attorney fee + $50 credit report + $313 filing fee)" at bounding box center [618, 490] width 577 height 64
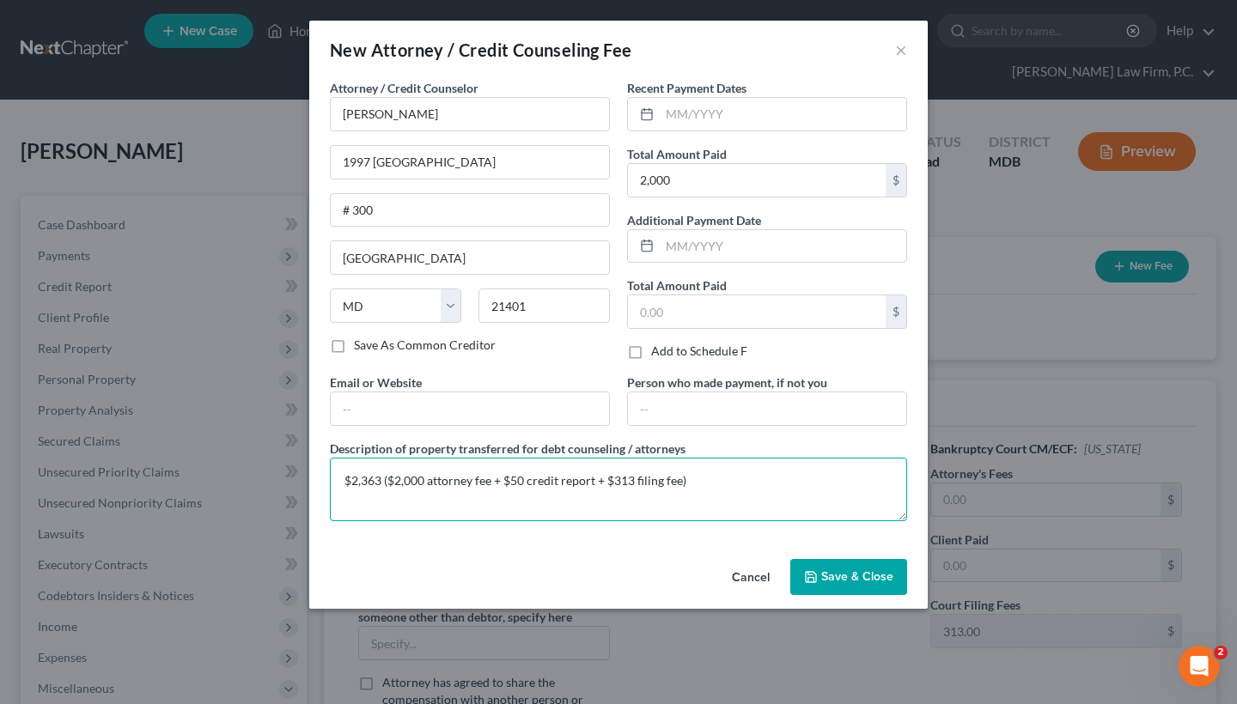
type textarea "$2,363 ($2,000 attorney fee + $50 credit report + $313 filing fee)"
click at [854, 574] on span "Save & Close" at bounding box center [857, 577] width 72 height 15
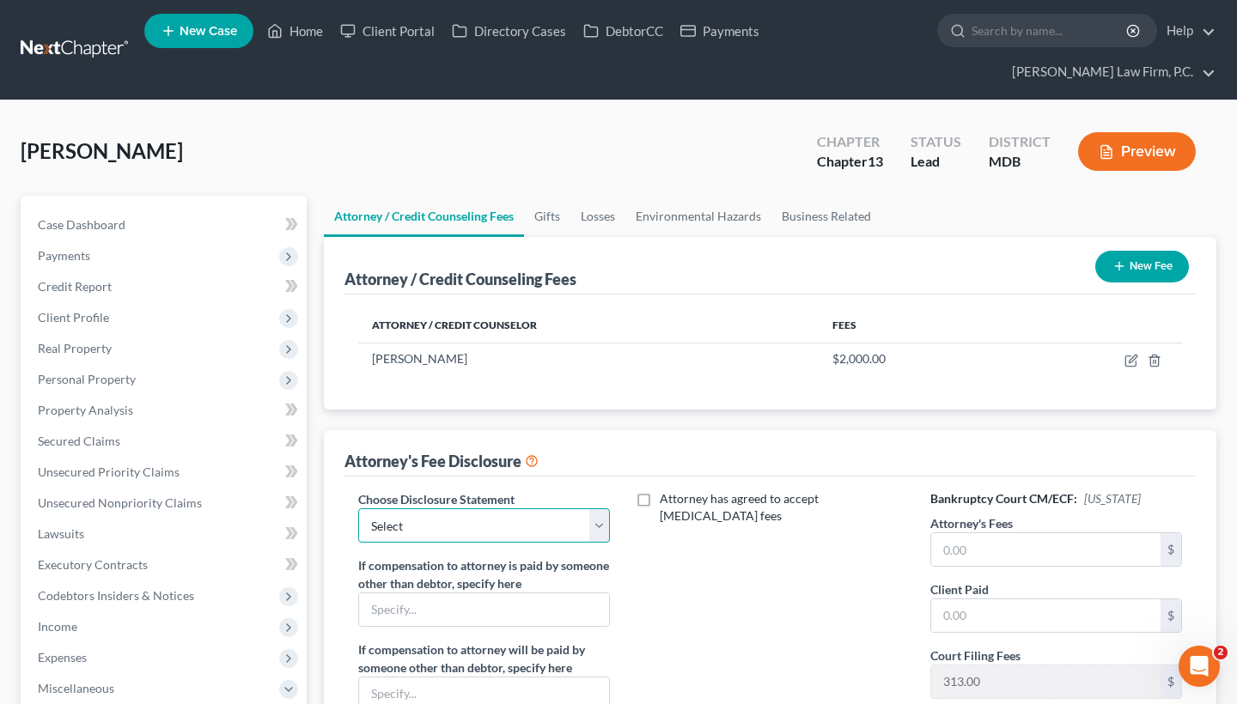
select select "1"
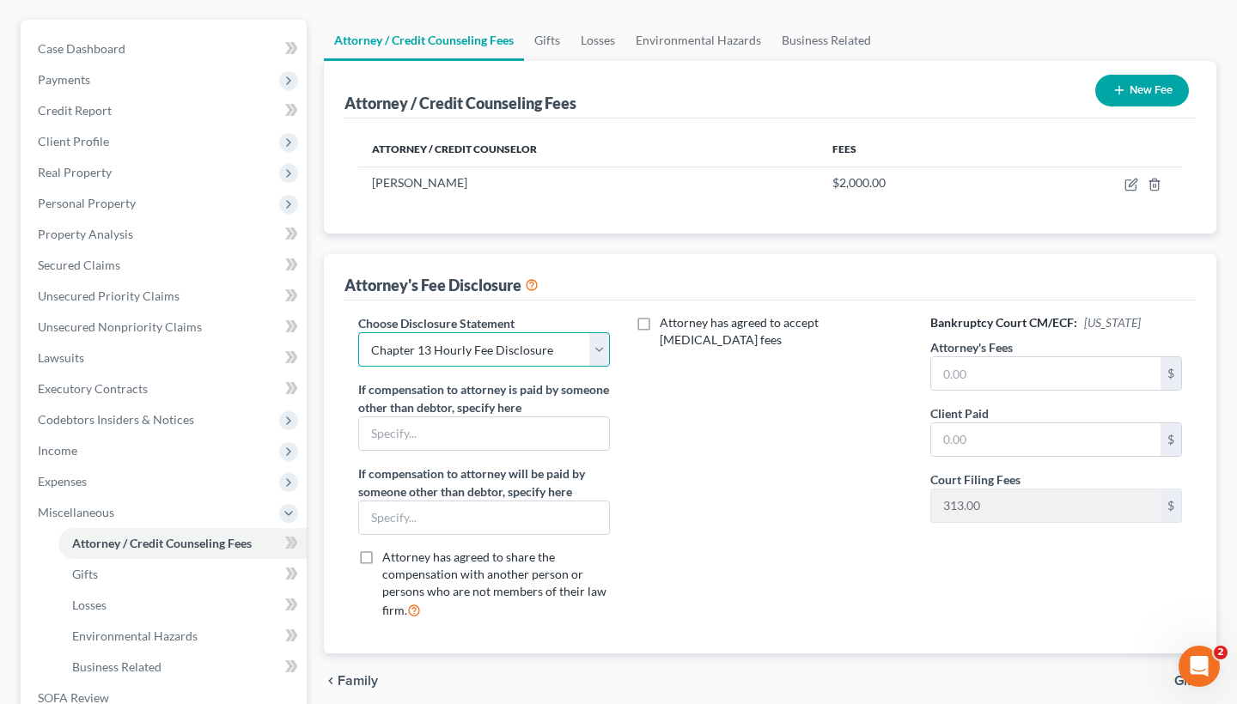
scroll to position [180, 0]
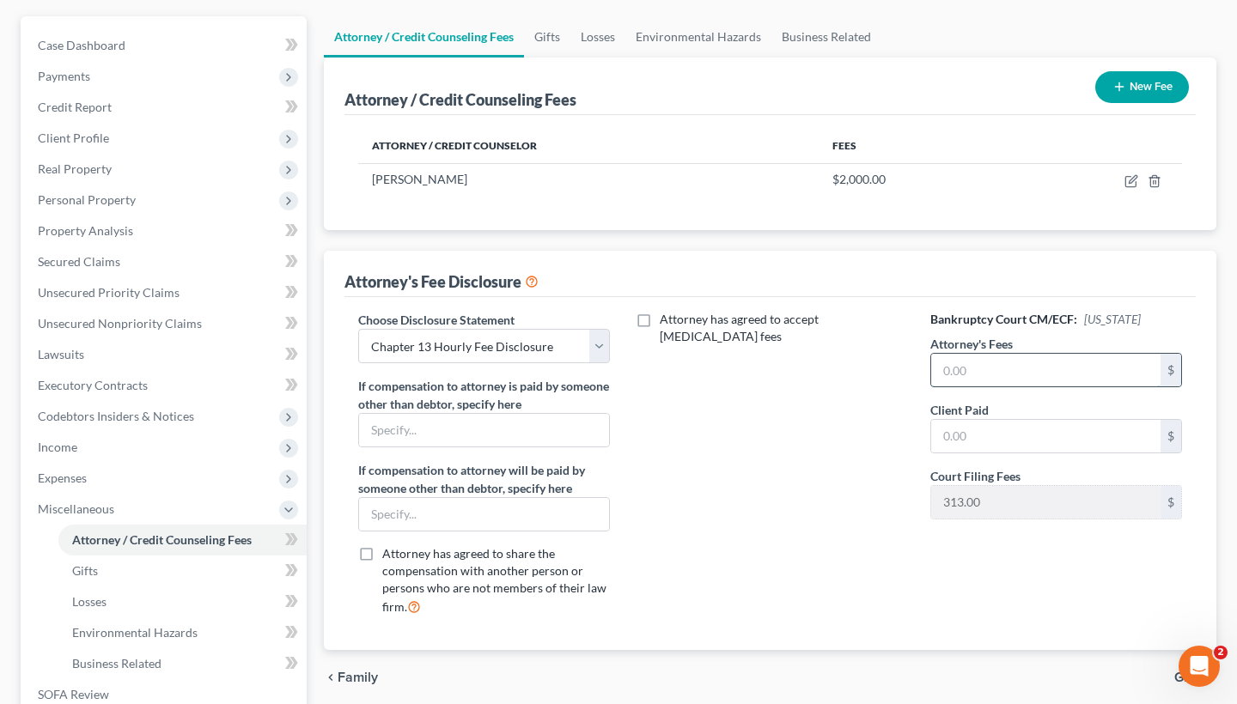
click at [983, 369] on input "text" at bounding box center [1045, 370] width 229 height 33
type input "2,000"
click at [986, 434] on input "text" at bounding box center [1045, 436] width 229 height 33
type input "2,000"
click at [758, 512] on div "Attorney has agreed to accept [MEDICAL_DATA] fees" at bounding box center [770, 470] width 286 height 319
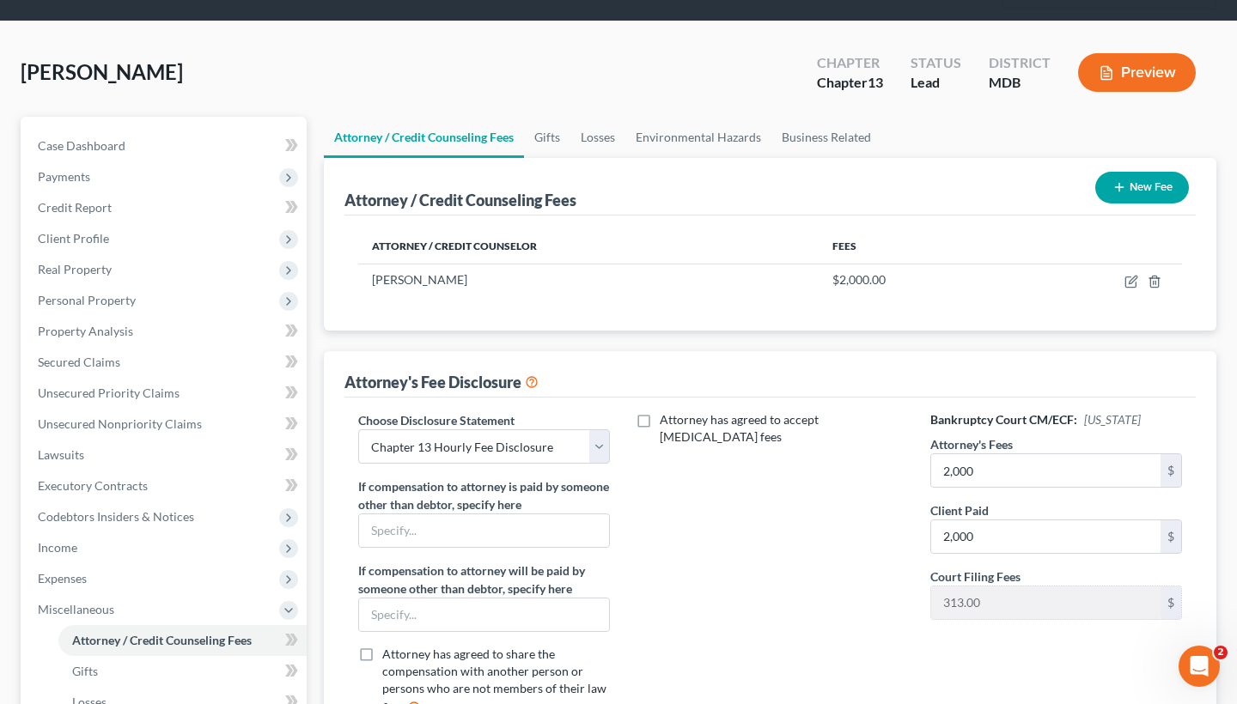
scroll to position [74, 0]
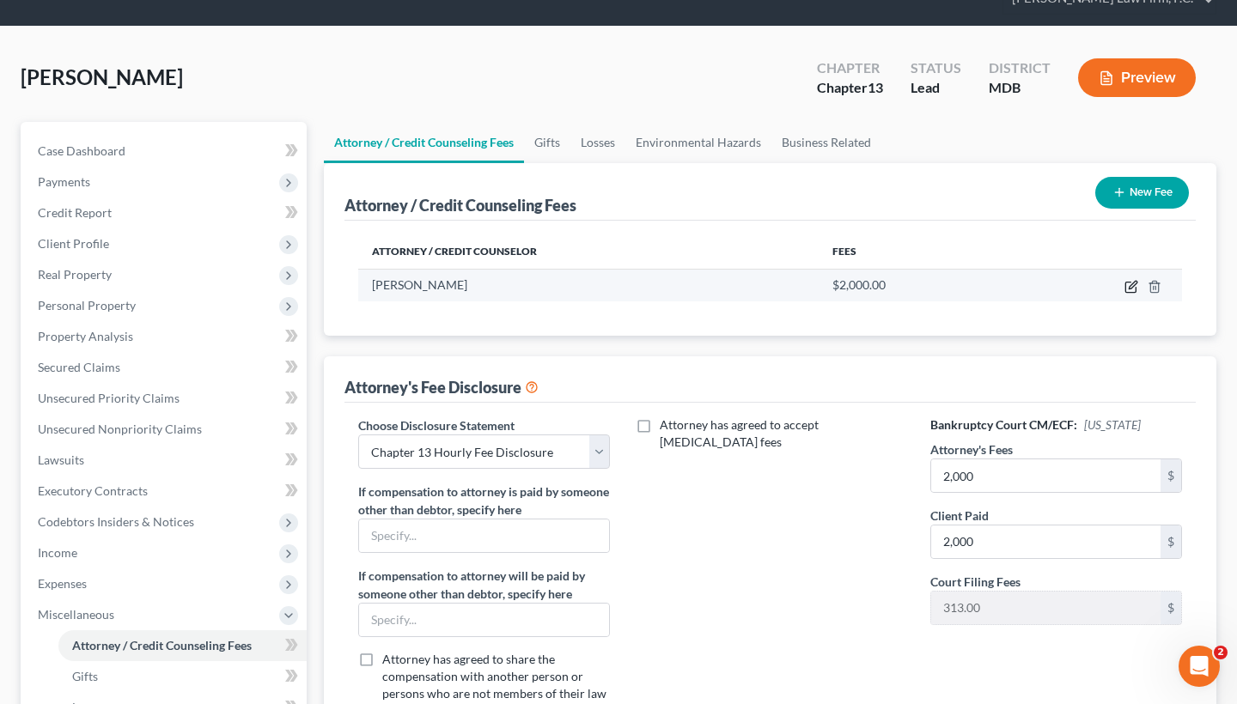
click at [1133, 287] on icon "button" at bounding box center [1133, 285] width 8 height 8
select select "21"
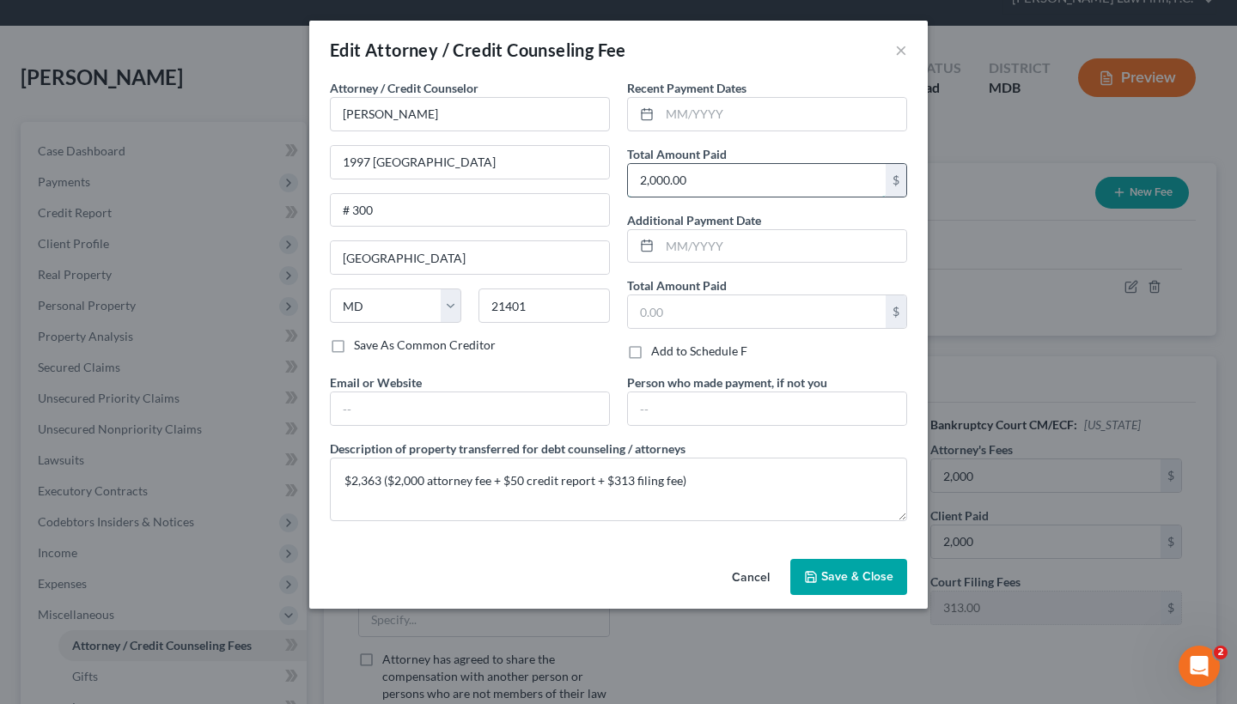
drag, startPoint x: 700, startPoint y: 182, endPoint x: 649, endPoint y: 177, distance: 50.9
click at [649, 178] on input "2,000.00" at bounding box center [757, 180] width 258 height 33
type input "2,363"
click at [884, 601] on div "Cancel Save & Close" at bounding box center [618, 580] width 619 height 57
click at [864, 580] on span "Save & Close" at bounding box center [857, 577] width 72 height 15
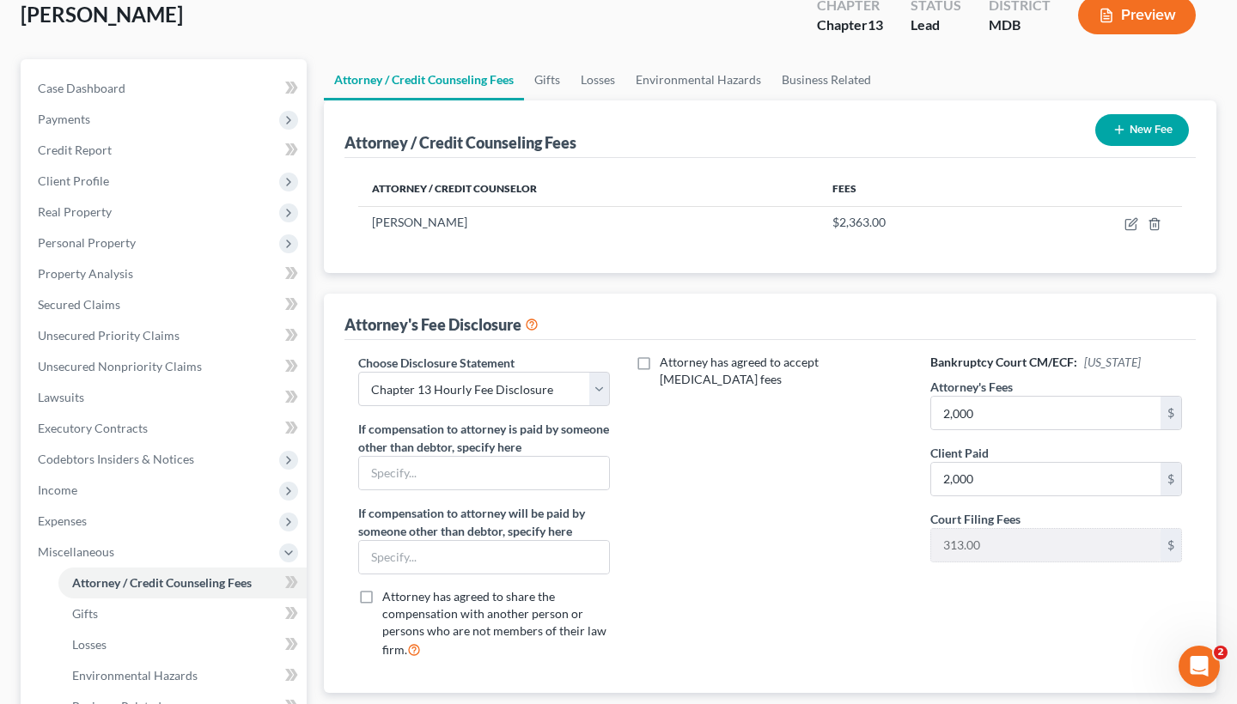
scroll to position [128, 0]
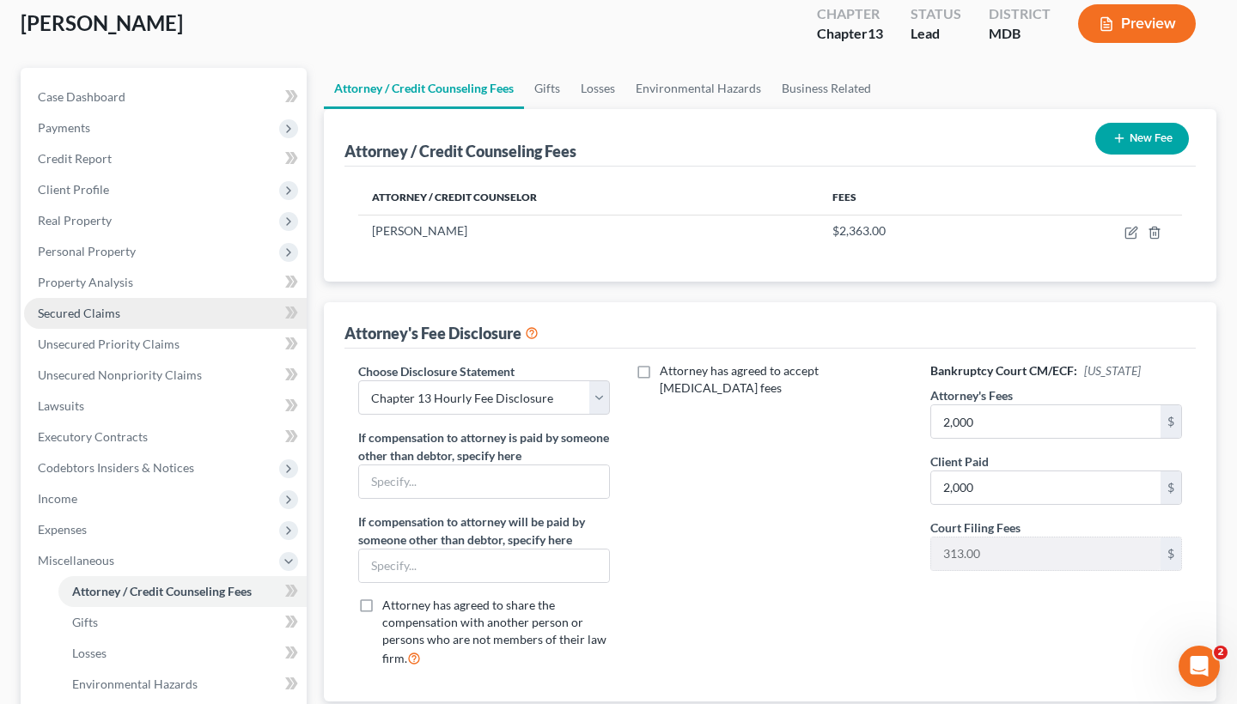
click at [162, 307] on link "Secured Claims" at bounding box center [165, 313] width 283 height 31
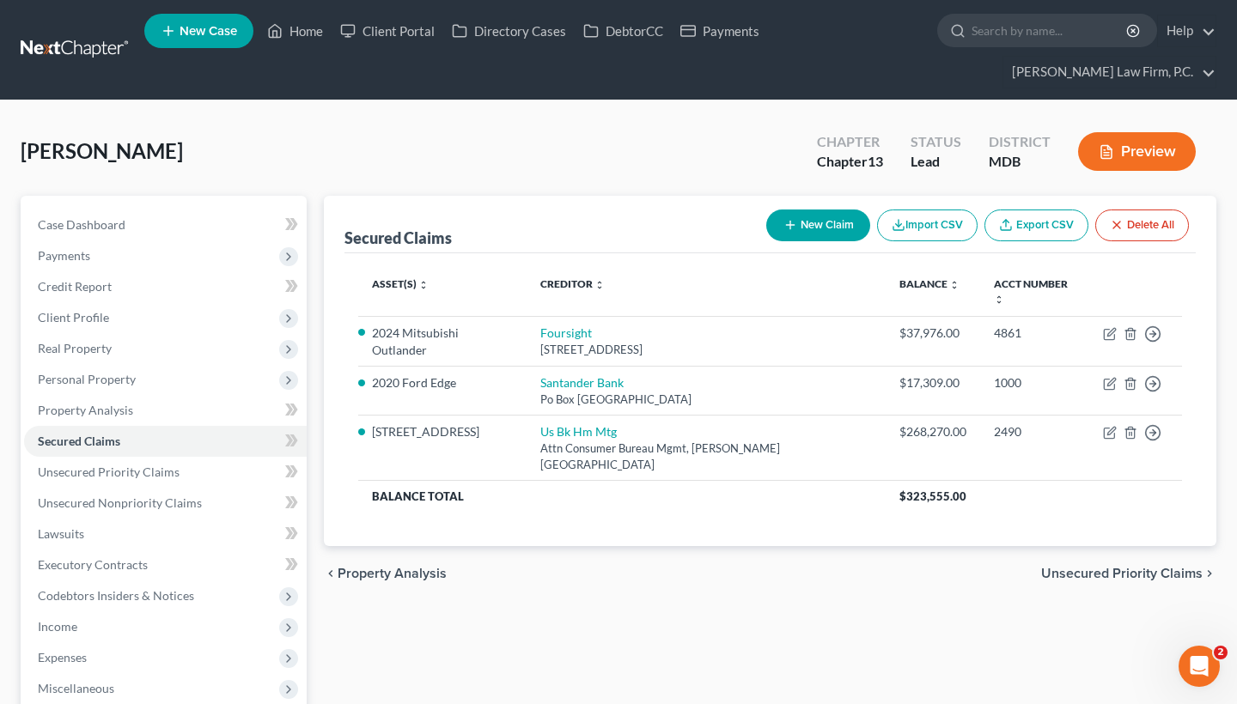
click at [1107, 546] on div "chevron_left Property Analysis Unsecured Priority Claims chevron_right" at bounding box center [770, 573] width 893 height 55
click at [1107, 567] on span "Unsecured Priority Claims" at bounding box center [1122, 574] width 162 height 14
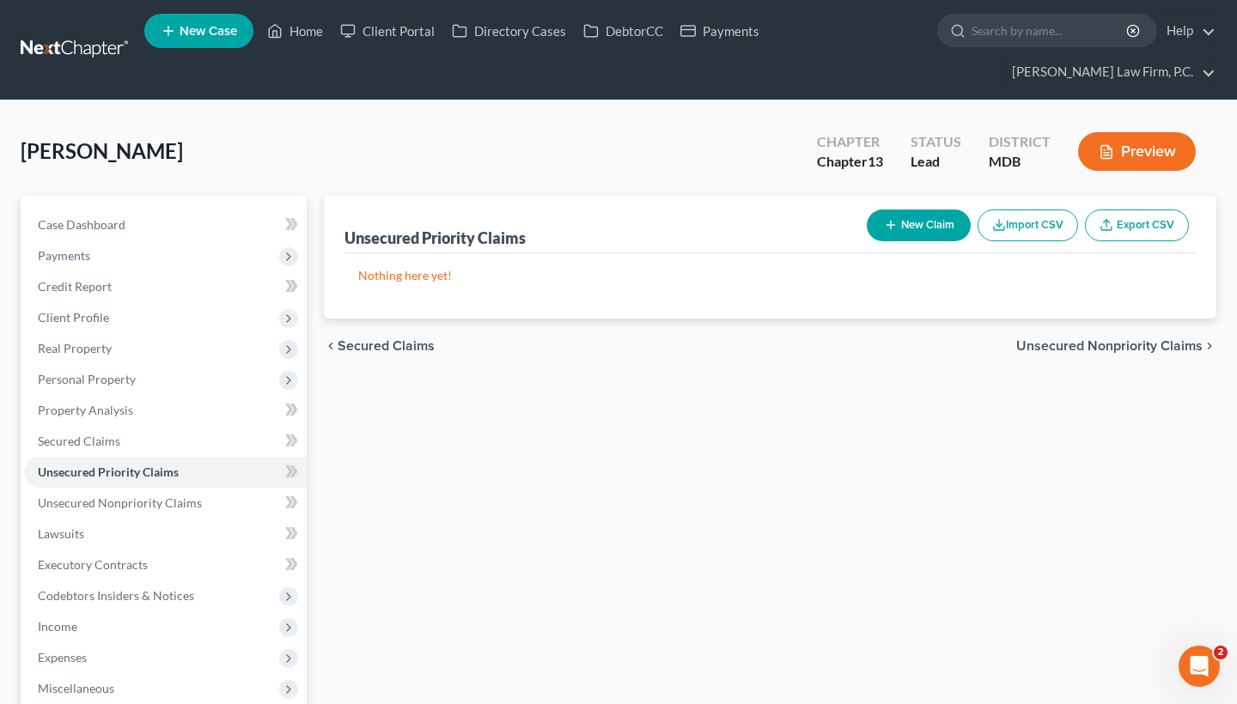
click at [1050, 349] on span "Unsecured Nonpriority Claims" at bounding box center [1109, 346] width 186 height 14
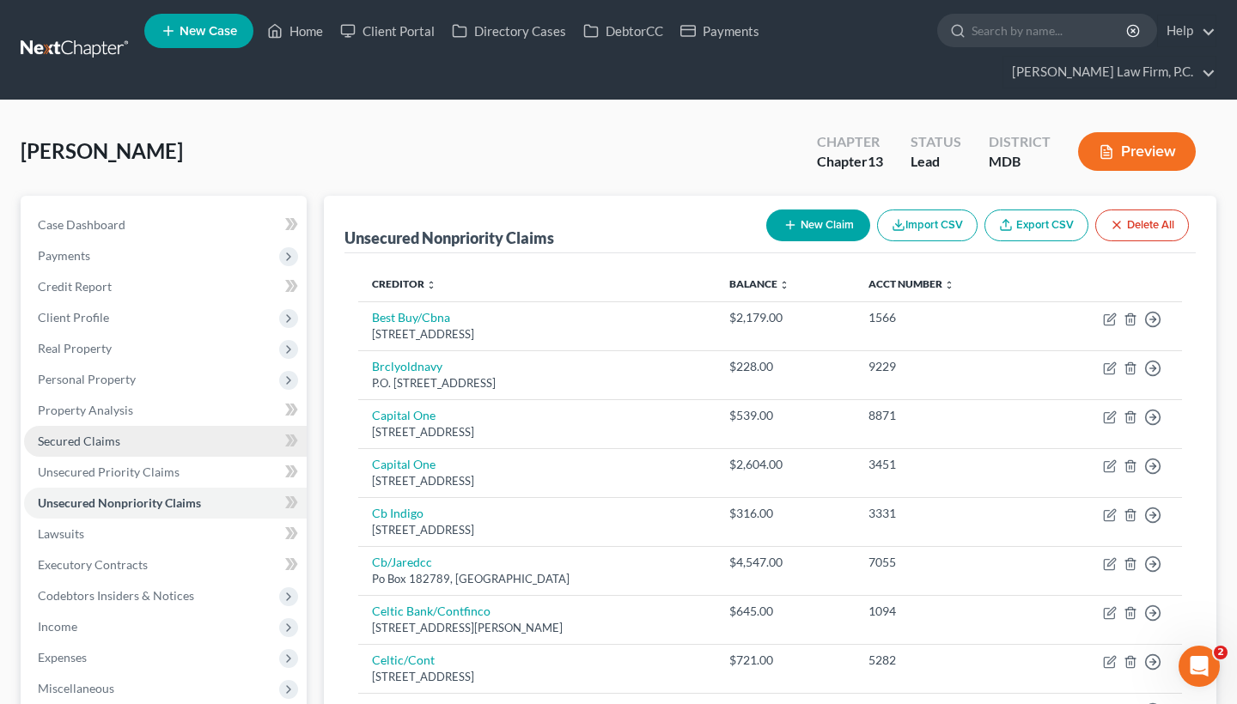
click at [94, 447] on span "Secured Claims" at bounding box center [79, 441] width 82 height 15
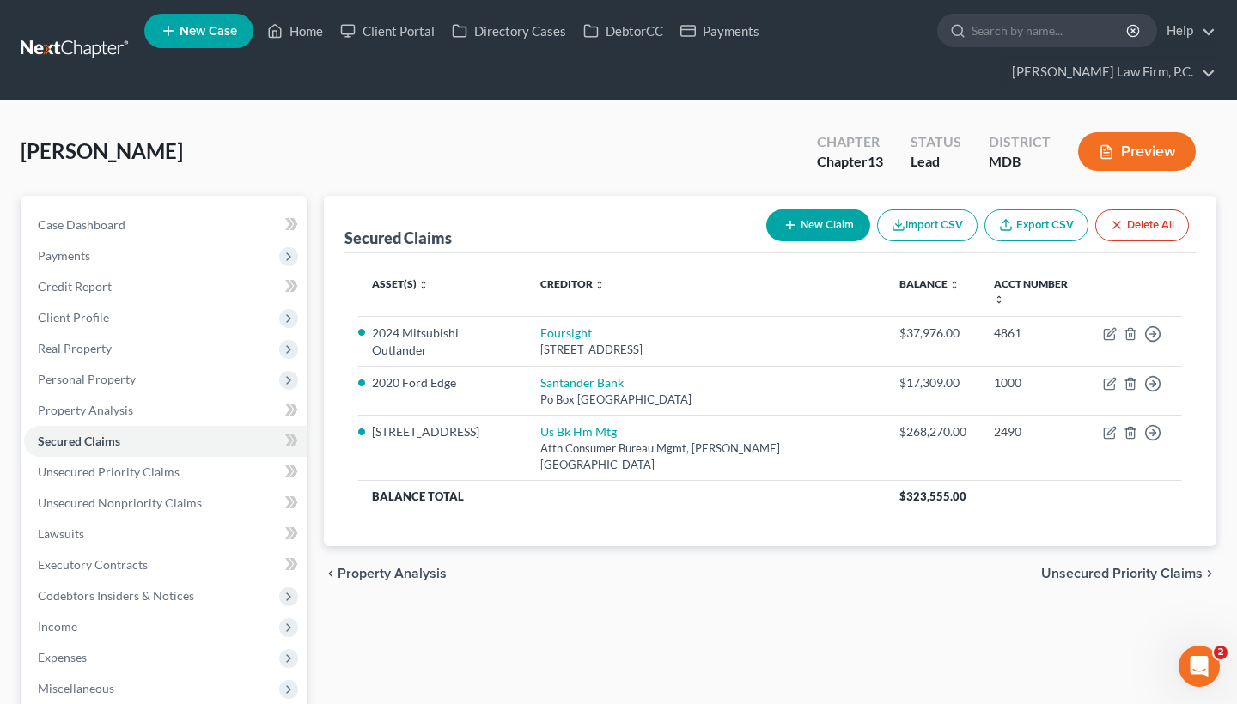
click at [833, 221] on button "New Claim" at bounding box center [818, 226] width 104 height 32
select select "0"
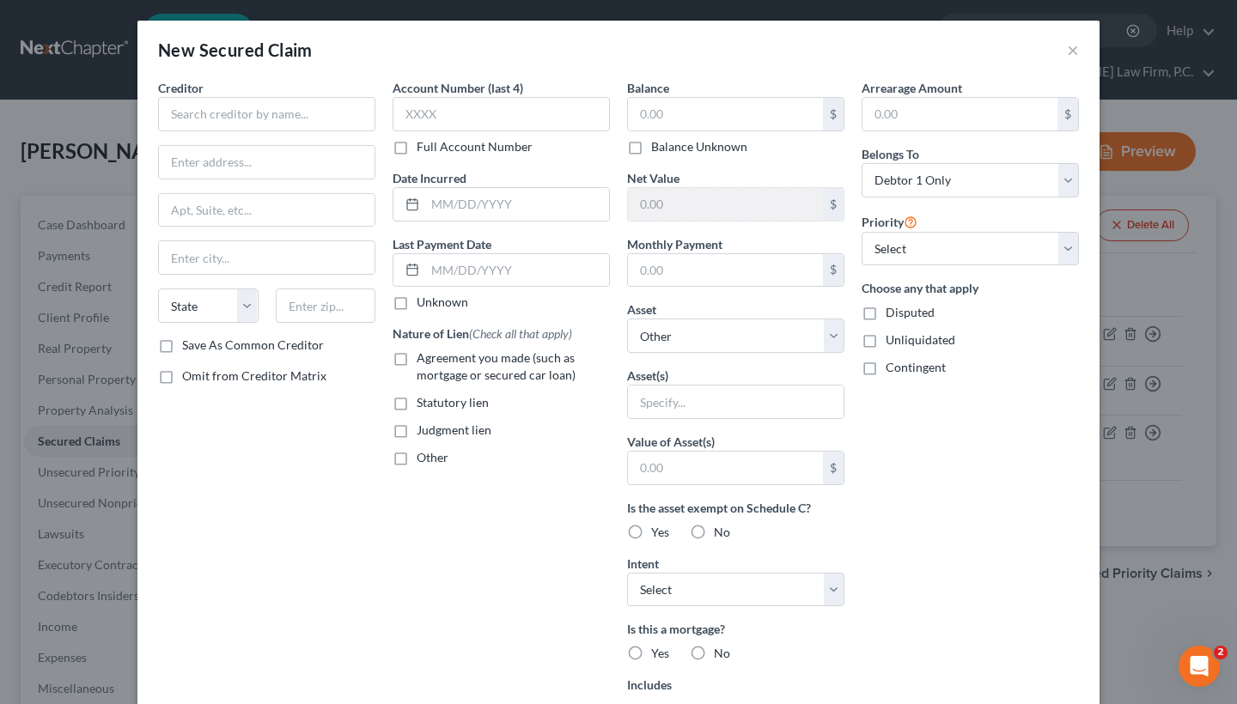
click at [252, 131] on div "Creditor * State [US_STATE] AK AR AZ CA CO [GEOGRAPHIC_DATA] DE DC [GEOGRAPHIC_…" at bounding box center [266, 208] width 217 height 258
click at [258, 108] on input "text" at bounding box center [266, 114] width 217 height 34
click at [1072, 48] on button "×" at bounding box center [1073, 50] width 12 height 21
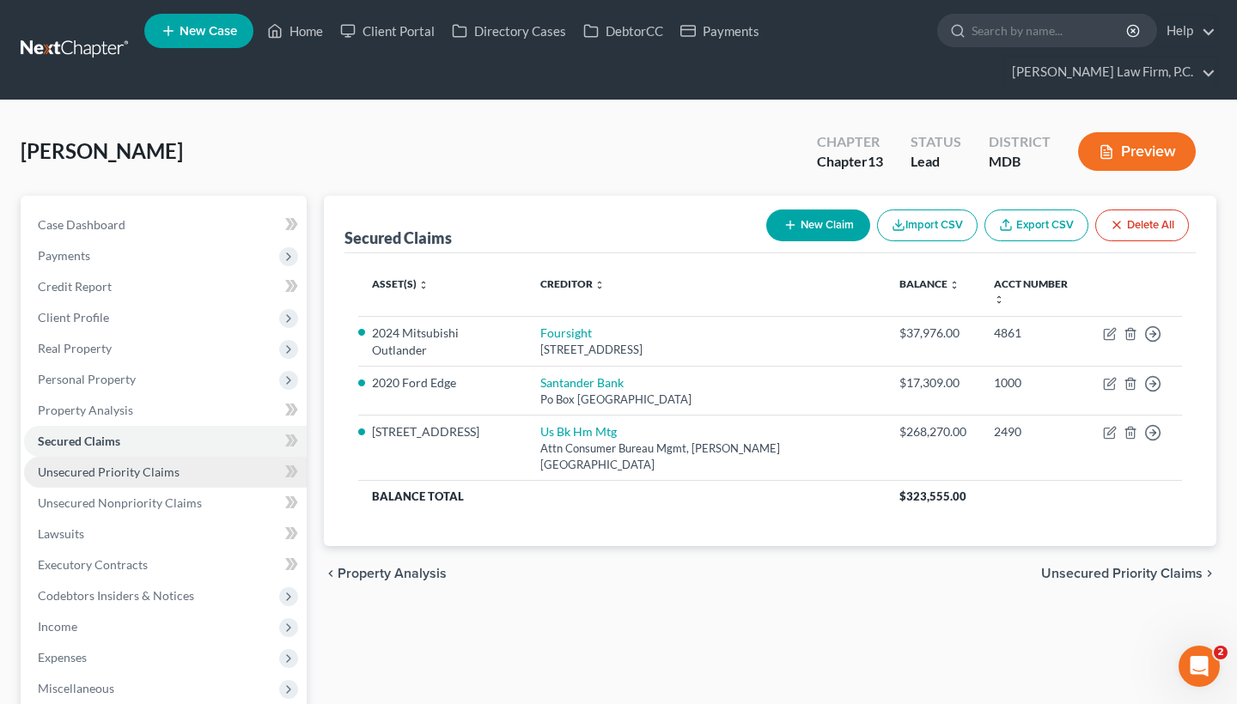
click at [247, 475] on link "Unsecured Priority Claims" at bounding box center [165, 472] width 283 height 31
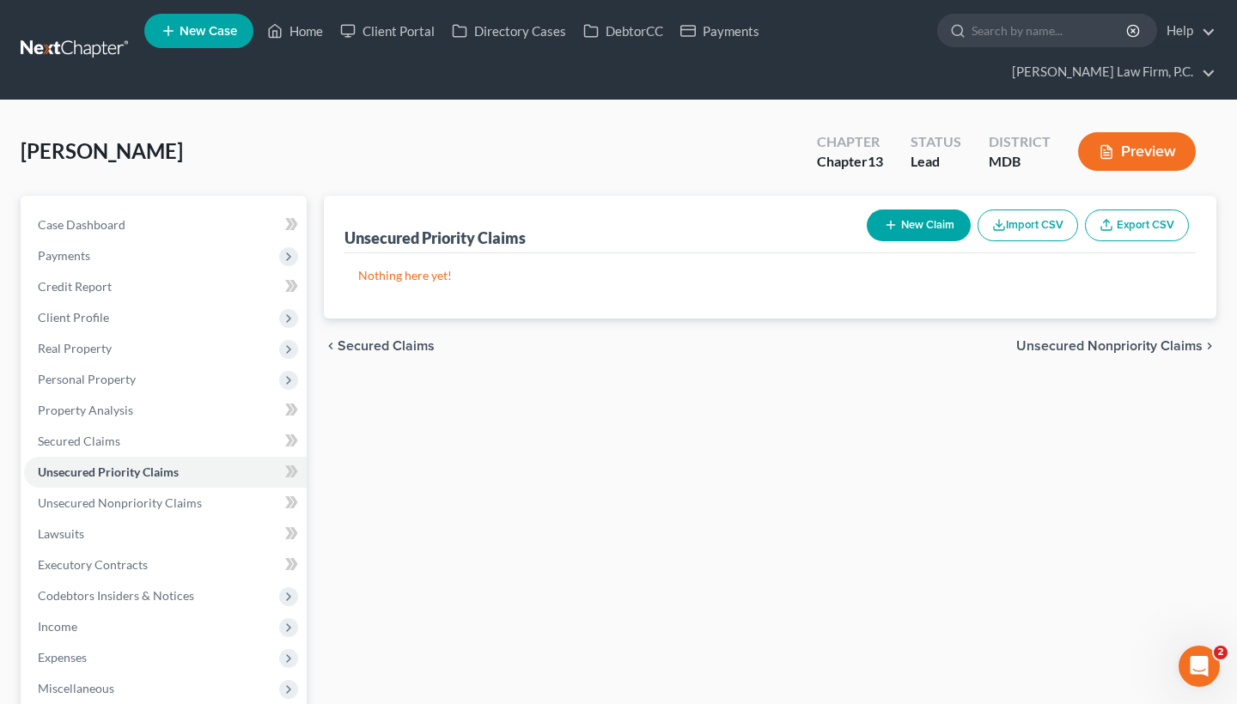
click at [890, 225] on line "button" at bounding box center [891, 225] width 8 height 0
select select "0"
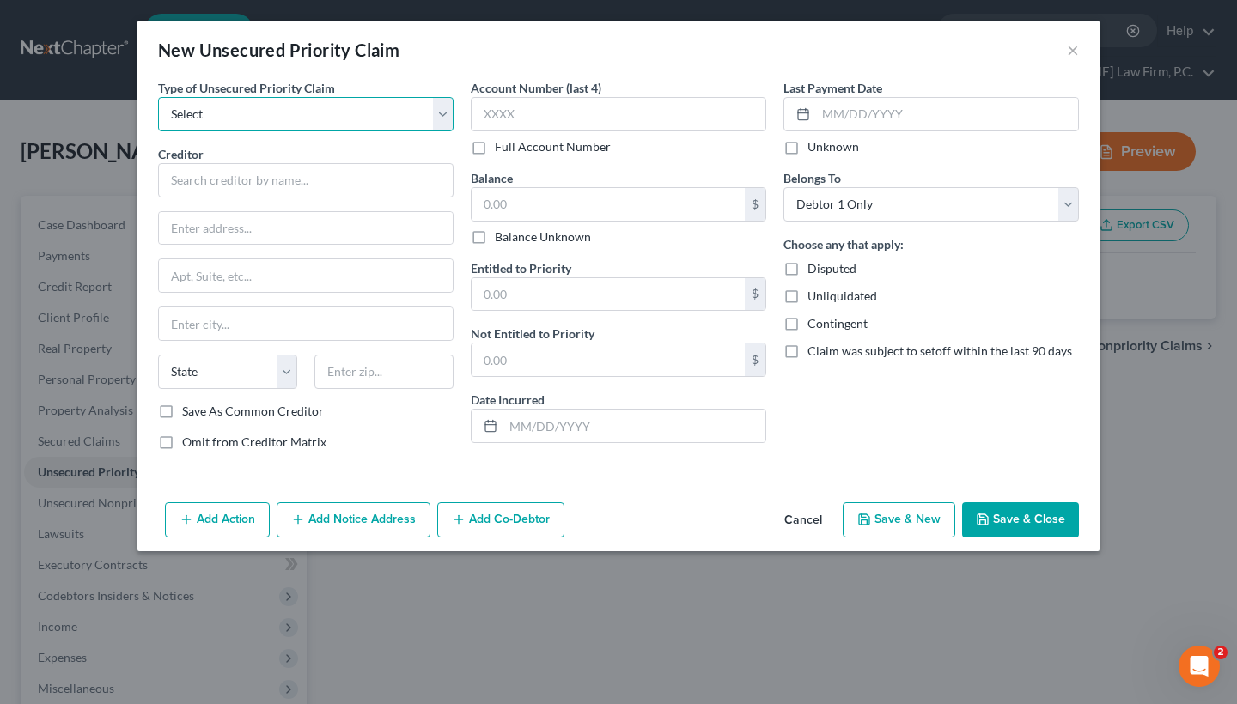
select select "0"
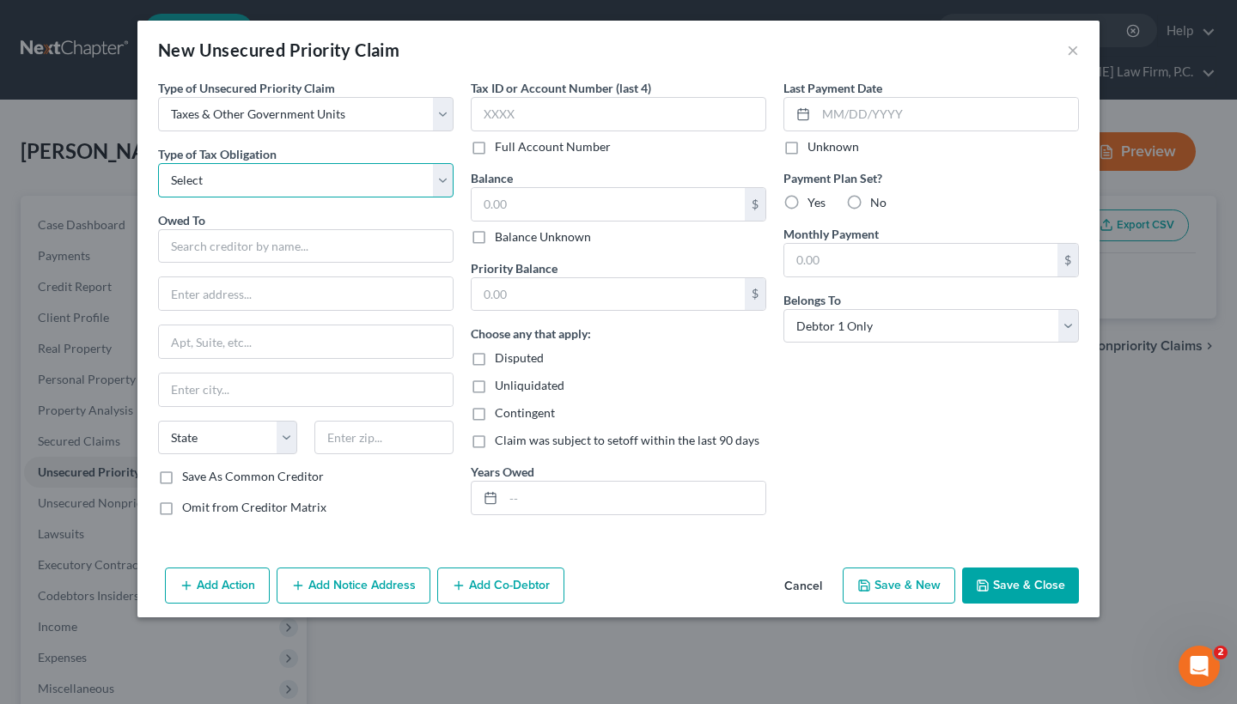
select select "0"
click at [284, 255] on input "text" at bounding box center [306, 246] width 296 height 34
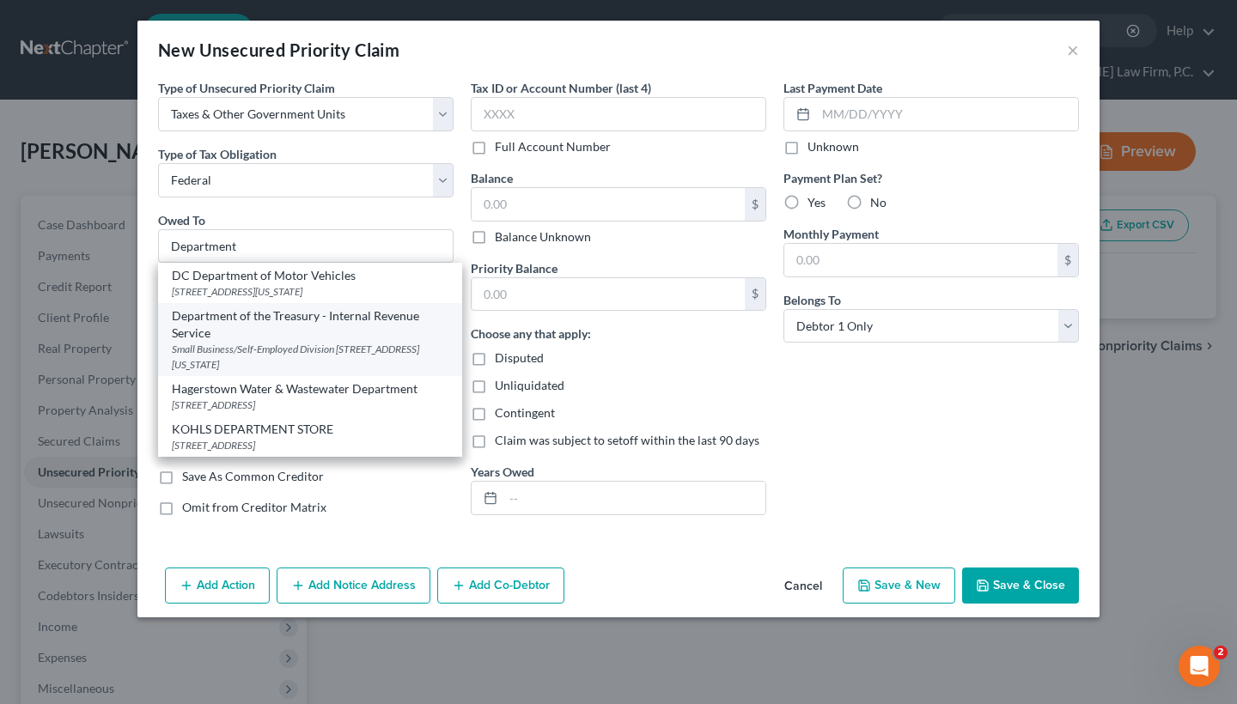
click at [293, 345] on div "Small Business/Self-Employed Division [STREET_ADDRESS][US_STATE]" at bounding box center [310, 356] width 277 height 29
type input "Department of the Treasury - Internal Revenue Service"
type input "Small Business/Self-Employed Division"
type input "[STREET_ADDRESS]"
type input "[US_STATE]"
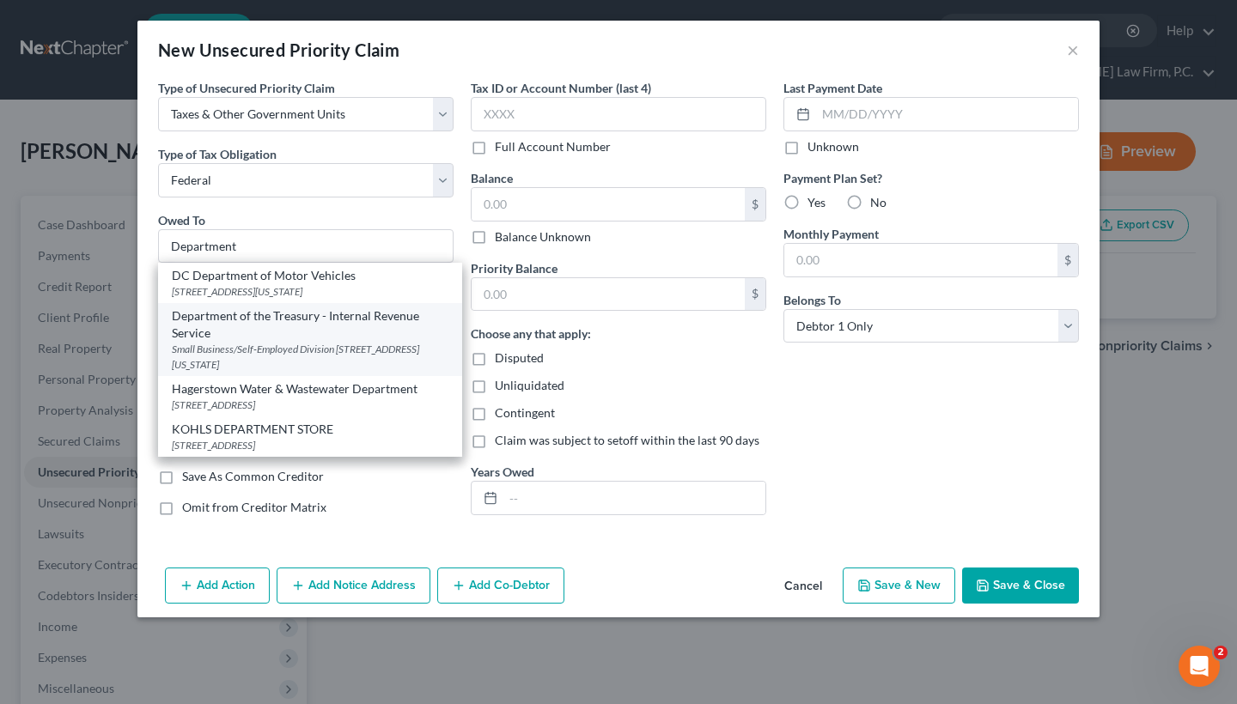
select select "8"
type input "20224"
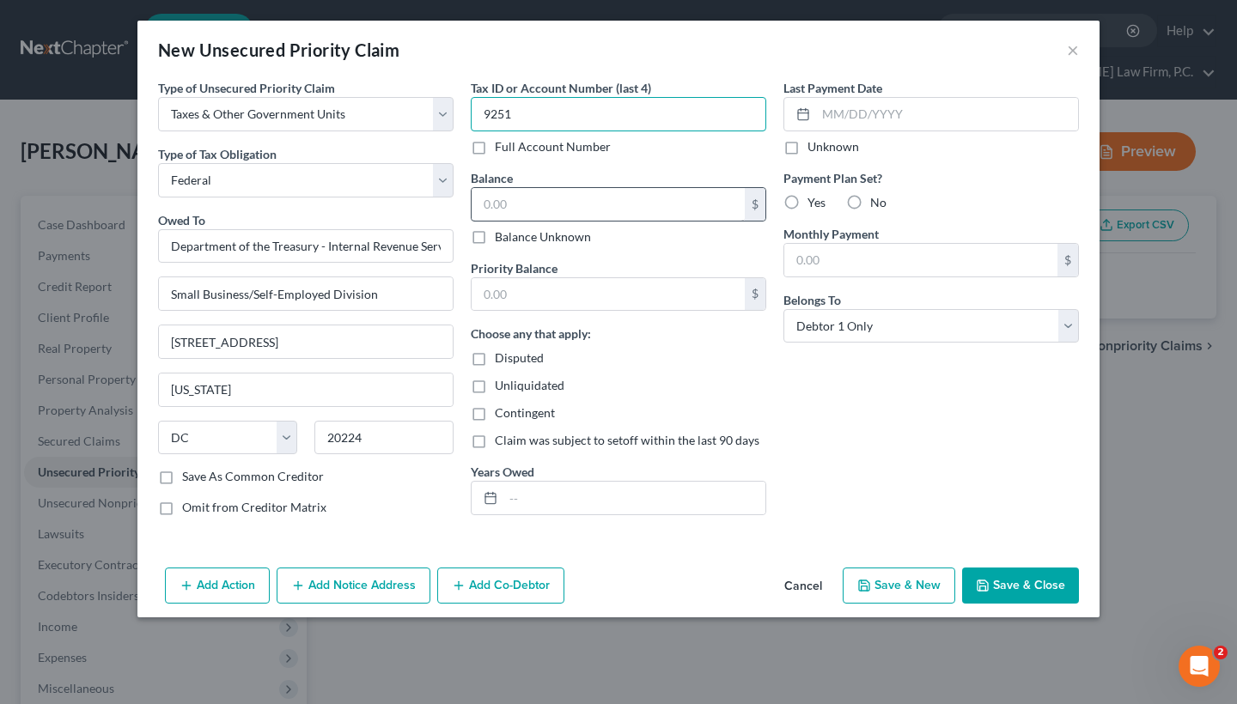
type input "9251"
click at [539, 201] on input "text" at bounding box center [608, 204] width 273 height 33
type input "17,679.16"
click at [1014, 588] on button "Save & Close" at bounding box center [1020, 586] width 117 height 36
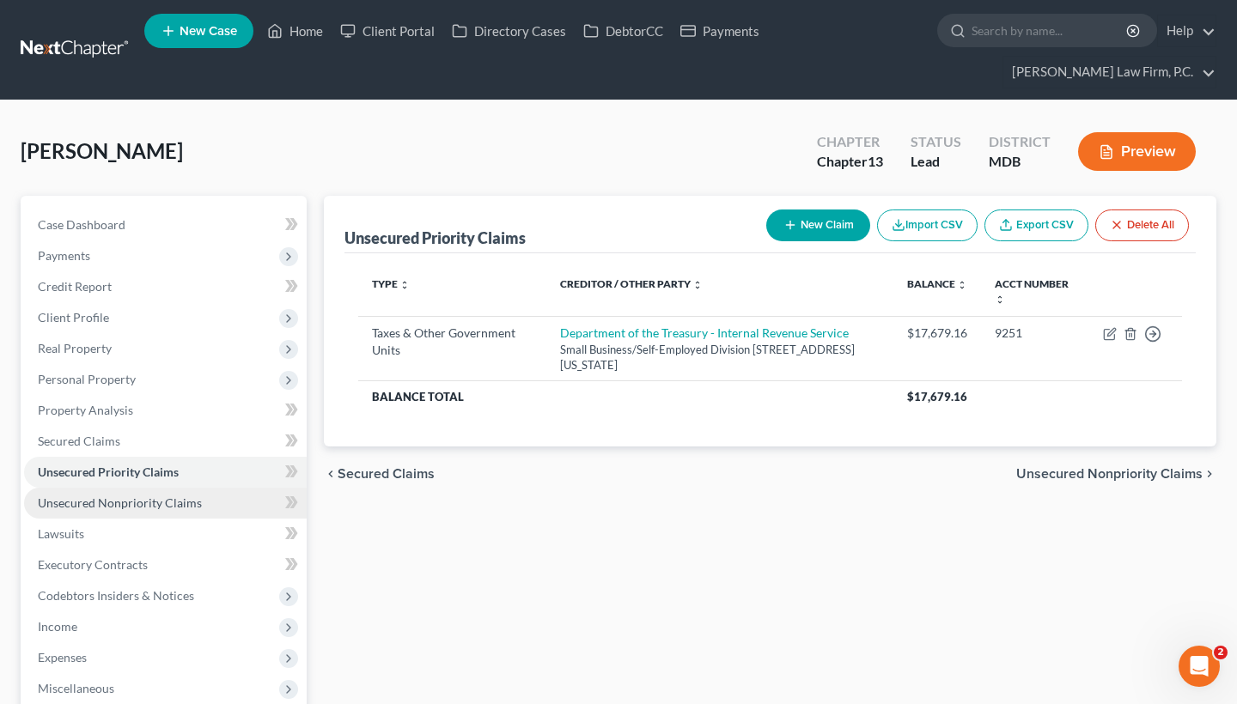
click at [103, 513] on link "Unsecured Nonpriority Claims" at bounding box center [165, 503] width 283 height 31
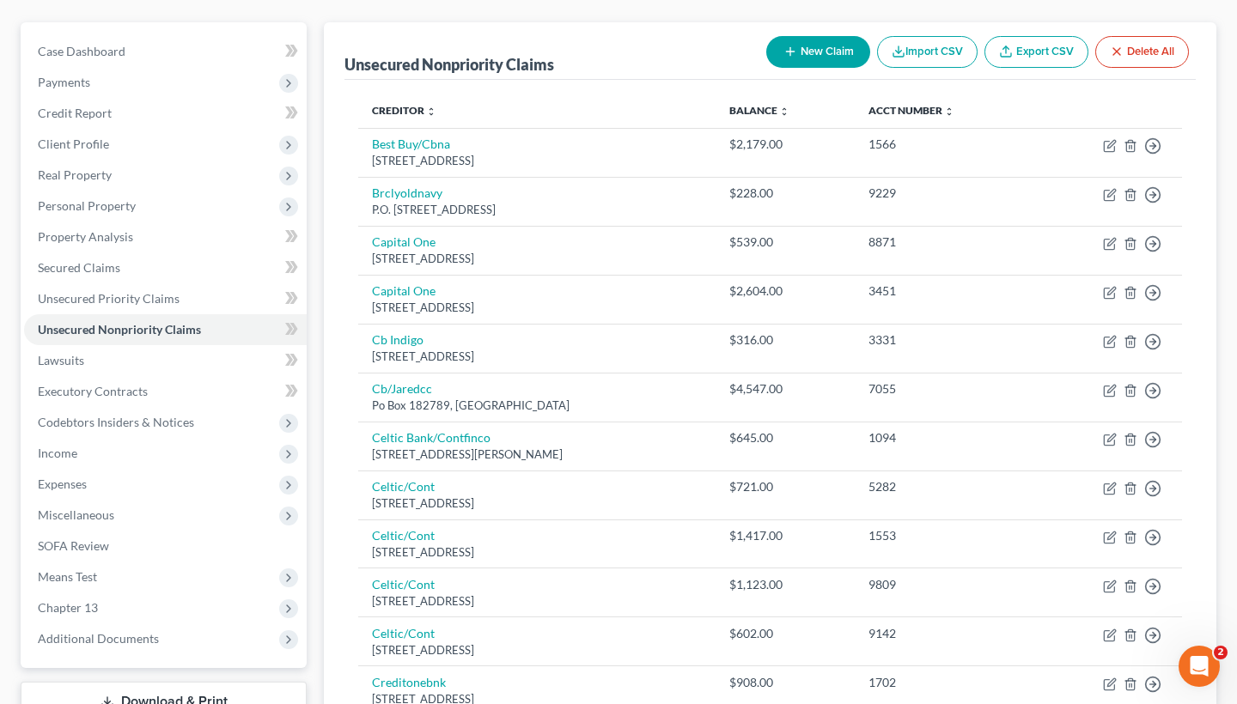
scroll to position [162, 0]
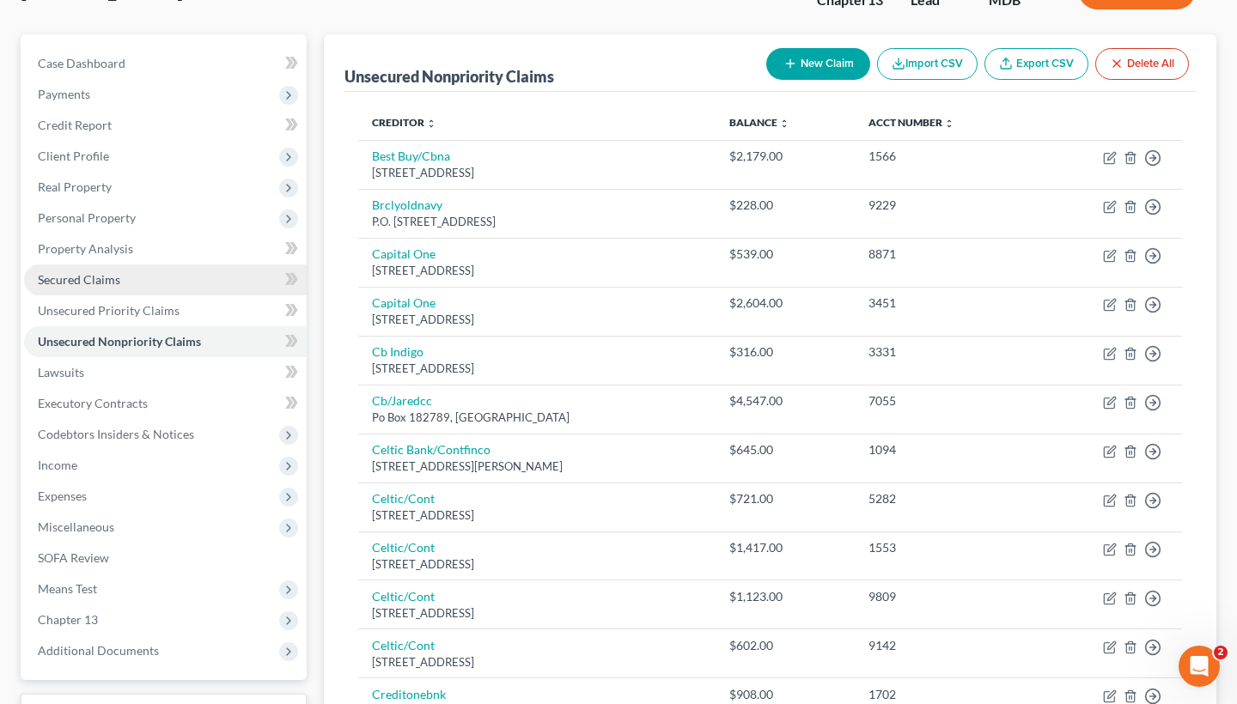
click at [119, 277] on link "Secured Claims" at bounding box center [165, 280] width 283 height 31
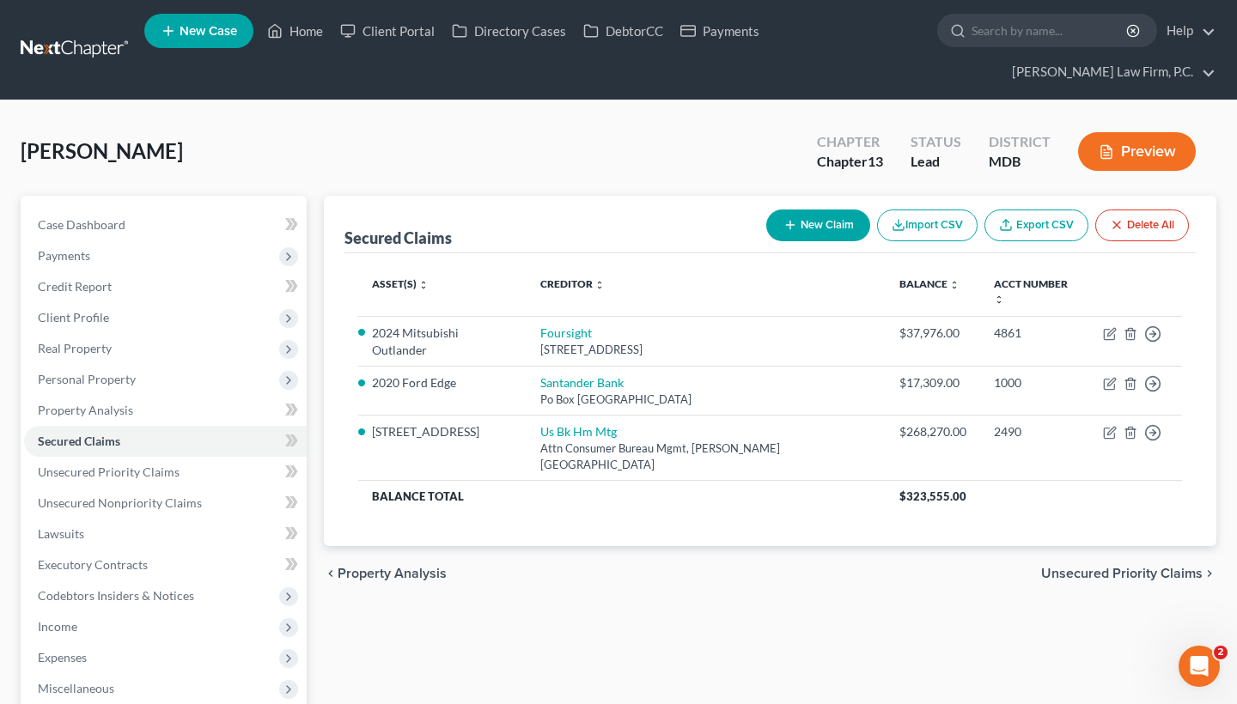
drag, startPoint x: 1059, startPoint y: 537, endPoint x: 1047, endPoint y: 528, distance: 14.8
click at [1047, 546] on div "chevron_left Property Analysis Unsecured Priority Claims chevron_right" at bounding box center [770, 573] width 893 height 55
click at [1096, 567] on span "Unsecured Priority Claims" at bounding box center [1122, 574] width 162 height 14
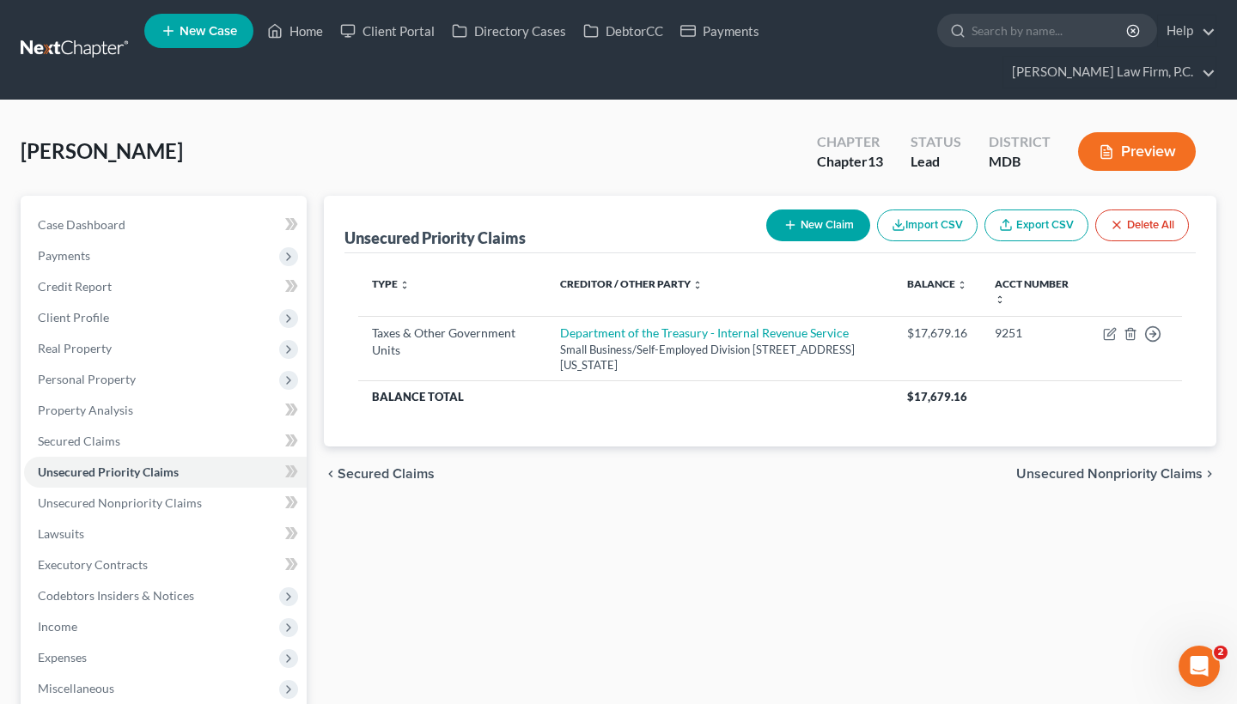
click at [812, 222] on button "New Claim" at bounding box center [818, 226] width 104 height 32
select select "0"
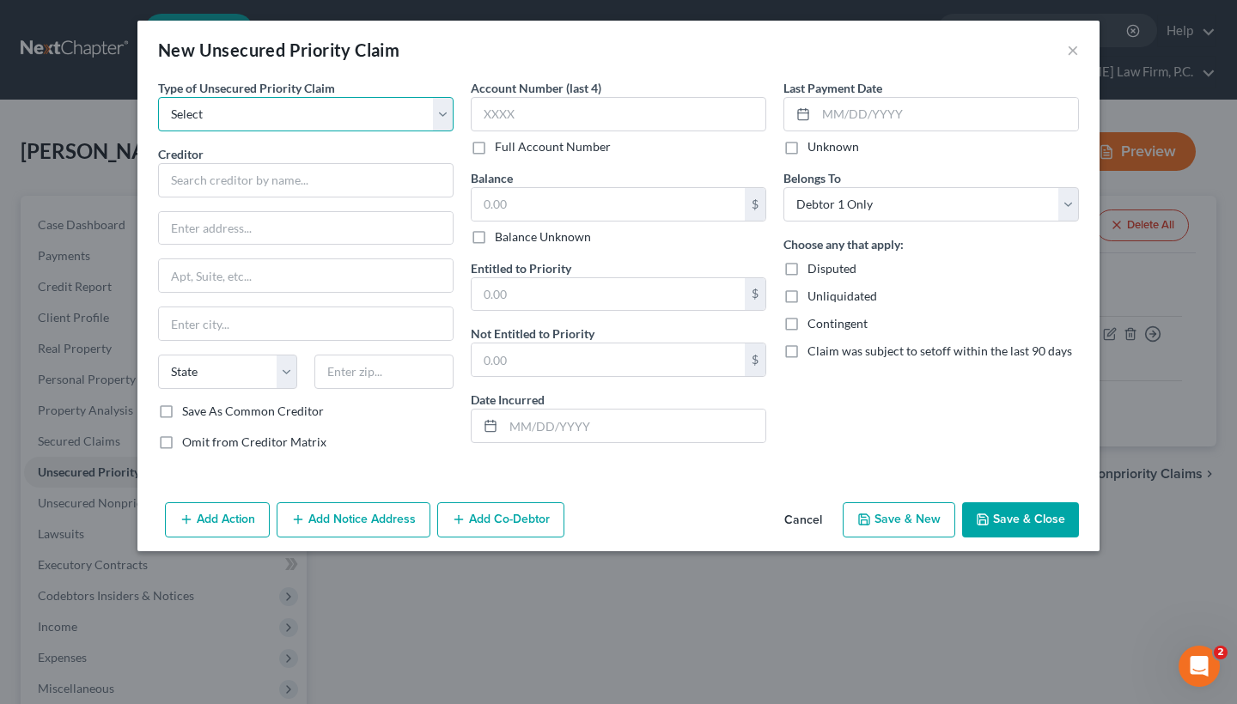
select select "0"
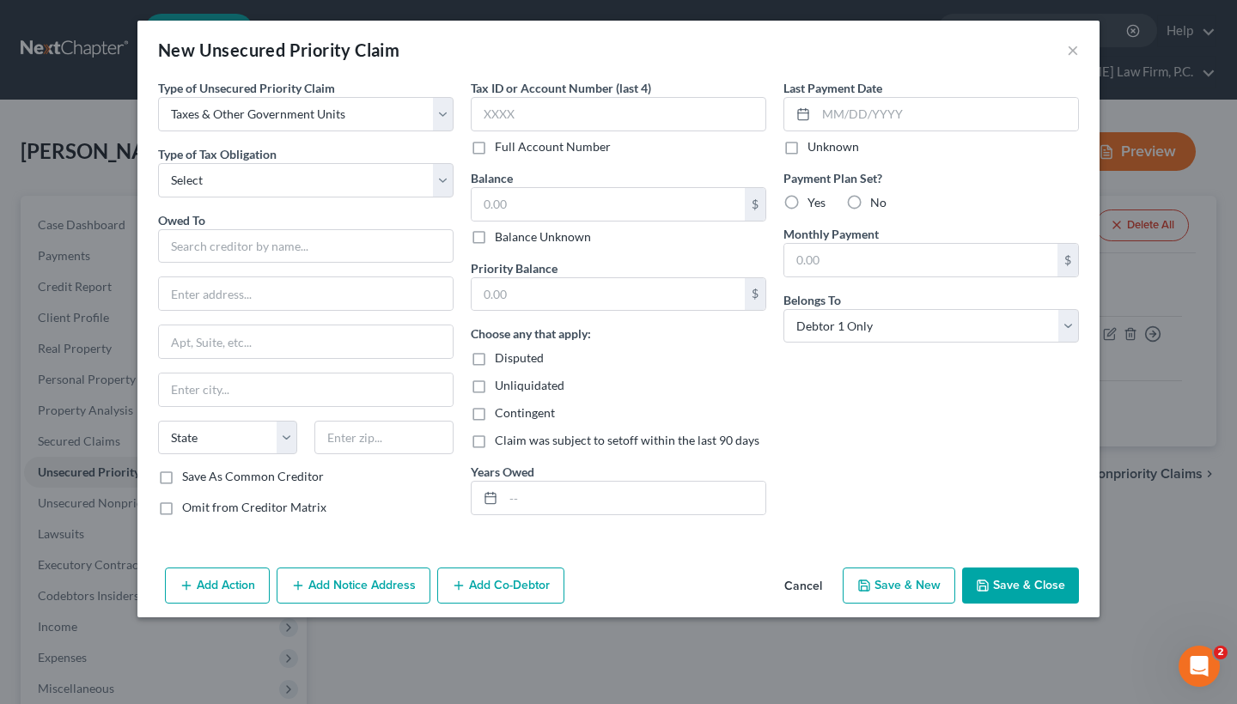
click at [199, 204] on div "Type of Unsecured Priority Claim * Select Taxes & Other Government Units Domest…" at bounding box center [305, 304] width 313 height 451
select select "1"
click at [196, 240] on input "text" at bounding box center [306, 246] width 296 height 34
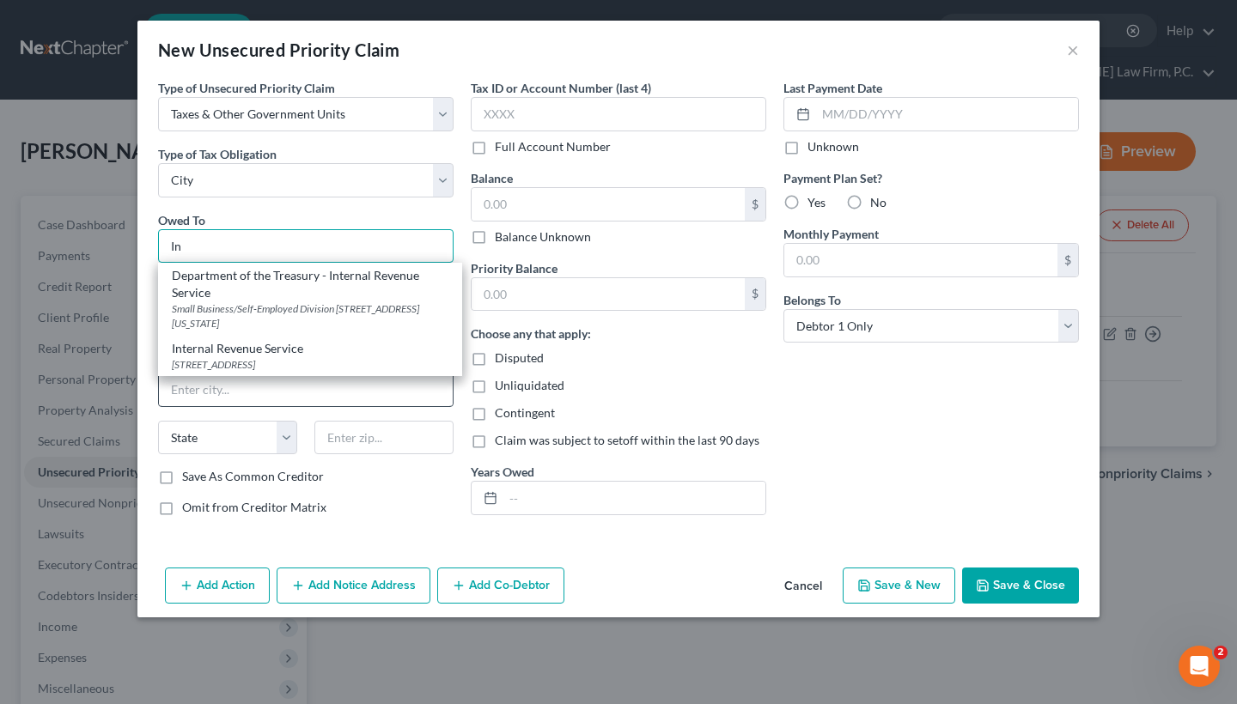
type input "I"
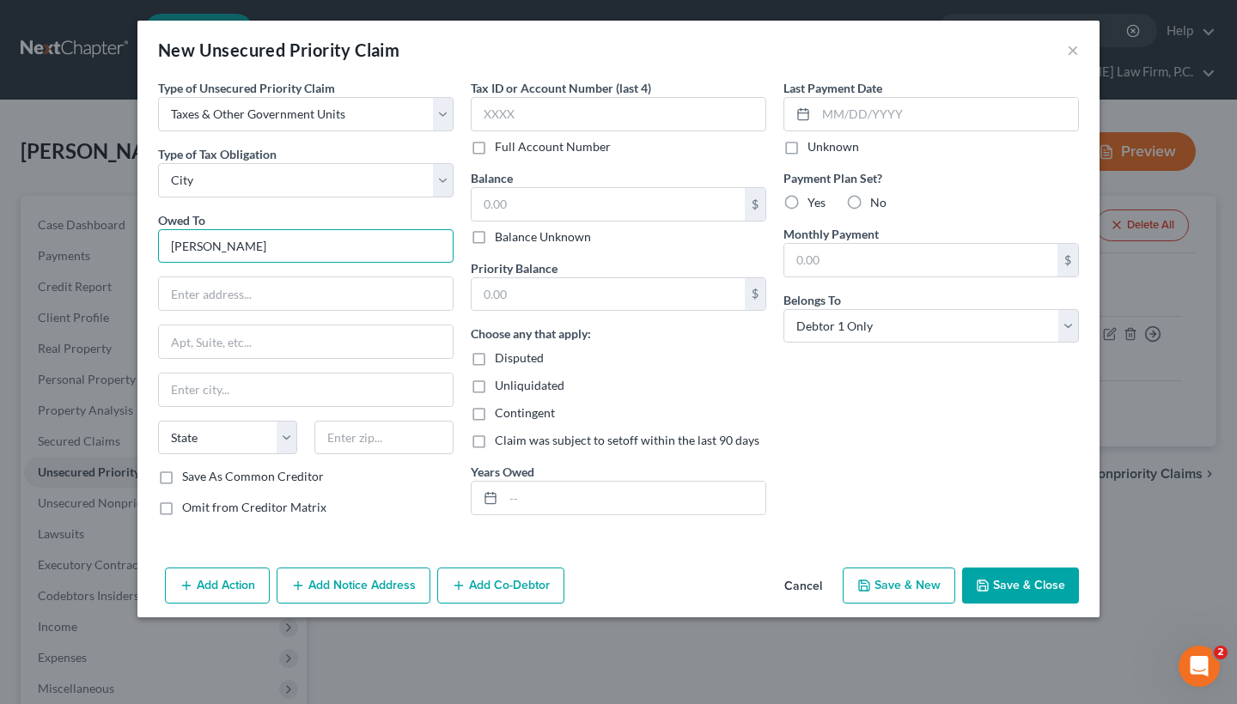
drag, startPoint x: 234, startPoint y: 242, endPoint x: 107, endPoint y: 230, distance: 127.7
click at [107, 230] on div "New Unsecured Priority Claim × Type of Unsecured Priority Claim * Select Taxes …" at bounding box center [618, 352] width 1237 height 704
click at [340, 255] on input "[US_STATE]" at bounding box center [306, 246] width 296 height 34
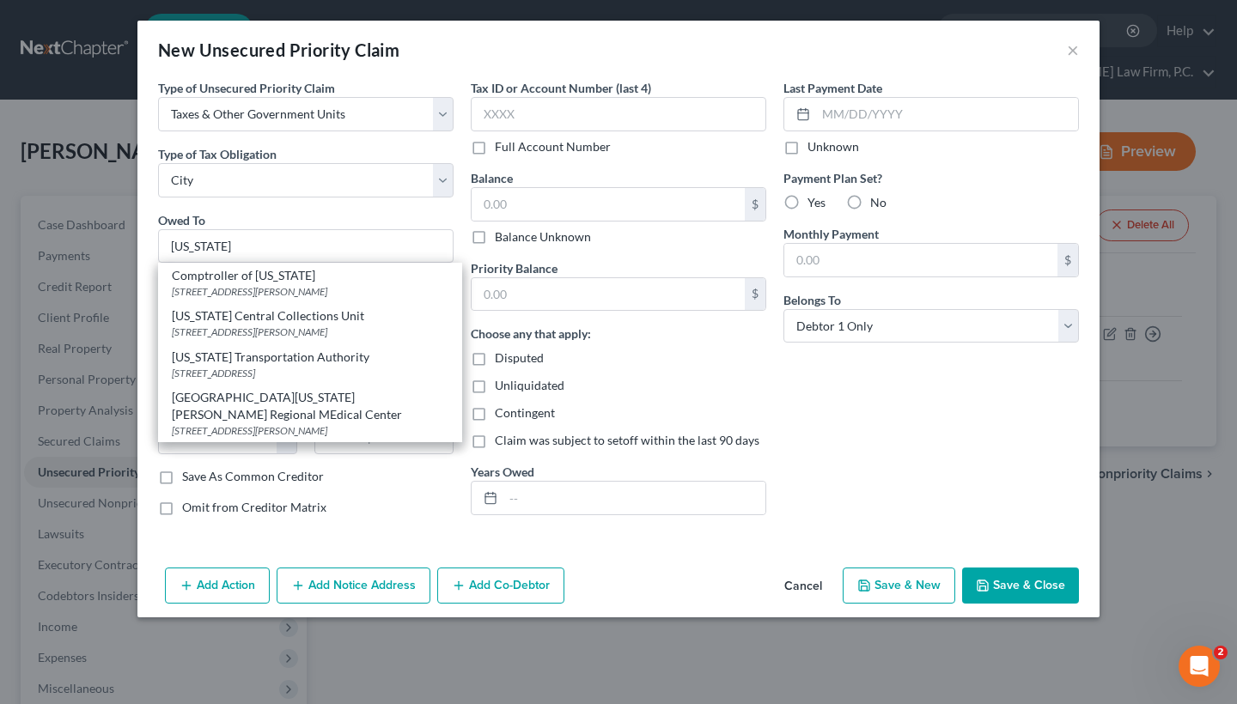
type input "[US_STATE]"
click at [773, 551] on div "Type of Unsecured Priority Claim * Select Taxes & Other Government Units Domest…" at bounding box center [618, 320] width 962 height 482
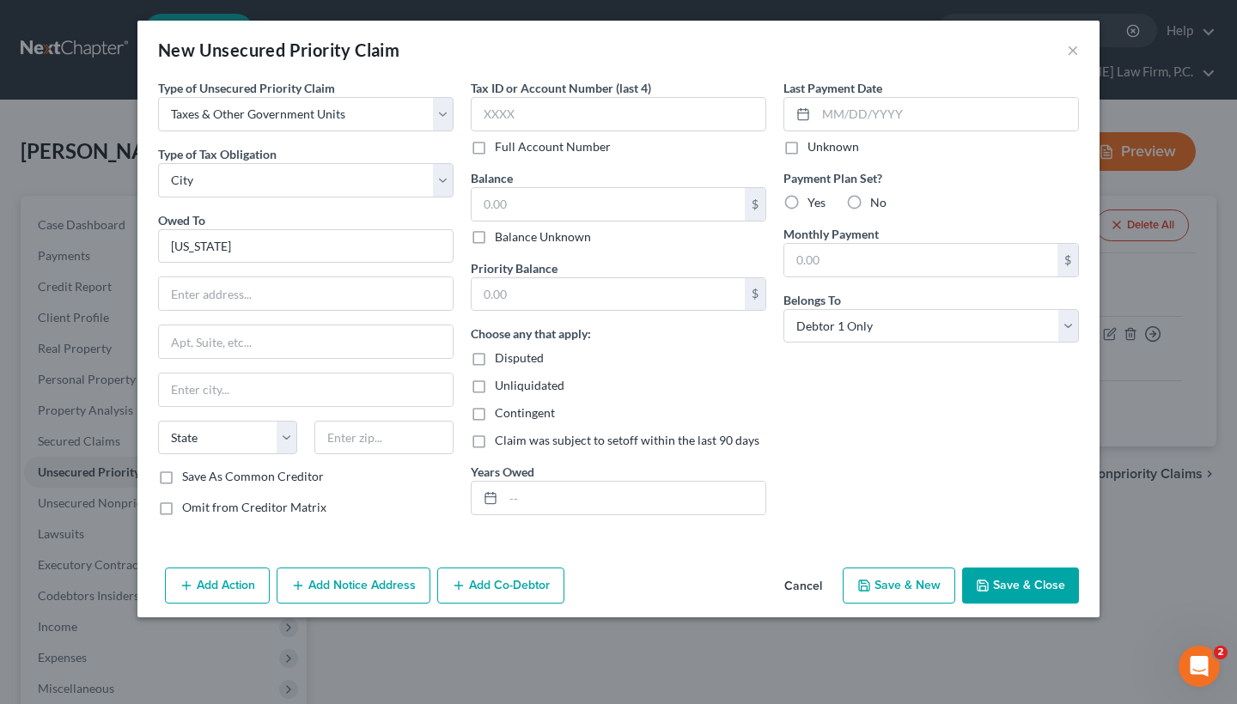
click at [810, 598] on button "Cancel" at bounding box center [803, 587] width 65 height 34
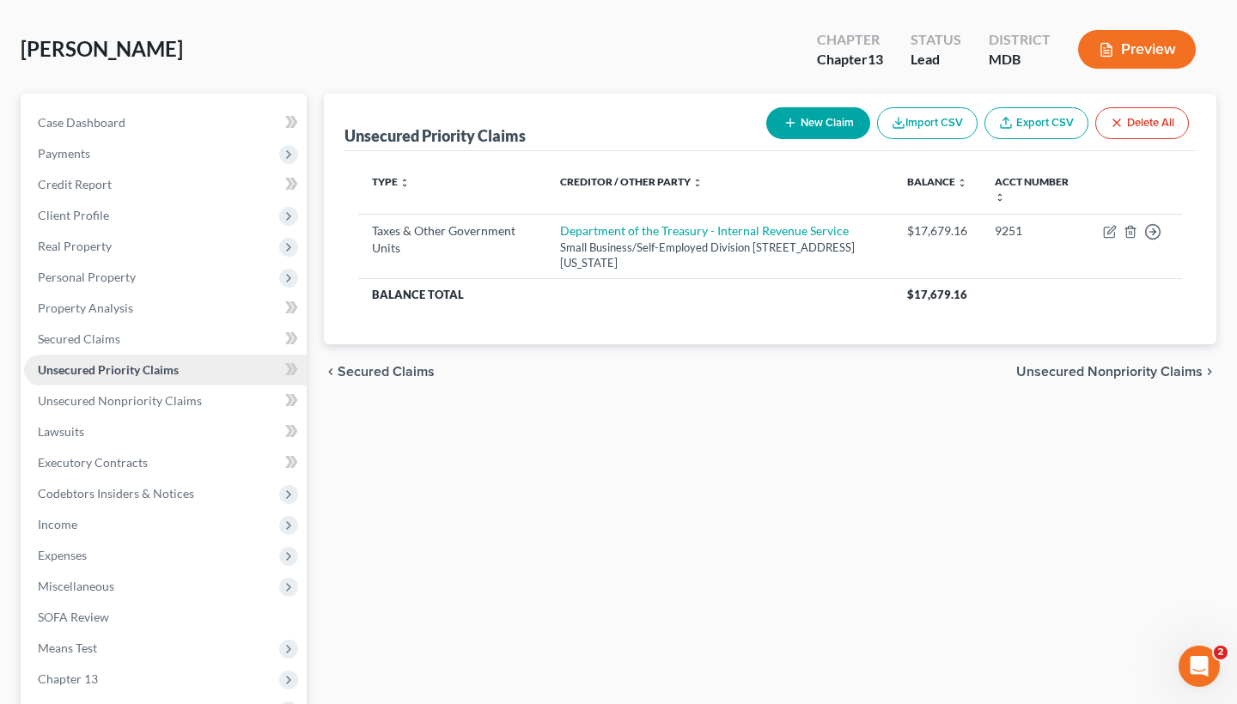
scroll to position [2, 0]
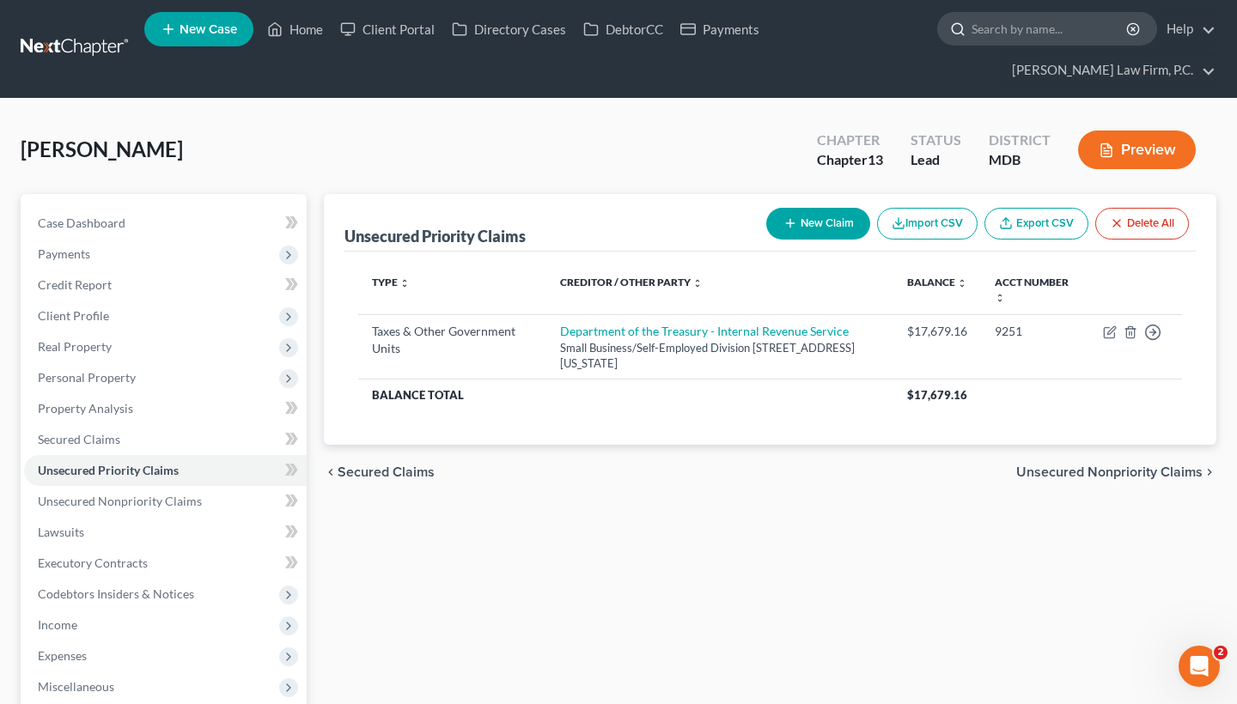
click at [1036, 24] on input "search" at bounding box center [1050, 29] width 157 height 32
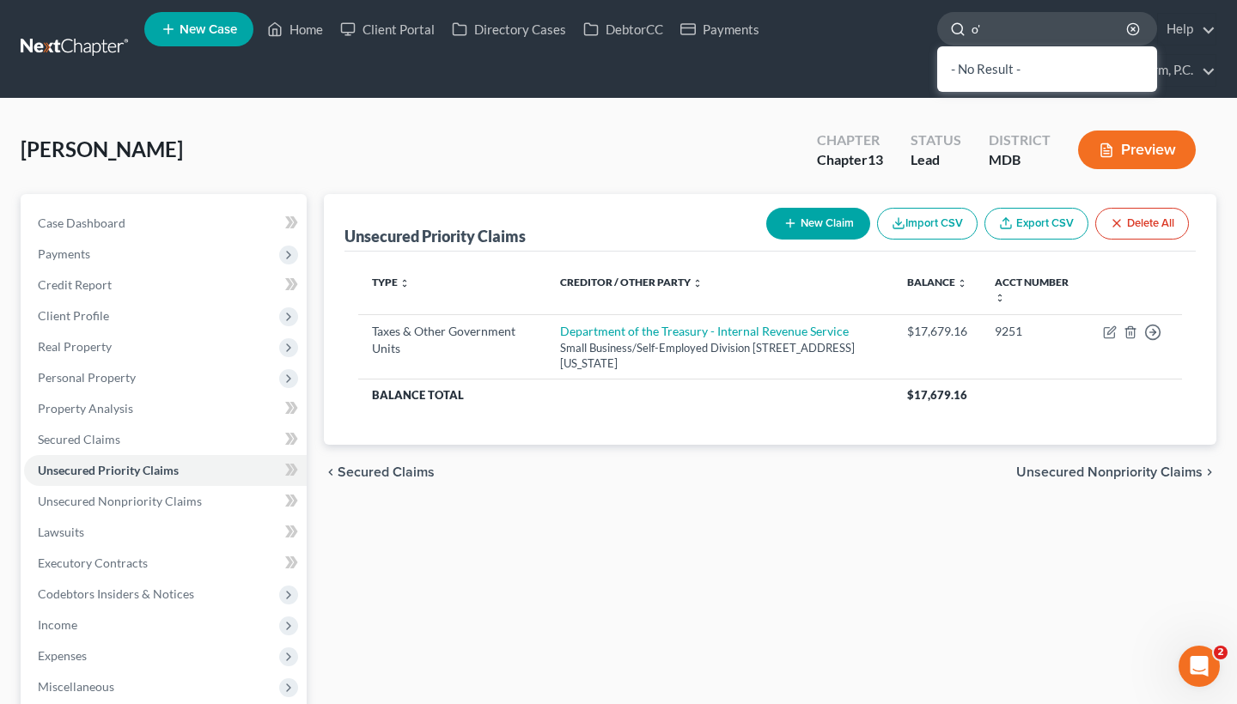
type input "o"
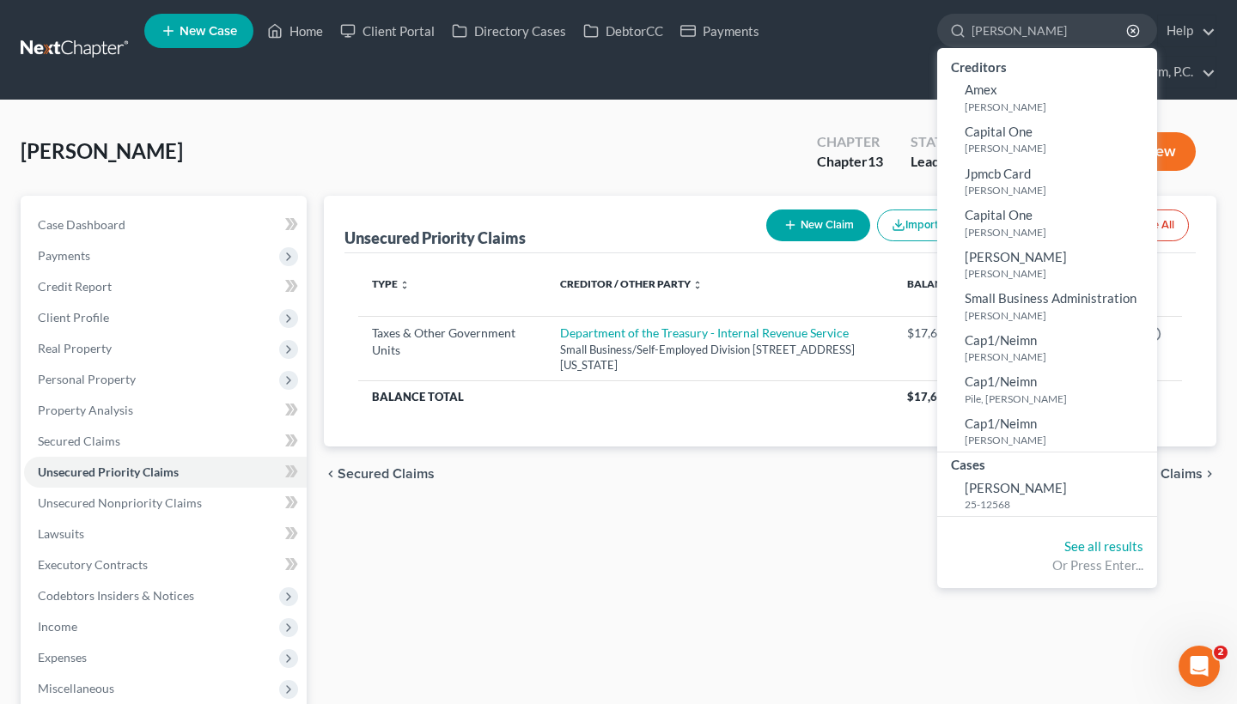
scroll to position [0, 0]
drag, startPoint x: 1026, startPoint y: 25, endPoint x: 948, endPoint y: 17, distance: 77.7
click at [948, 19] on div "[PERSON_NAME]" at bounding box center [1047, 31] width 220 height 34
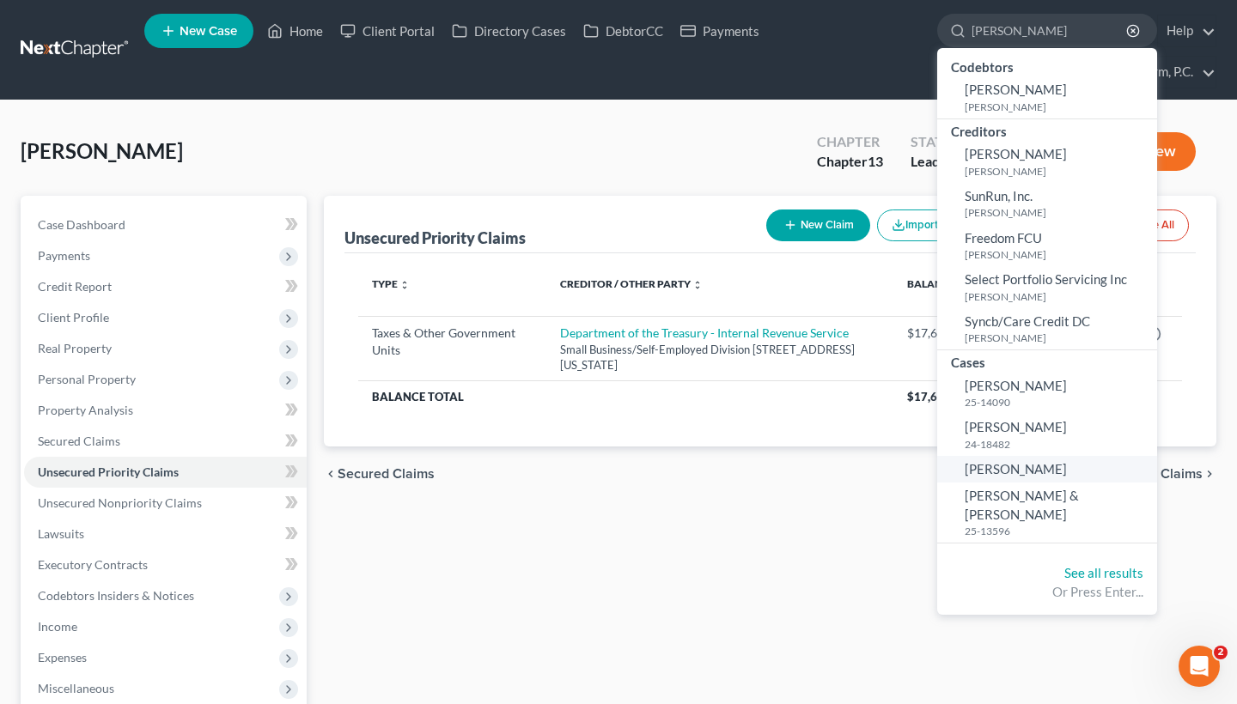
type input "[PERSON_NAME]"
click at [1000, 465] on span "[PERSON_NAME]" at bounding box center [1016, 468] width 102 height 15
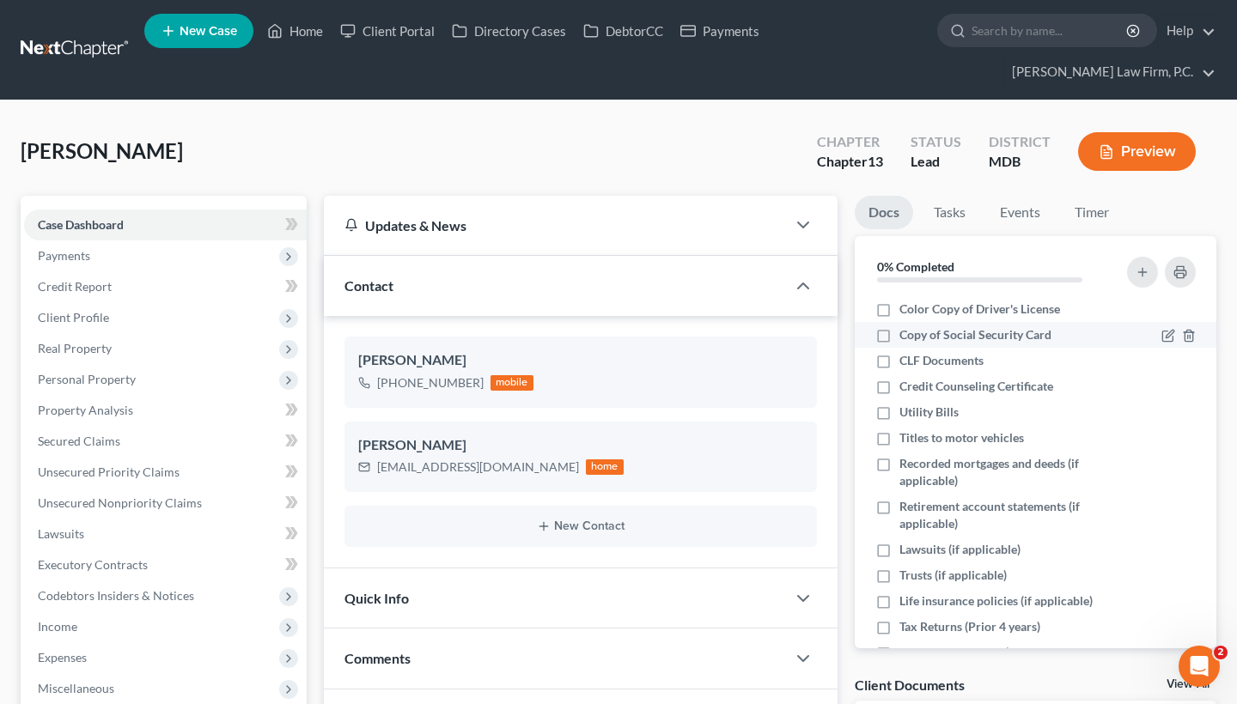
click at [900, 334] on label "Copy of Social Security Card" at bounding box center [976, 334] width 152 height 17
click at [906, 334] on input "Copy of Social Security Card" at bounding box center [911, 331] width 11 height 11
checkbox input "true"
click at [900, 310] on label "Color Copy of Driver's License" at bounding box center [980, 309] width 161 height 17
click at [906, 310] on input "Color Copy of Driver's License" at bounding box center [911, 306] width 11 height 11
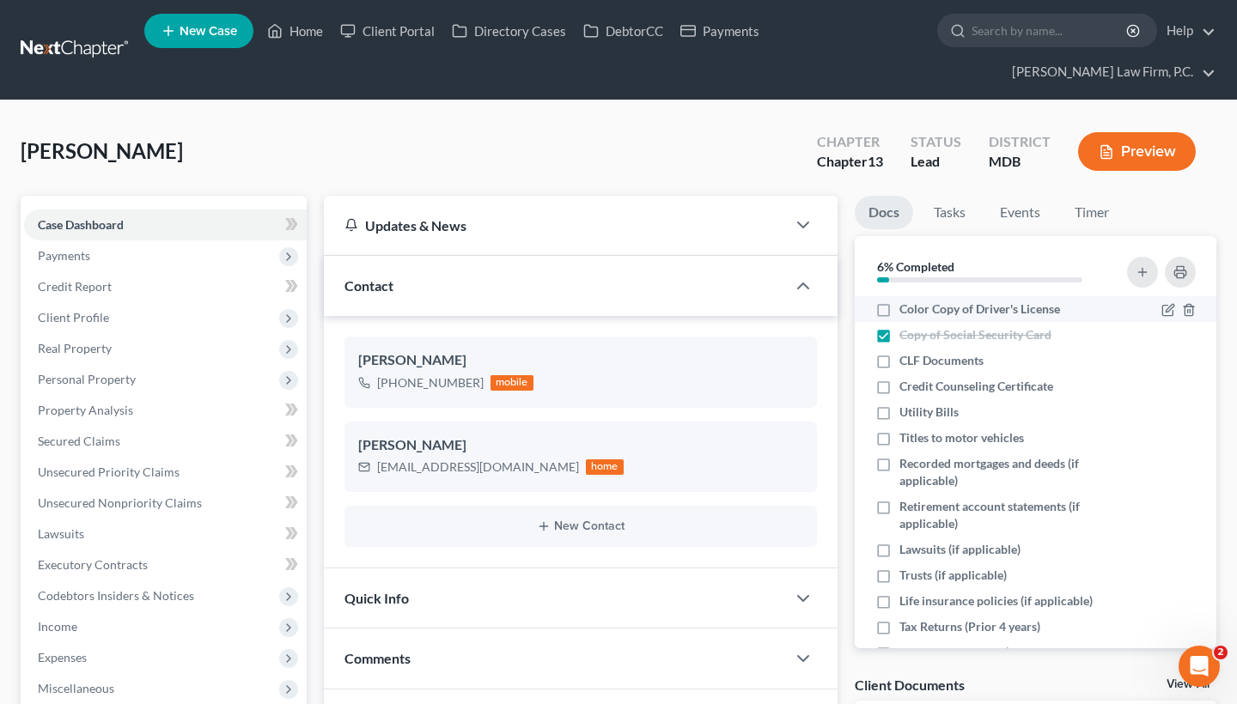
checkbox input "true"
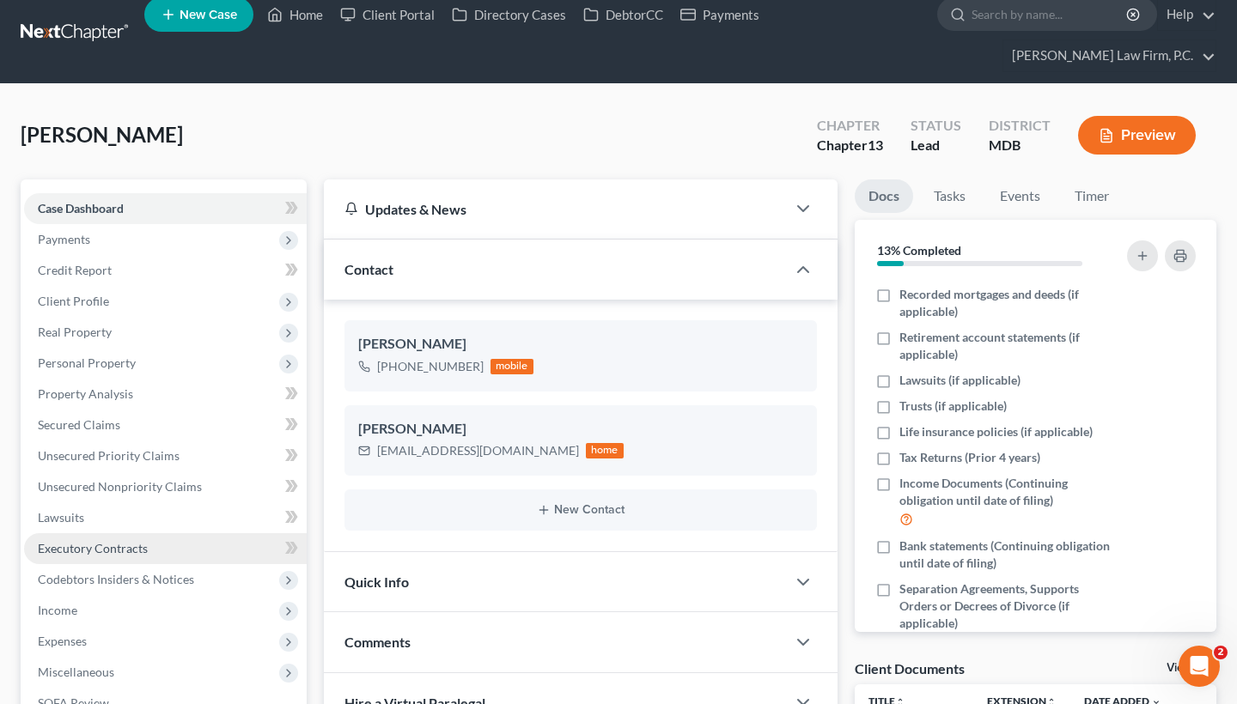
scroll to position [155, 0]
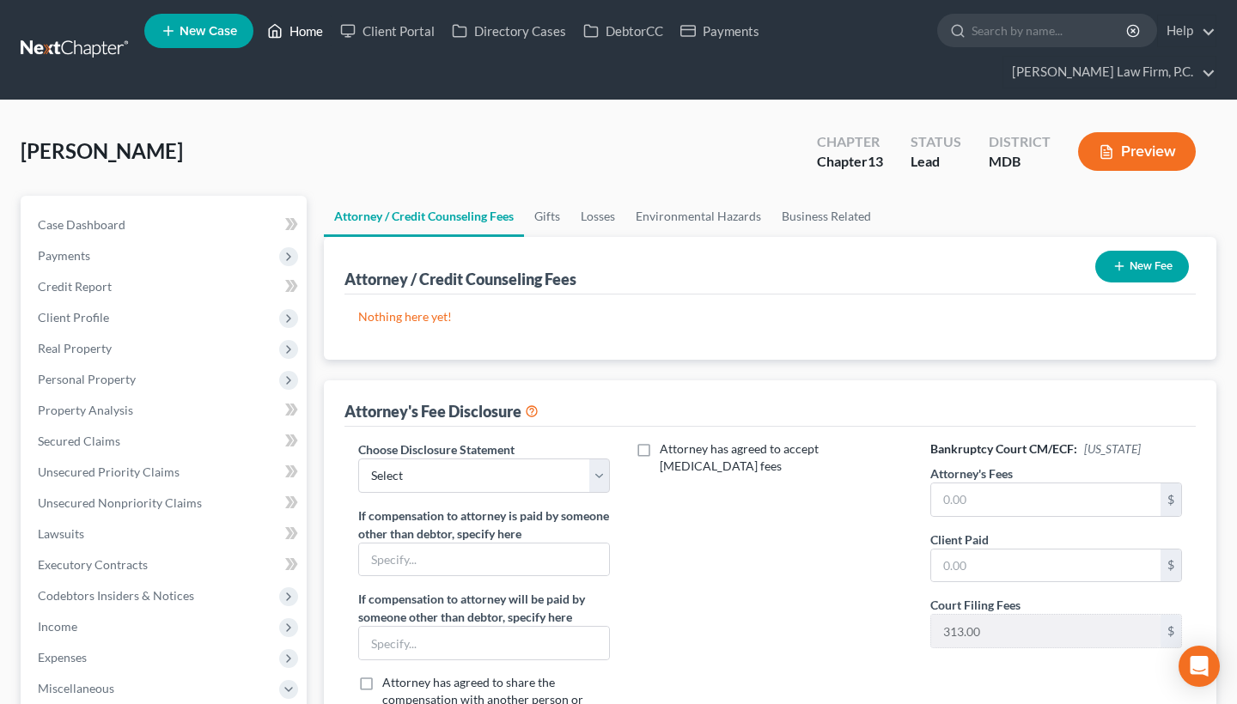
drag, startPoint x: 0, startPoint y: 0, endPoint x: 300, endPoint y: 26, distance: 300.9
click at [300, 26] on link "Home" at bounding box center [295, 30] width 73 height 31
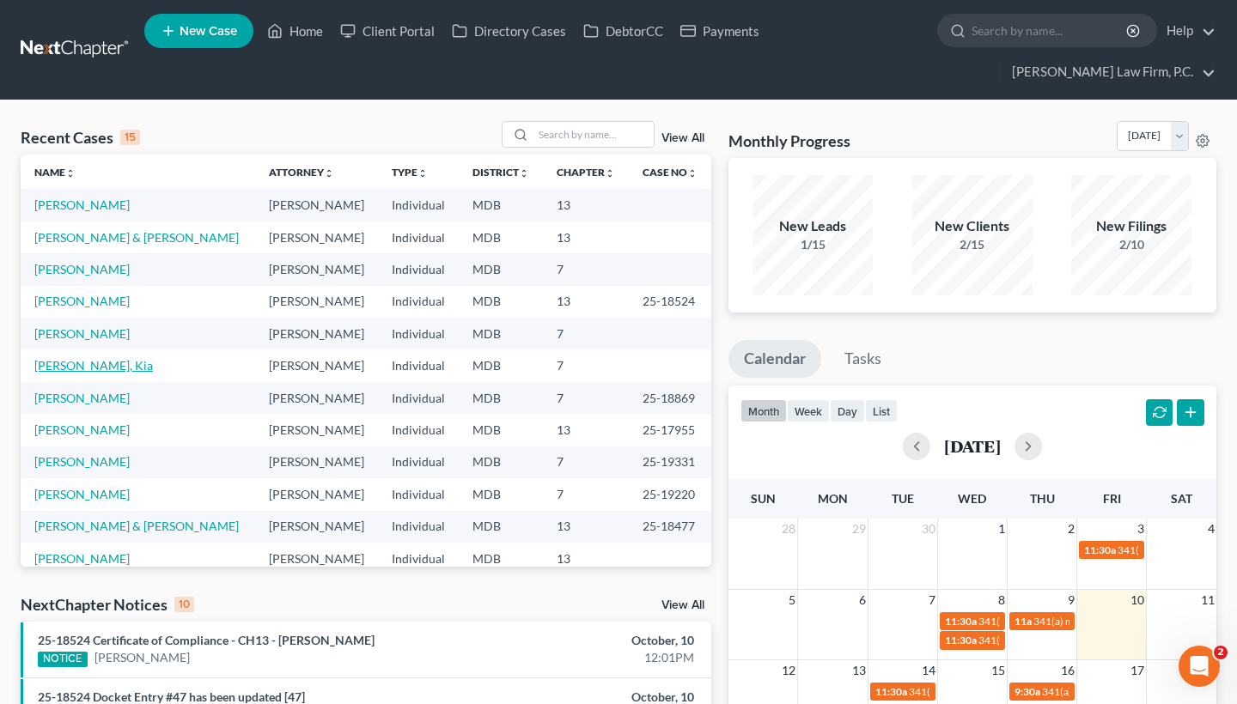
scroll to position [34, 0]
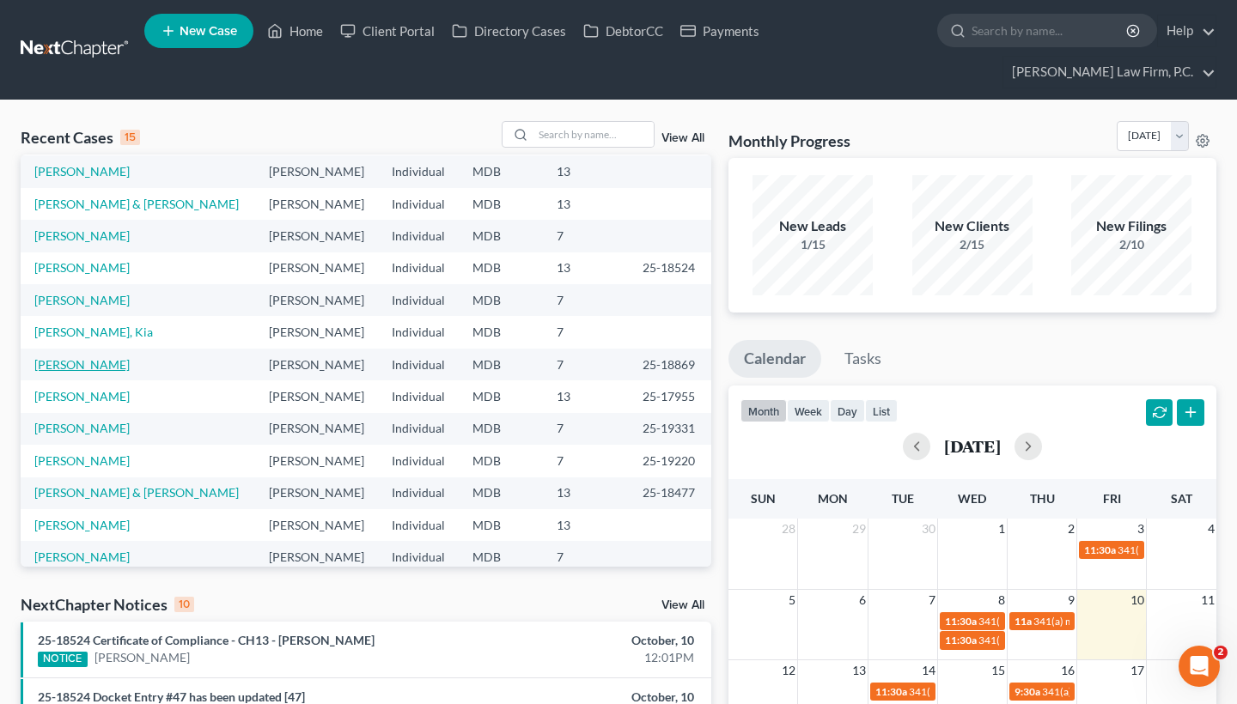
click at [78, 364] on link "[PERSON_NAME]" at bounding box center [81, 364] width 95 height 15
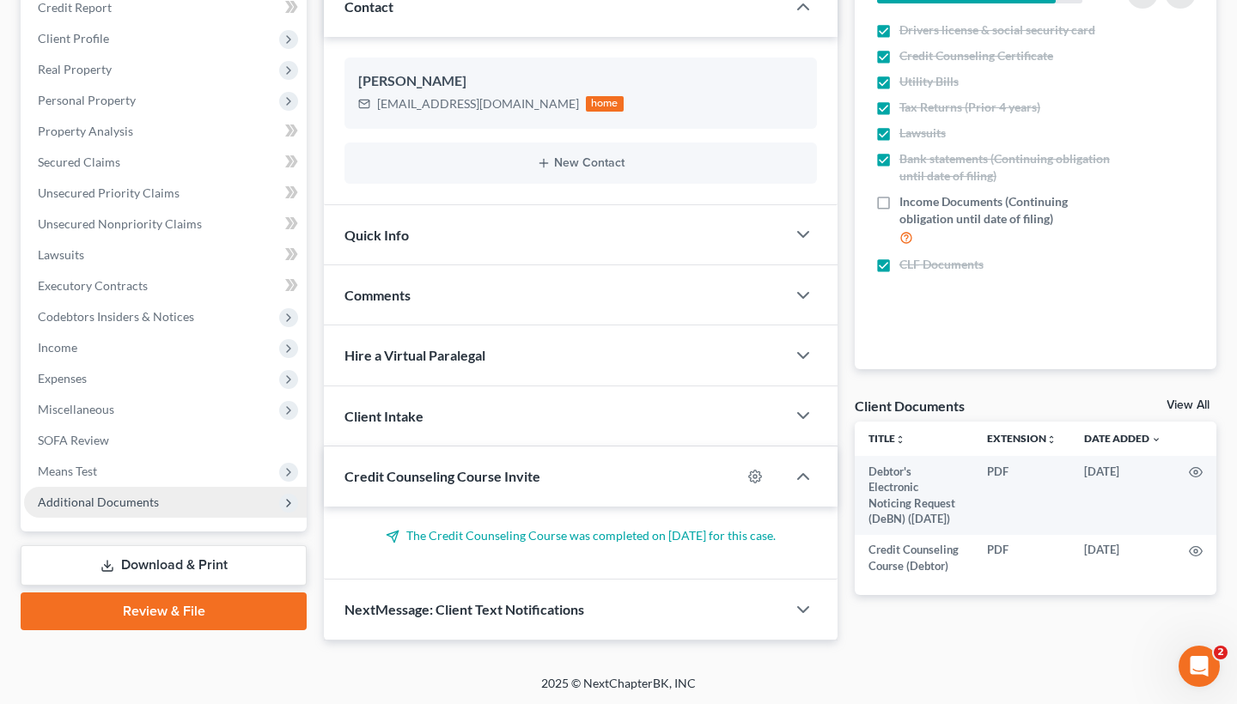
scroll to position [278, 0]
click at [96, 497] on span "Additional Documents" at bounding box center [98, 503] width 121 height 15
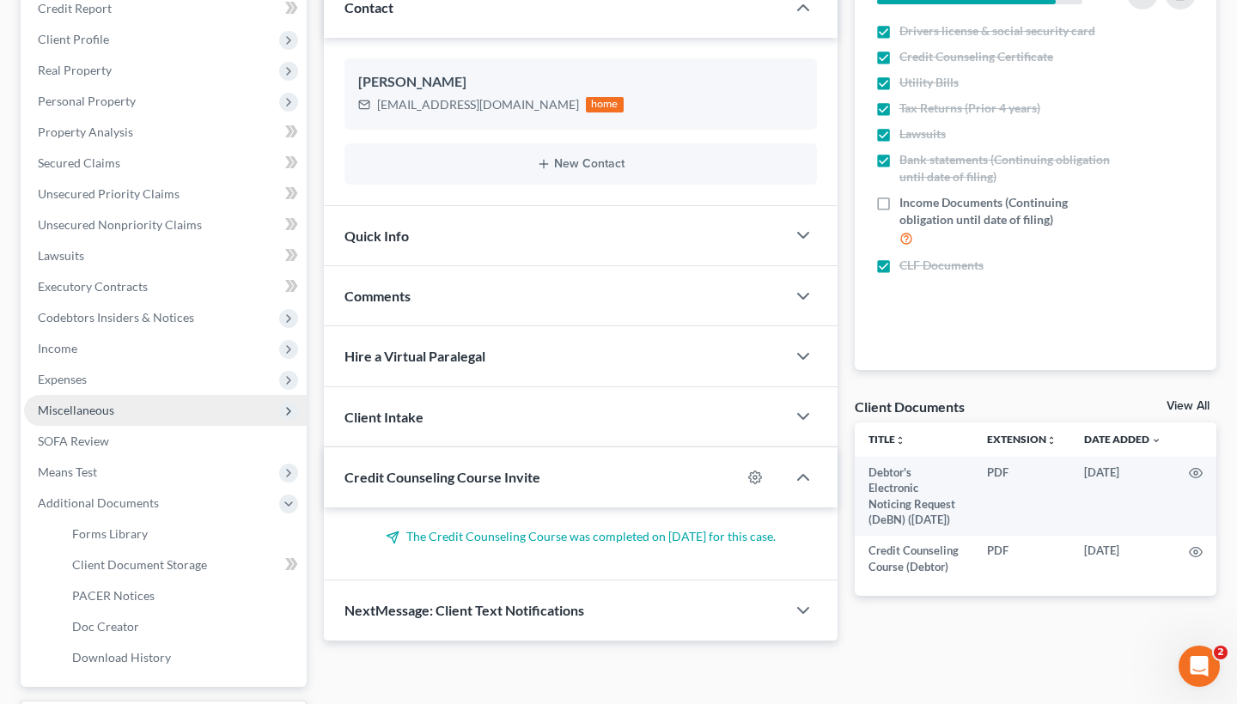
click at [104, 412] on span "Miscellaneous" at bounding box center [76, 410] width 76 height 15
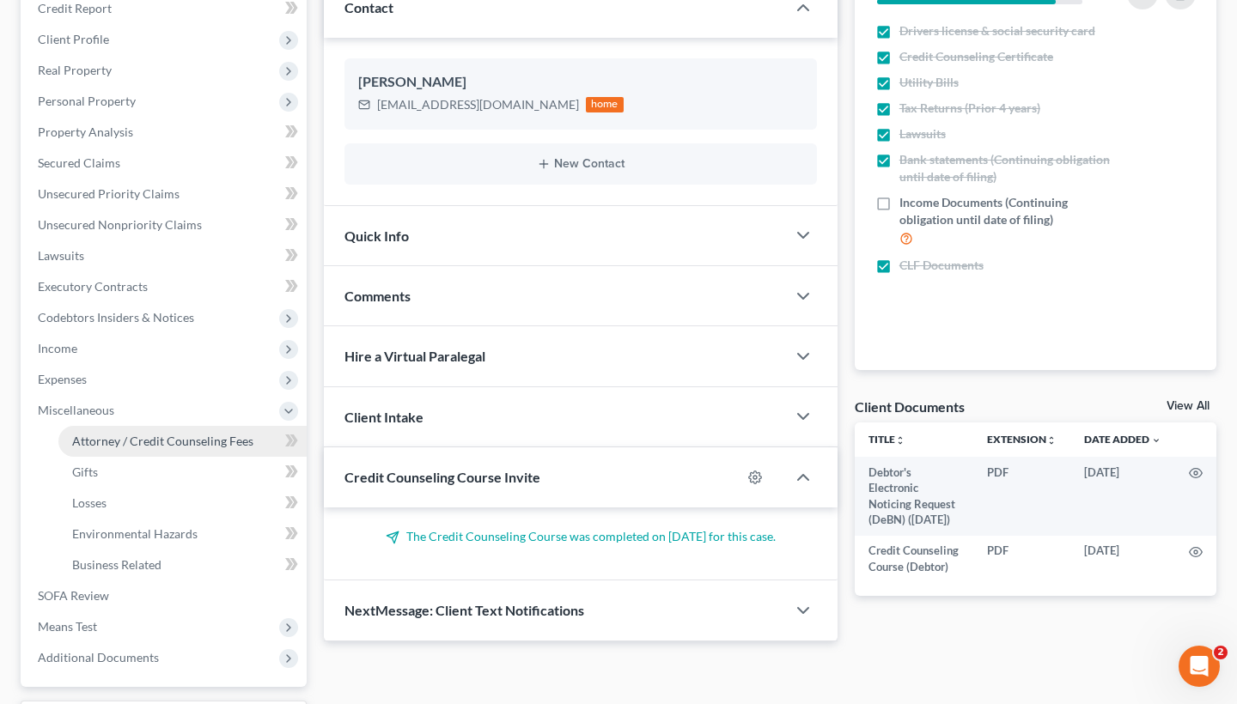
click at [111, 434] on span "Attorney / Credit Counseling Fees" at bounding box center [162, 441] width 181 height 15
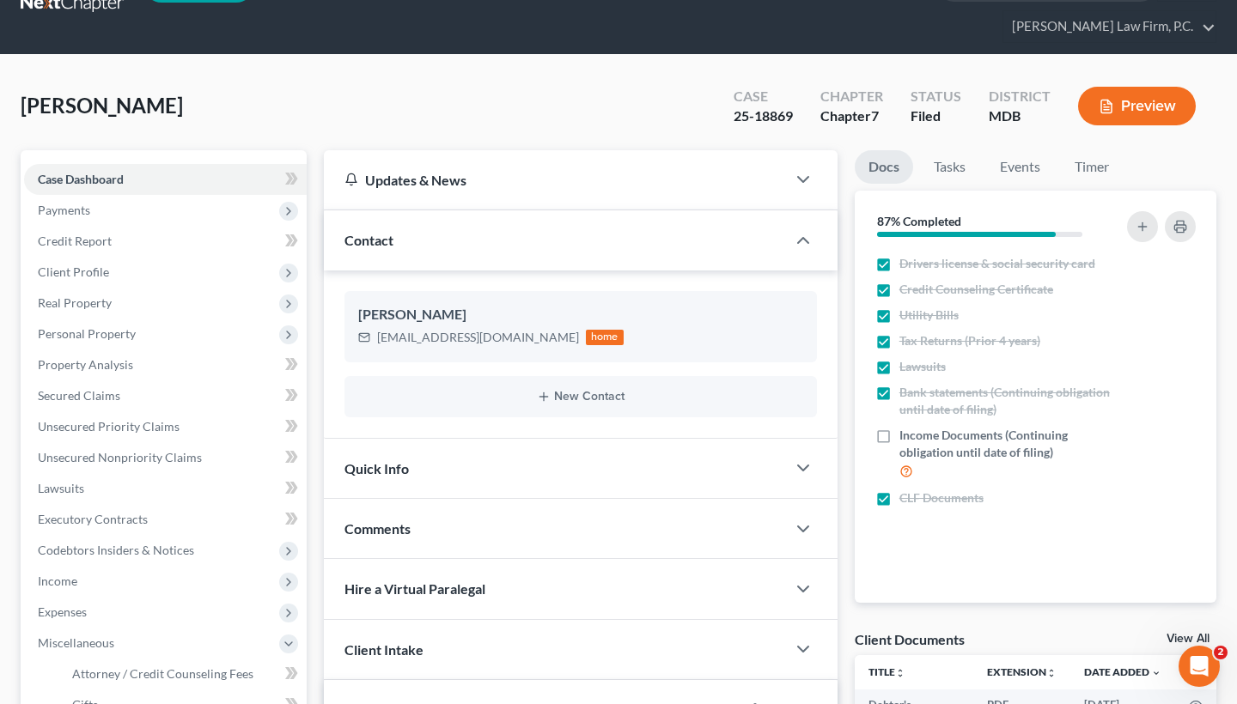
select select "2"
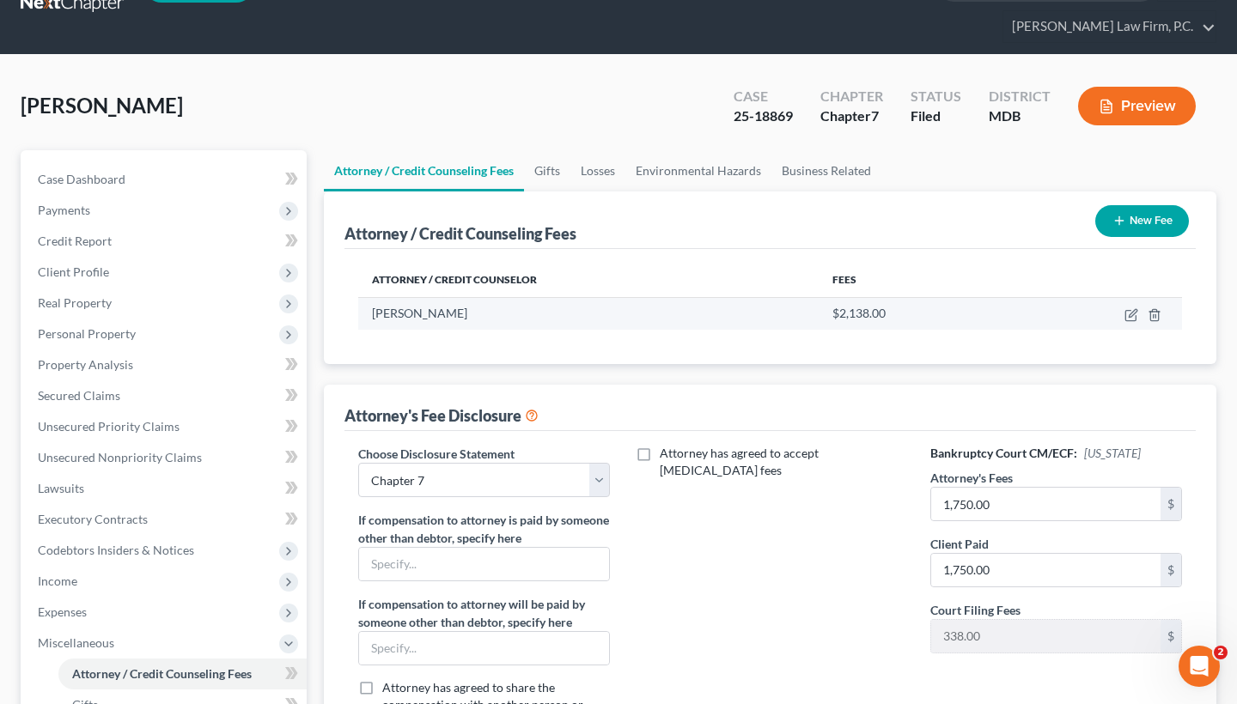
scroll to position [0, 0]
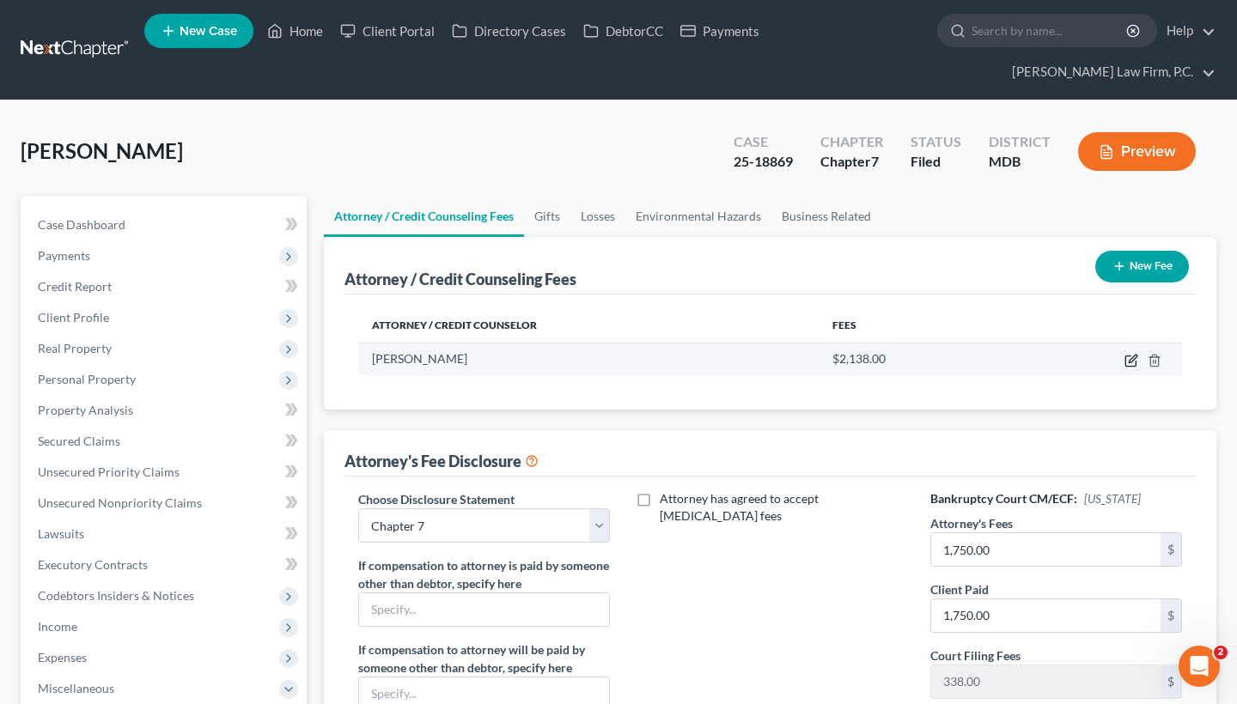
click at [1136, 364] on icon "button" at bounding box center [1130, 362] width 10 height 10
select select "21"
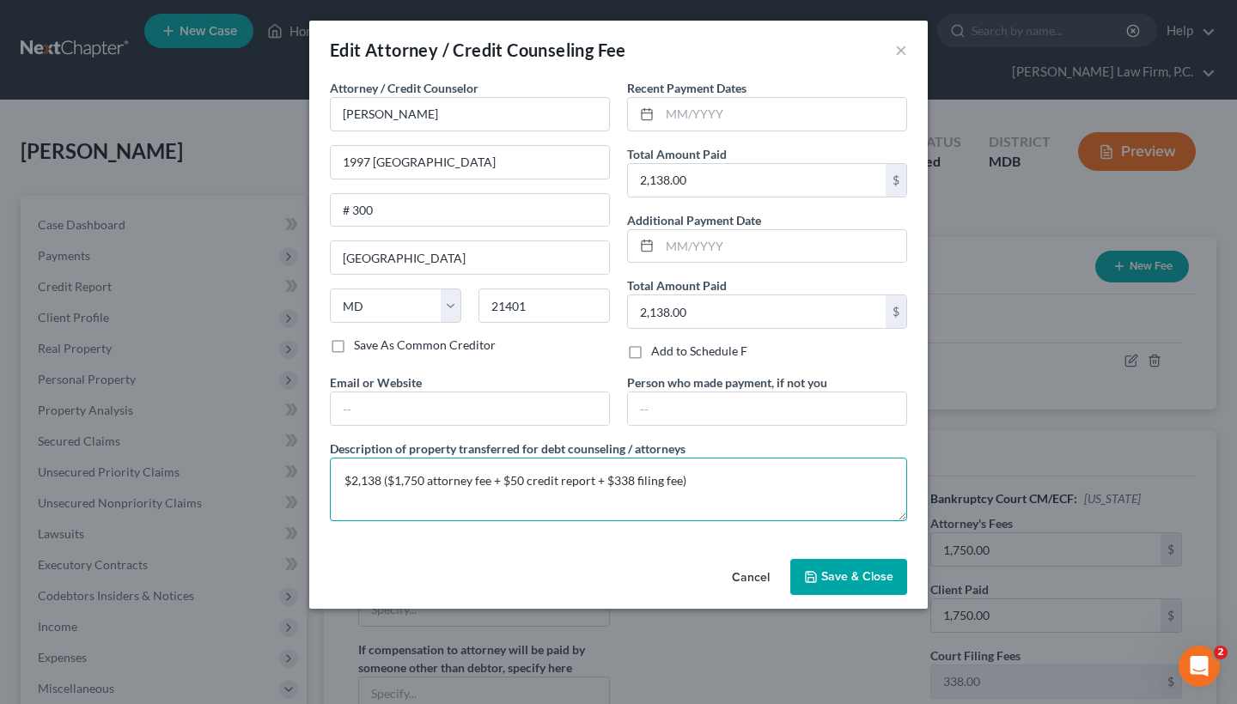
drag, startPoint x: 345, startPoint y: 481, endPoint x: 736, endPoint y: 480, distance: 391.8
click at [736, 480] on textarea "$2,138 ($1,750 attorney fee + $50 credit report + $338 filing fee)" at bounding box center [618, 490] width 577 height 64
click at [757, 575] on button "Cancel" at bounding box center [750, 578] width 65 height 34
